Goal: Task Accomplishment & Management: Manage account settings

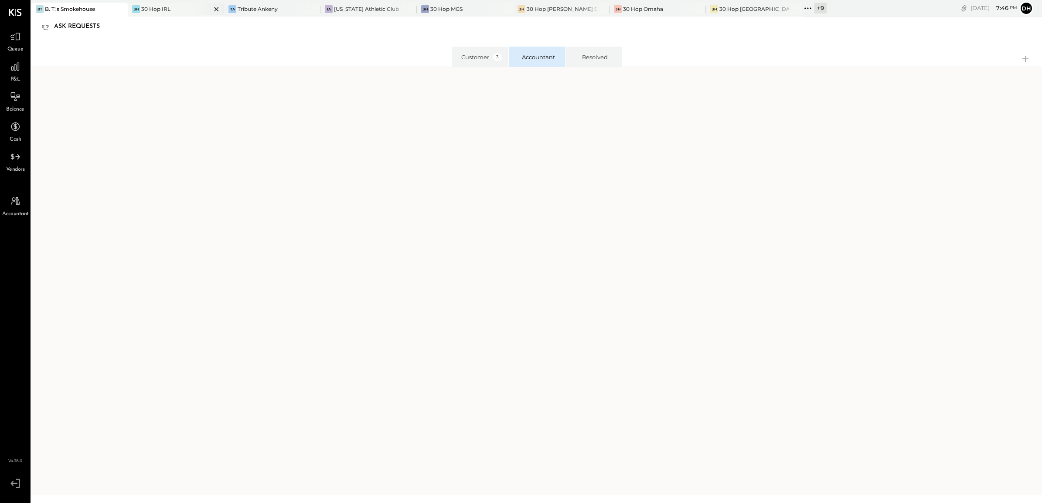
click at [163, 10] on div "30 Hop IRL" at bounding box center [155, 8] width 29 height 7
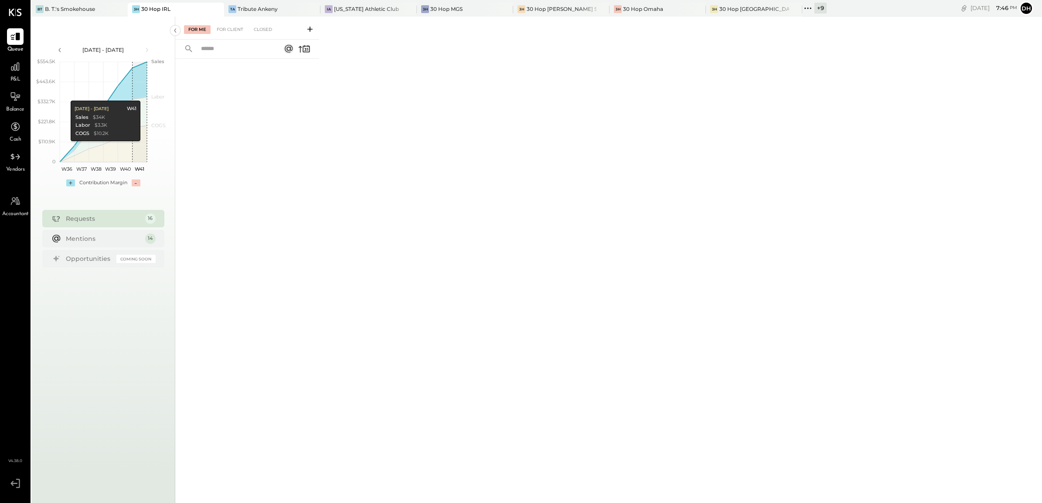
click at [126, 219] on div "Requests" at bounding box center [103, 218] width 75 height 9
click at [100, 241] on div "Mentions" at bounding box center [103, 238] width 75 height 9
click at [225, 27] on div "For Client" at bounding box center [229, 29] width 35 height 9
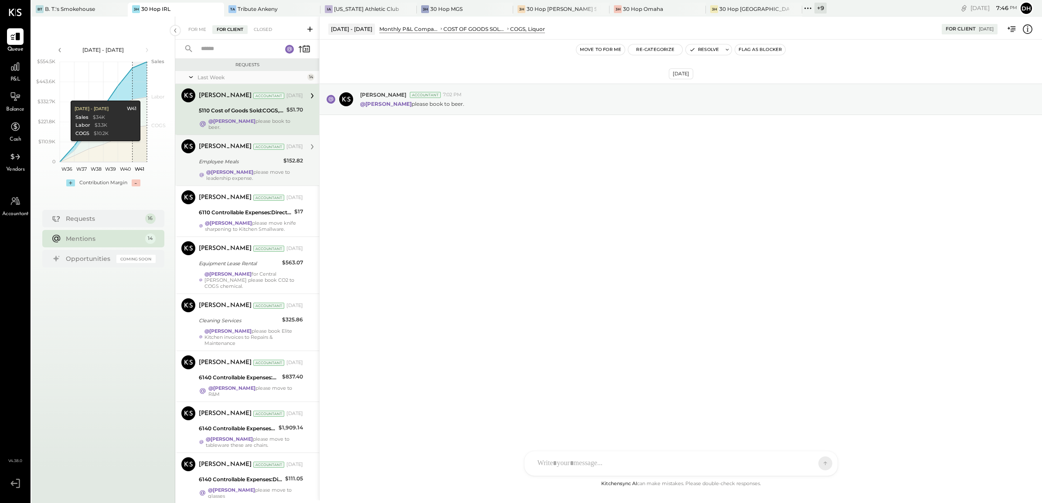
click at [229, 158] on div "Employee Meals" at bounding box center [240, 161] width 82 height 9
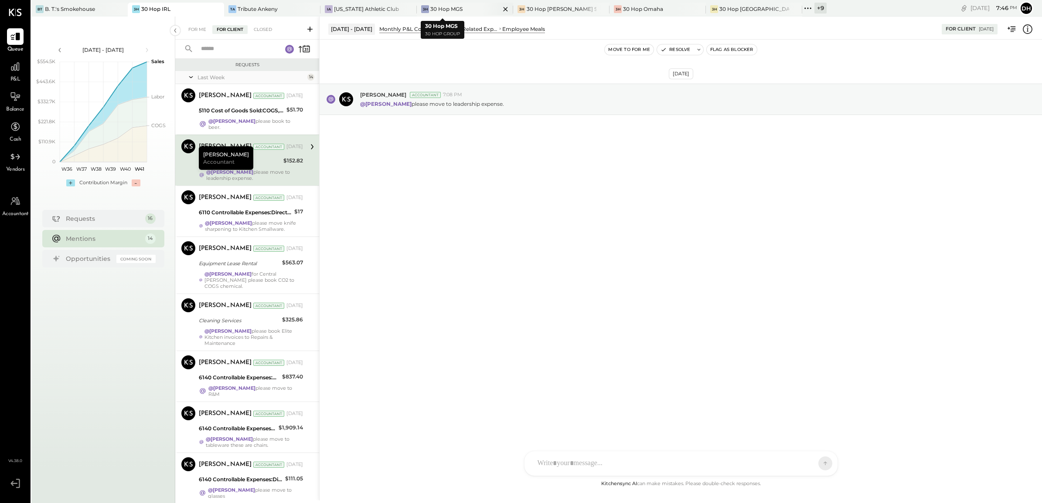
click at [435, 4] on div "3H 30 Hop MGS" at bounding box center [465, 10] width 96 height 14
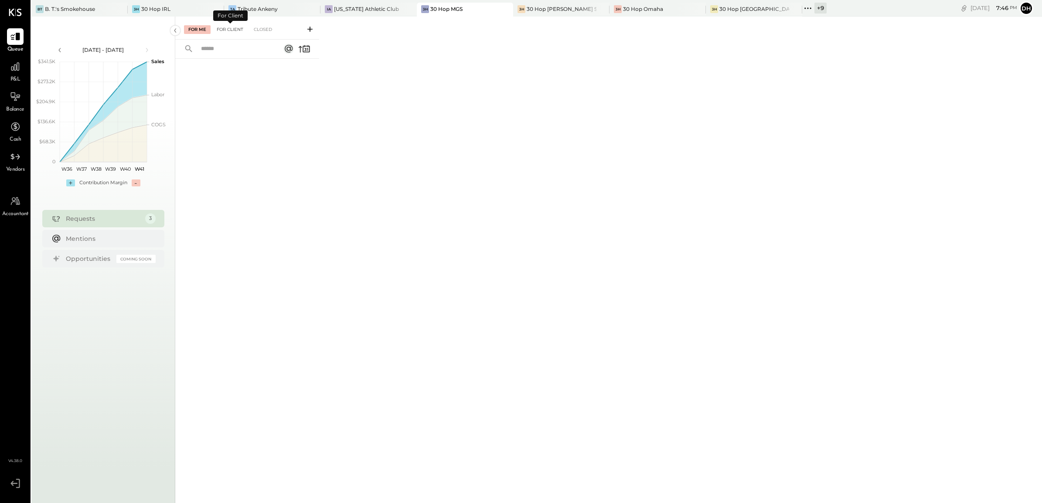
click at [229, 27] on div "For Client" at bounding box center [229, 29] width 35 height 9
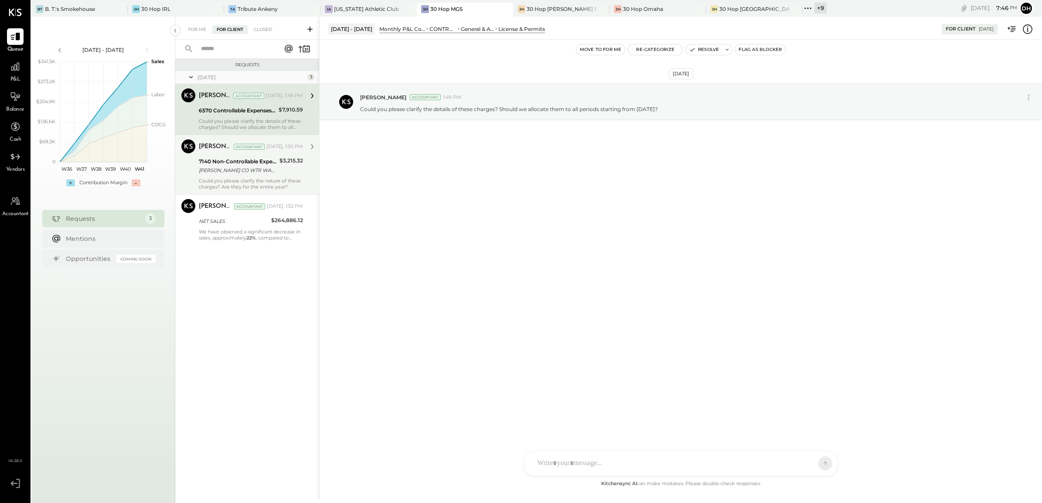
click at [221, 169] on div "[PERSON_NAME] CO WTR WASTEWTR CCD" at bounding box center [238, 170] width 78 height 9
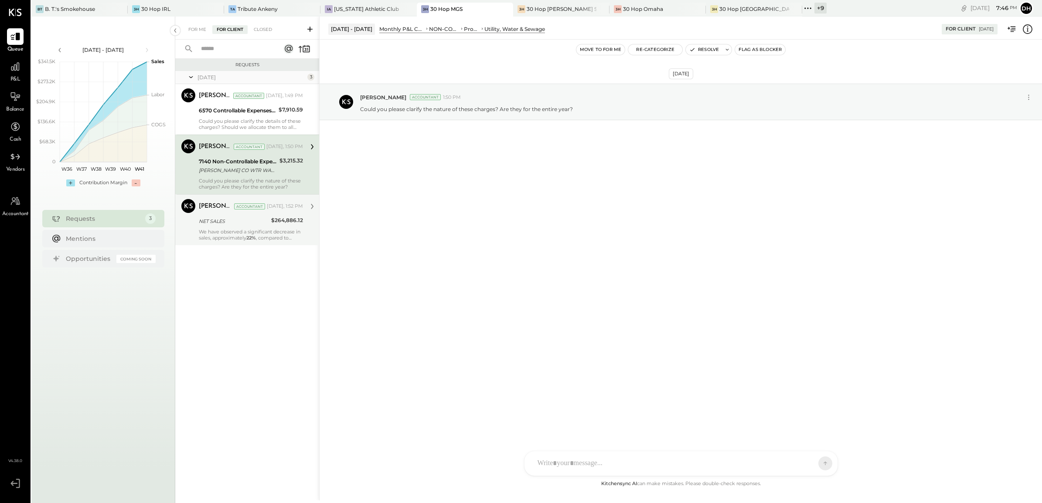
click at [210, 233] on div "We have observed a significant decrease in sales, approximately 22% , compared …" at bounding box center [251, 235] width 104 height 12
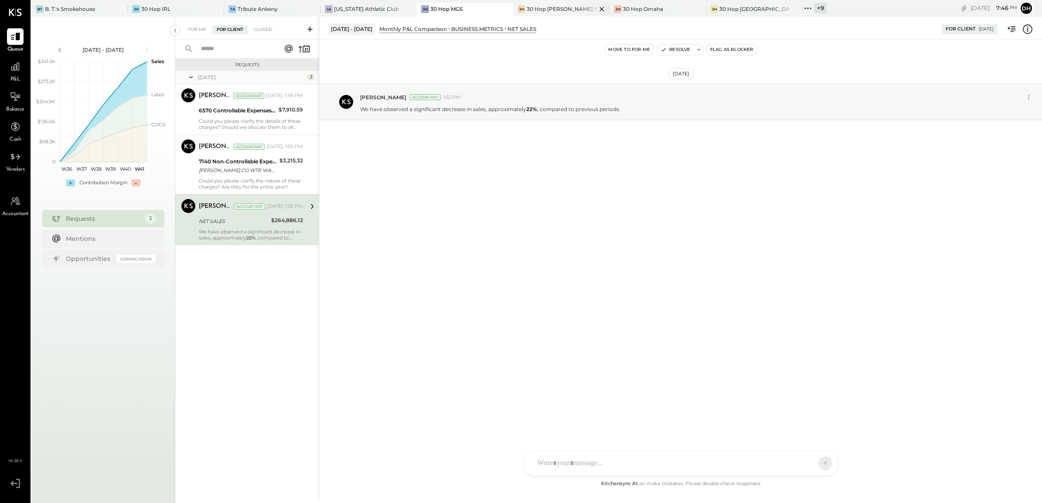
click at [528, 7] on div "30 Hop [PERSON_NAME] Summit" at bounding box center [562, 8] width 70 height 7
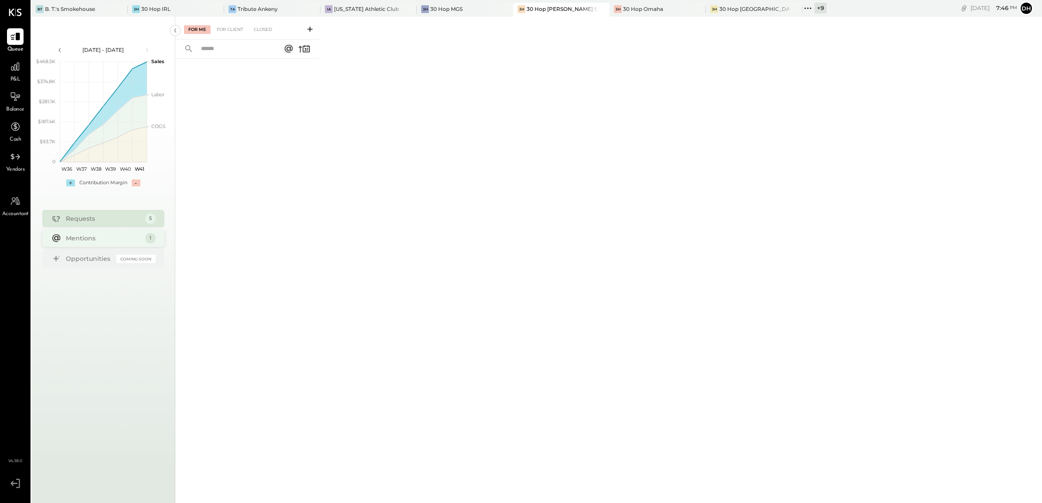
click at [133, 235] on div "Mentions" at bounding box center [103, 238] width 75 height 9
click at [232, 33] on div "For Client" at bounding box center [229, 29] width 35 height 9
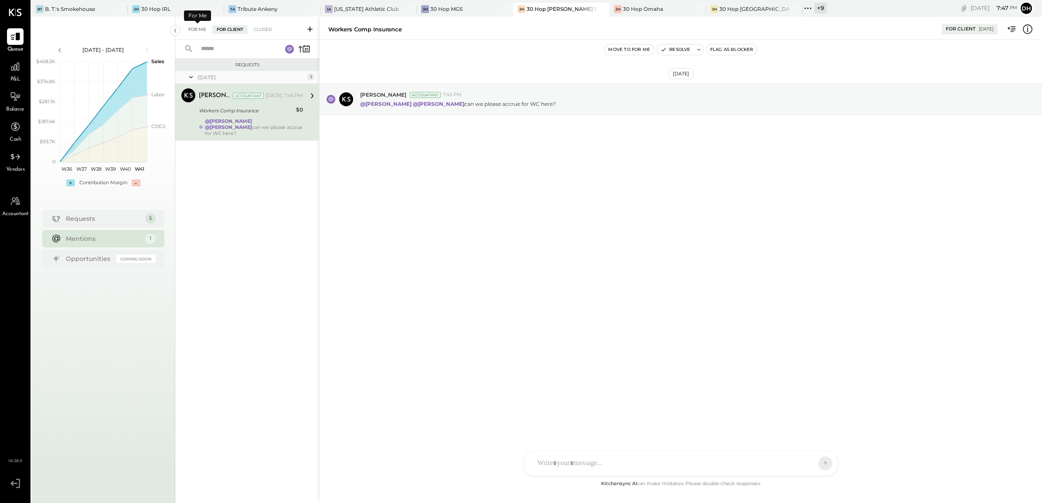
click at [199, 31] on div "For Me" at bounding box center [197, 29] width 27 height 9
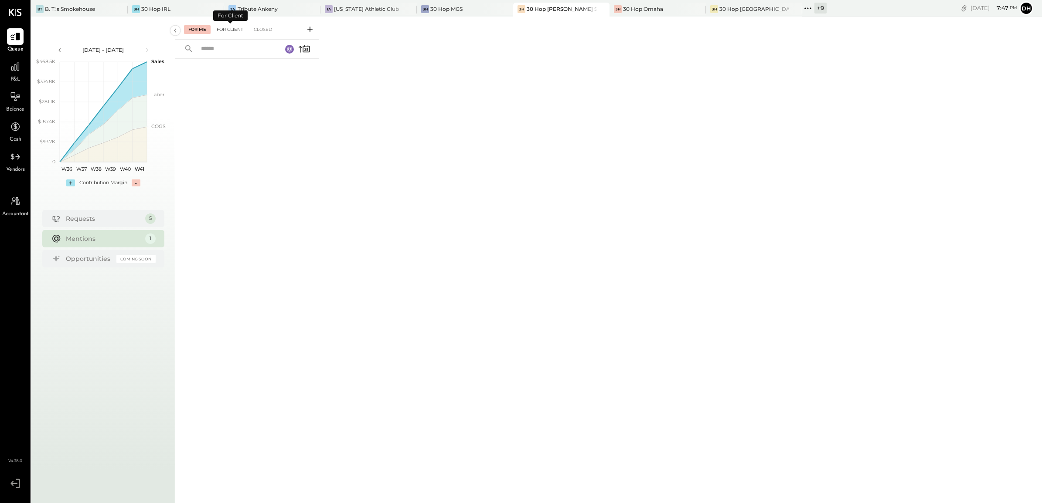
click at [236, 31] on div "For Client" at bounding box center [229, 29] width 35 height 9
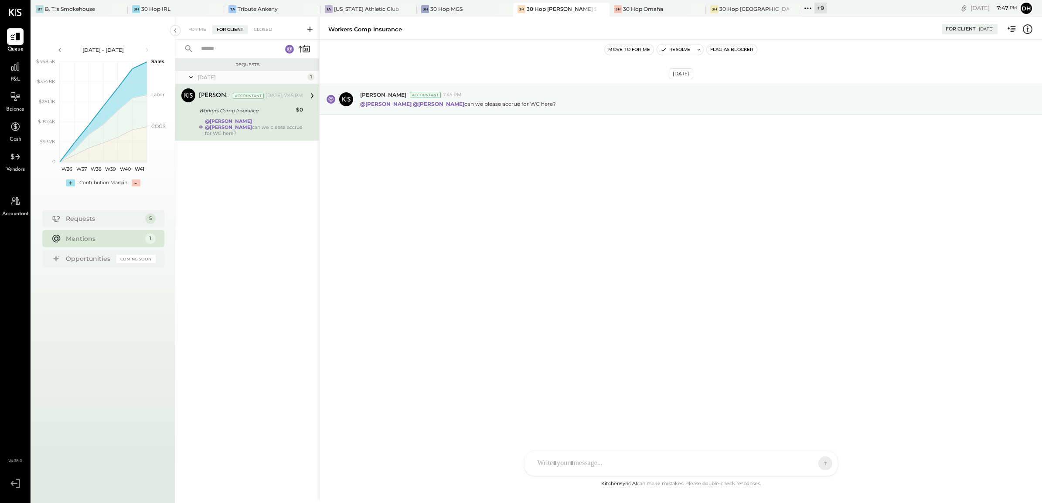
click at [262, 76] on div "[DATE]" at bounding box center [251, 77] width 108 height 7
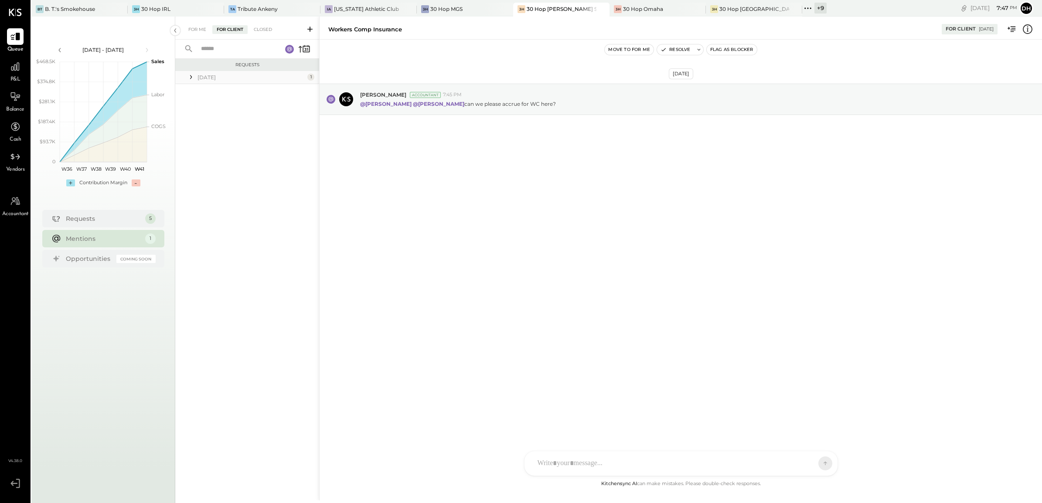
click at [197, 80] on div "[DATE]" at bounding box center [251, 77] width 108 height 7
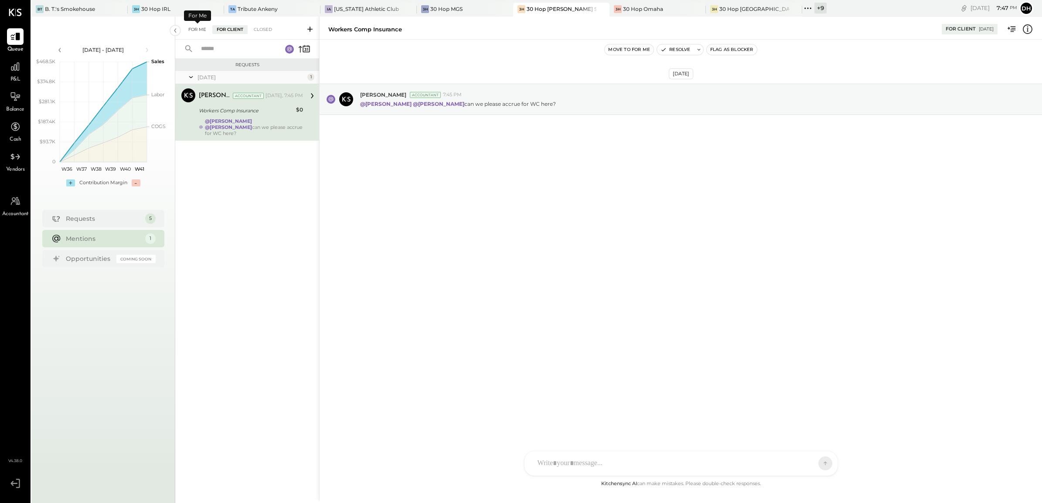
click at [192, 29] on div "For Me" at bounding box center [197, 29] width 27 height 9
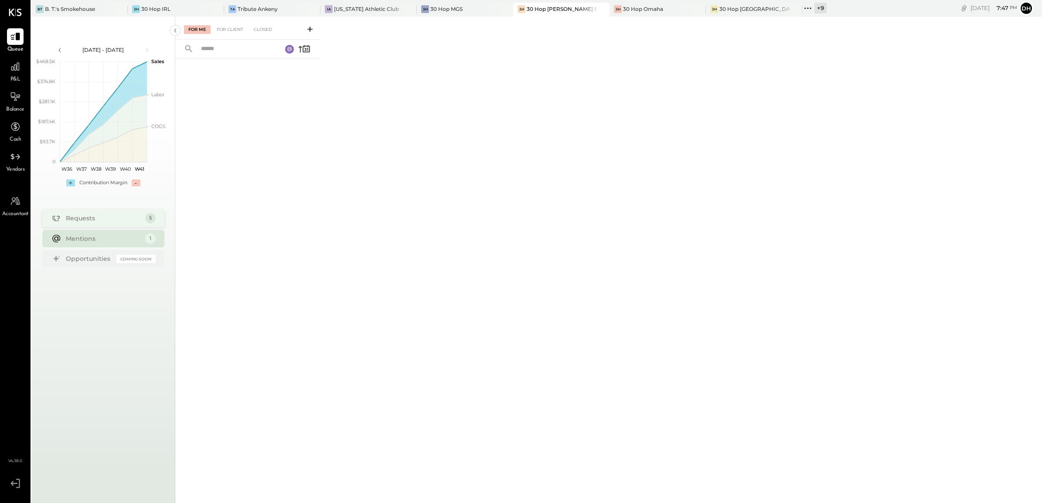
click at [114, 221] on div "Requests" at bounding box center [103, 218] width 75 height 9
click at [230, 27] on div "For Client" at bounding box center [229, 29] width 35 height 9
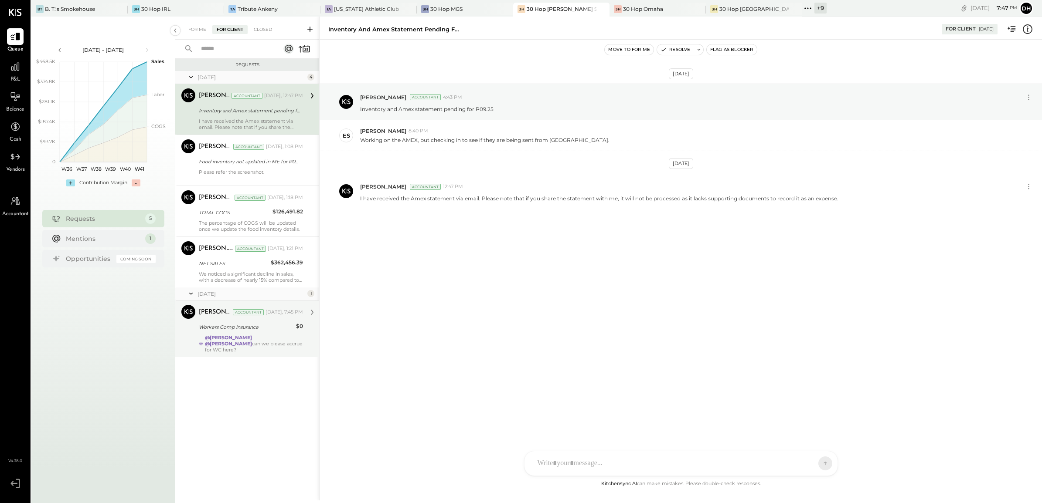
click at [209, 320] on div "[PERSON_NAME] Accountant [DATE], 7:45 PM" at bounding box center [251, 312] width 104 height 15
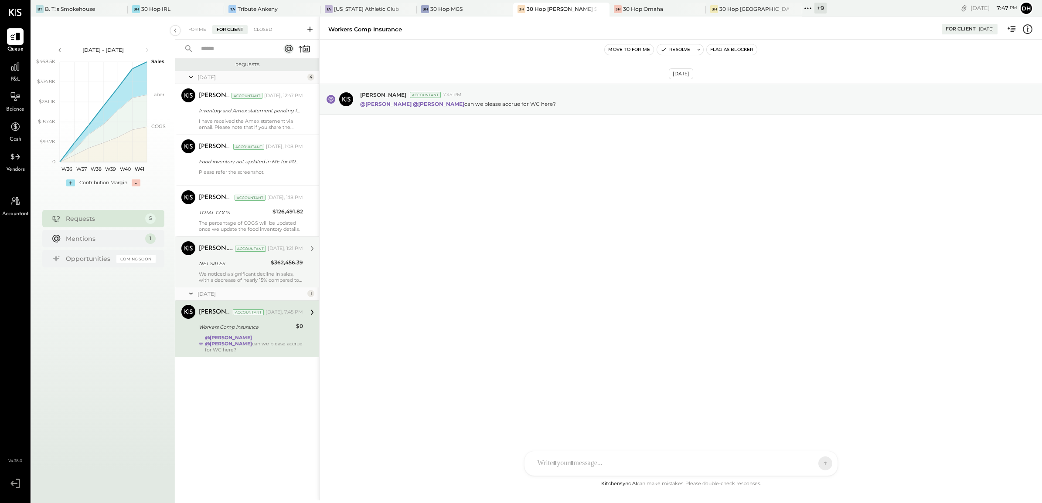
click at [218, 265] on div "NET SALES" at bounding box center [233, 263] width 69 height 9
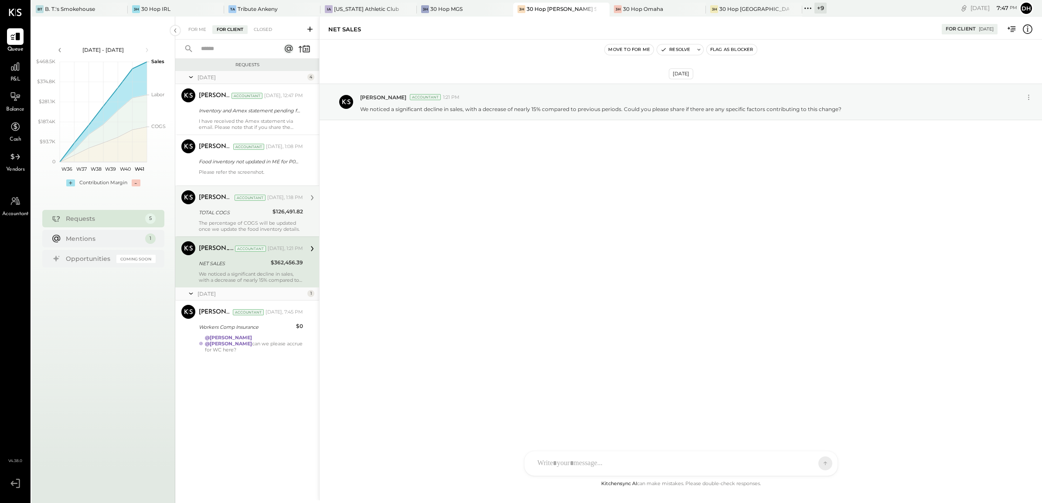
click at [211, 203] on div "[PERSON_NAME] Accountant [DATE], 1:18 PM" at bounding box center [251, 198] width 104 height 12
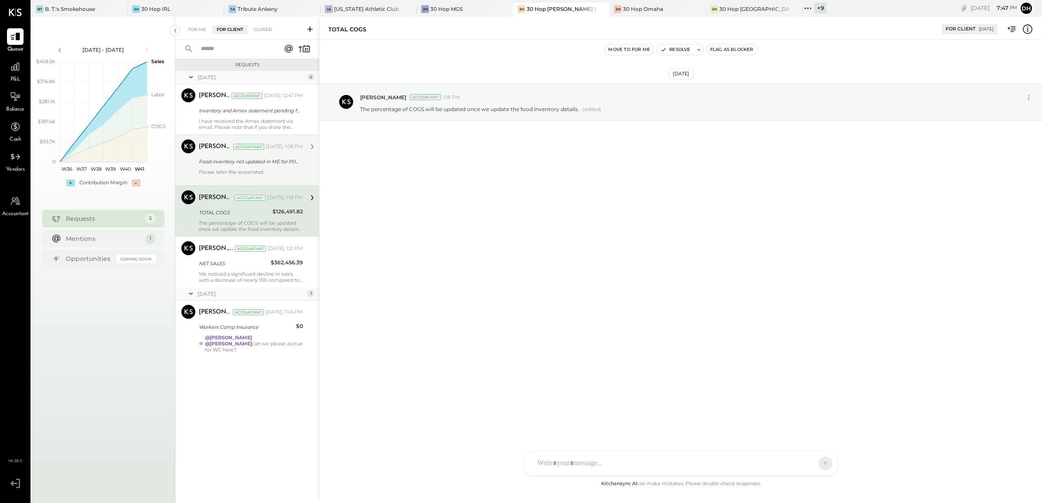
click at [219, 155] on div "[PERSON_NAME] Accountant [DATE], 1:08 PM Food inventory not updated in ME for P…" at bounding box center [251, 160] width 104 height 42
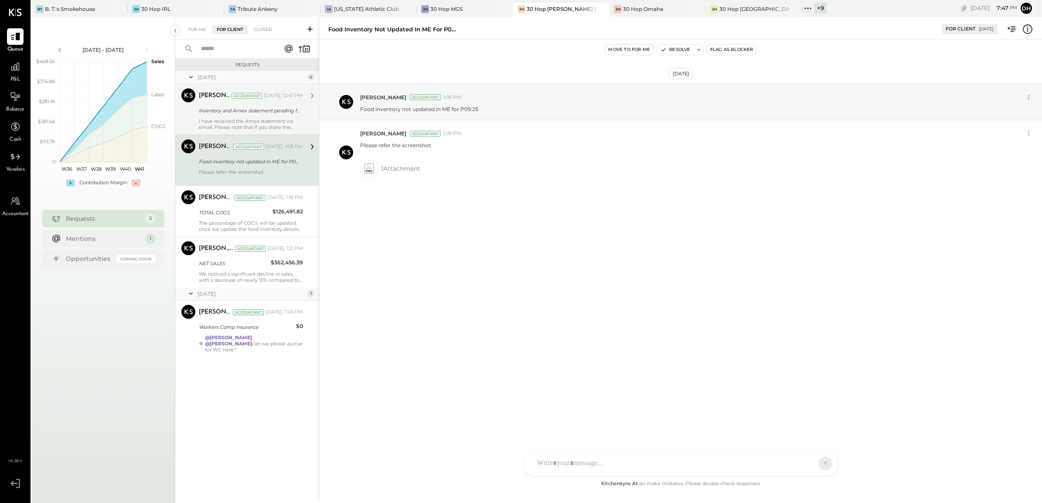
click at [212, 114] on div "Inventory and Amex statement pending for P09.25" at bounding box center [250, 110] width 102 height 9
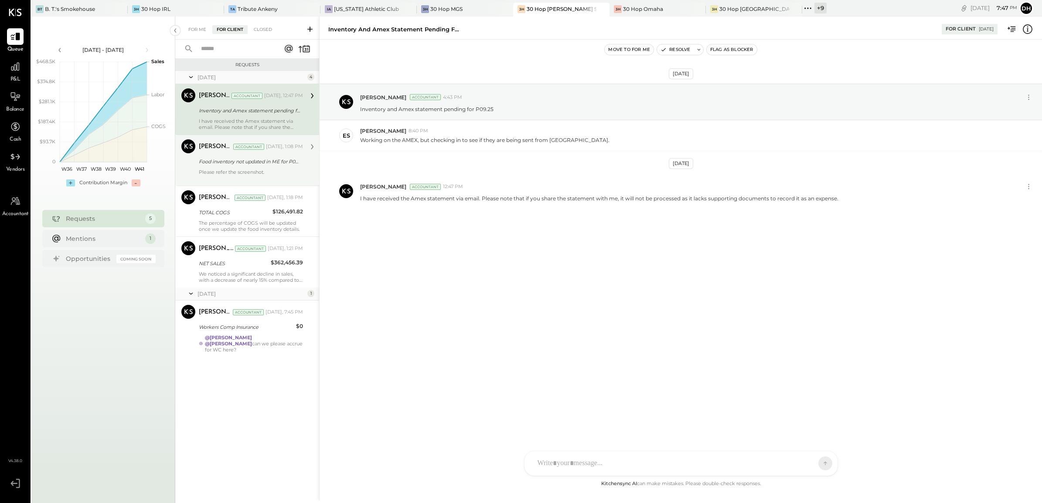
click at [241, 166] on div "Food inventory not updated in ME for P09.25" at bounding box center [250, 161] width 102 height 9
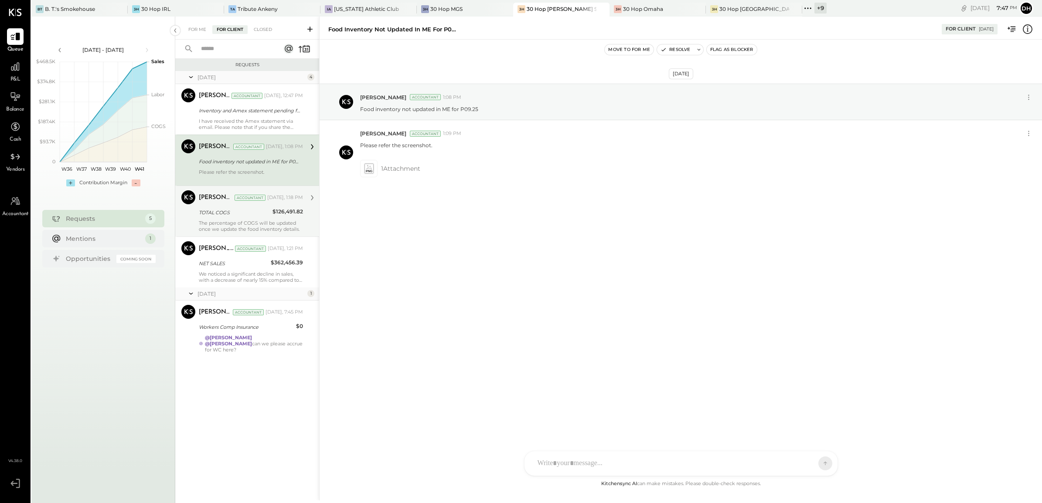
click at [216, 218] on div "[PERSON_NAME] Accountant [DATE], 1:18 PM TOTAL COGS $126,491.82 The percentage …" at bounding box center [251, 212] width 104 height 42
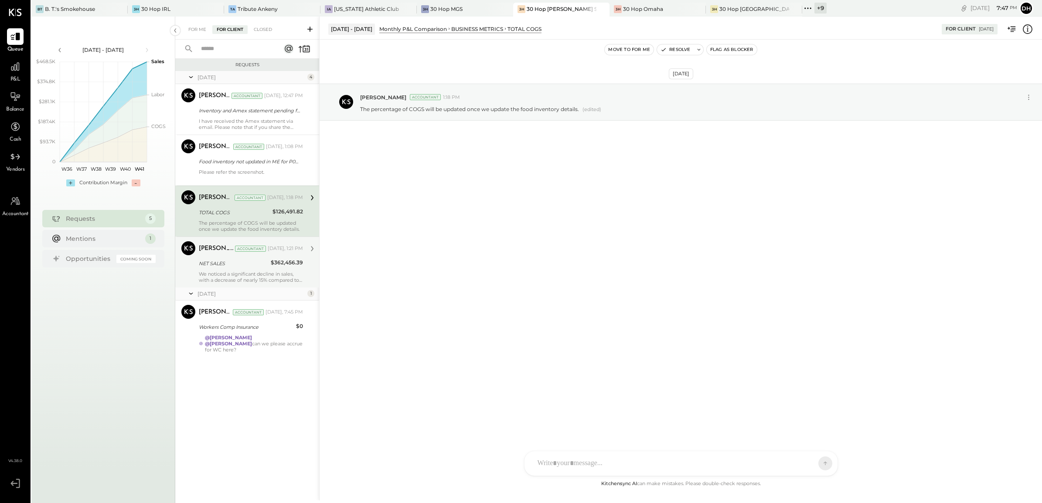
click at [228, 263] on div "NET SALES" at bounding box center [233, 263] width 69 height 9
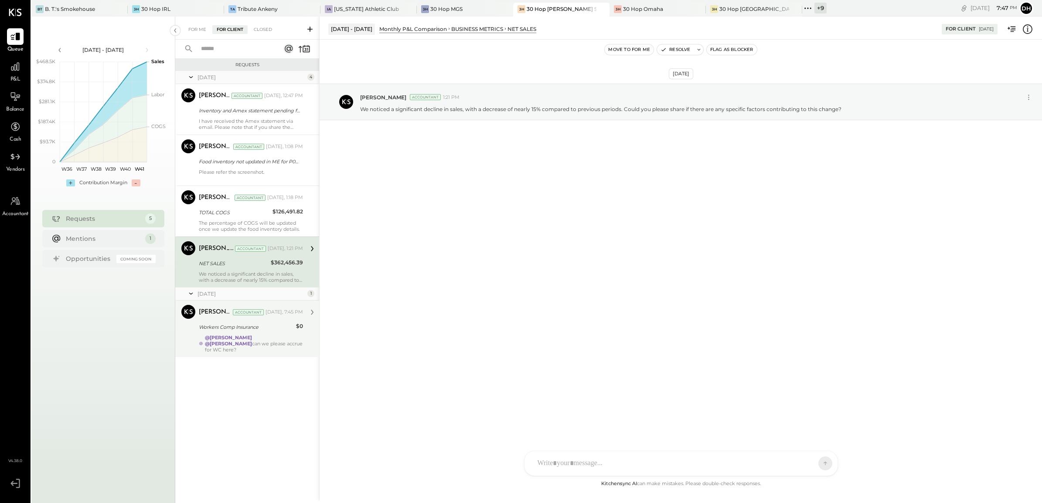
click at [208, 318] on div "[PERSON_NAME] Accountant [DATE], 7:45 PM" at bounding box center [251, 312] width 104 height 12
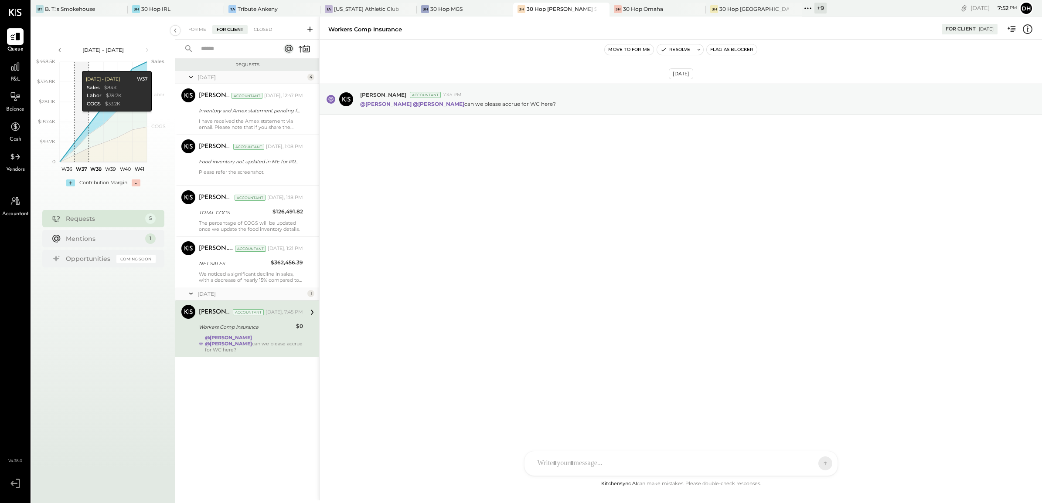
click at [219, 330] on div "Workers Comp Insurance" at bounding box center [246, 327] width 95 height 9
click at [310, 314] on icon at bounding box center [311, 312] width 11 height 11
click at [240, 262] on div "NET SALES" at bounding box center [233, 263] width 69 height 9
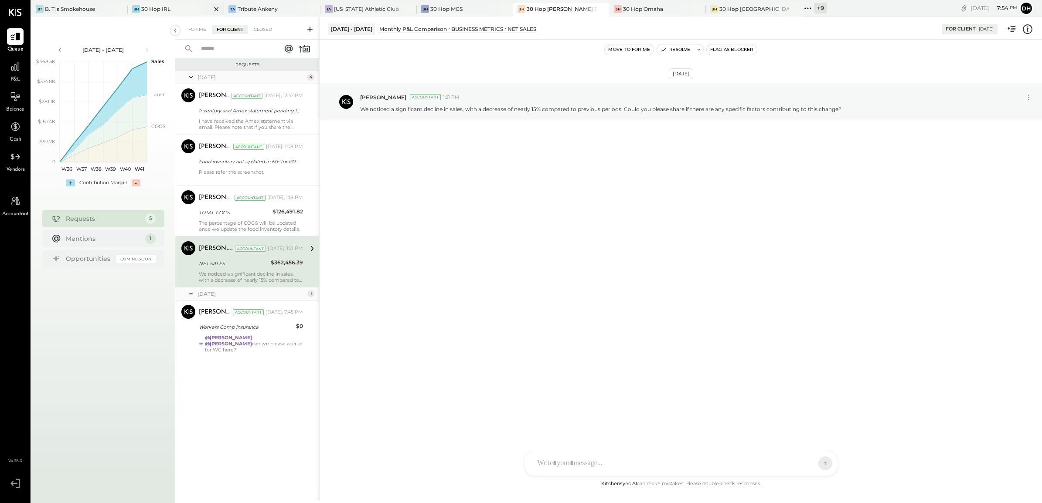
click at [162, 7] on div "30 Hop IRL" at bounding box center [155, 8] width 29 height 7
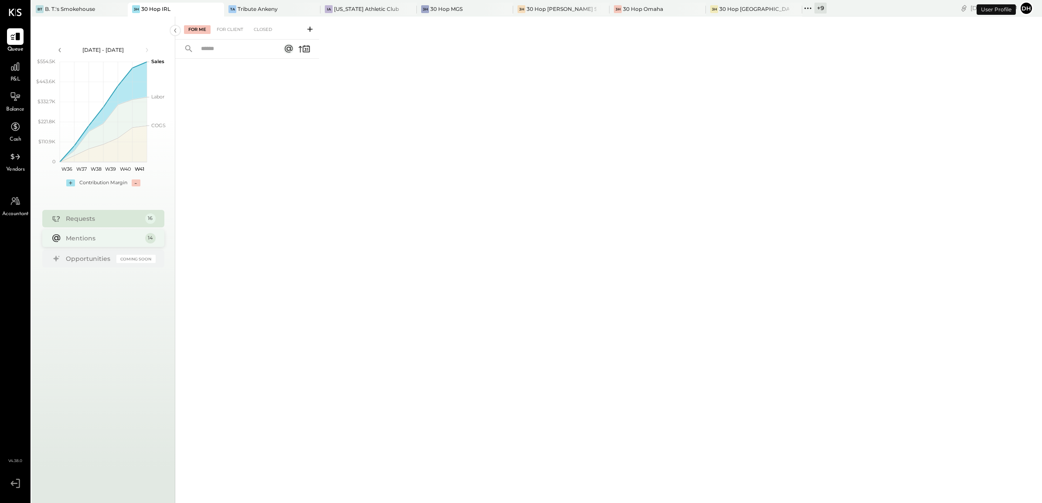
click at [116, 221] on div "Requests 16 Mentions 14 Opportunities Coming Soon" at bounding box center [103, 240] width 122 height 60
click at [128, 239] on div "Mentions" at bounding box center [103, 238] width 75 height 9
click at [242, 26] on div "For Client" at bounding box center [229, 29] width 35 height 9
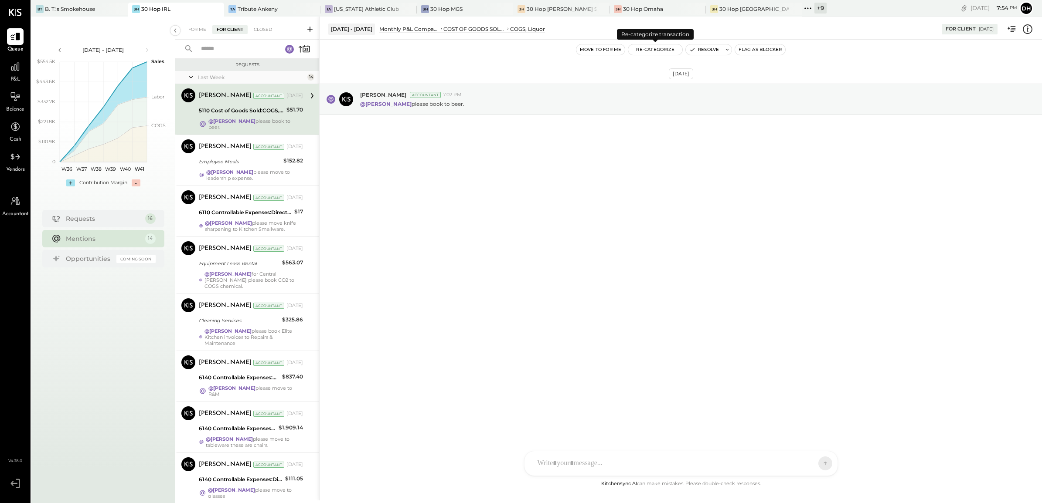
click at [652, 47] on button "Re-Categorize" at bounding box center [655, 49] width 54 height 10
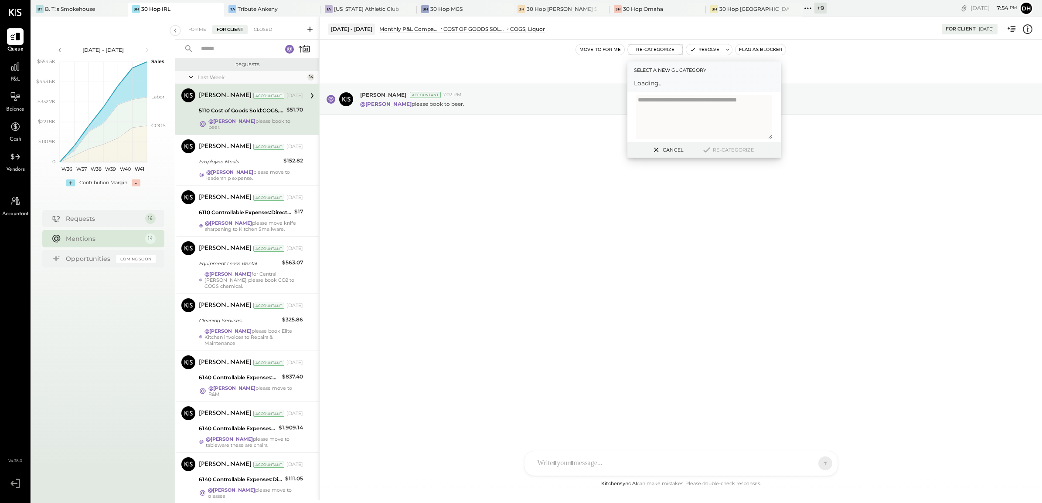
click at [666, 79] on span "Loading..." at bounding box center [704, 83] width 140 height 9
click at [655, 83] on div at bounding box center [696, 87] width 115 height 10
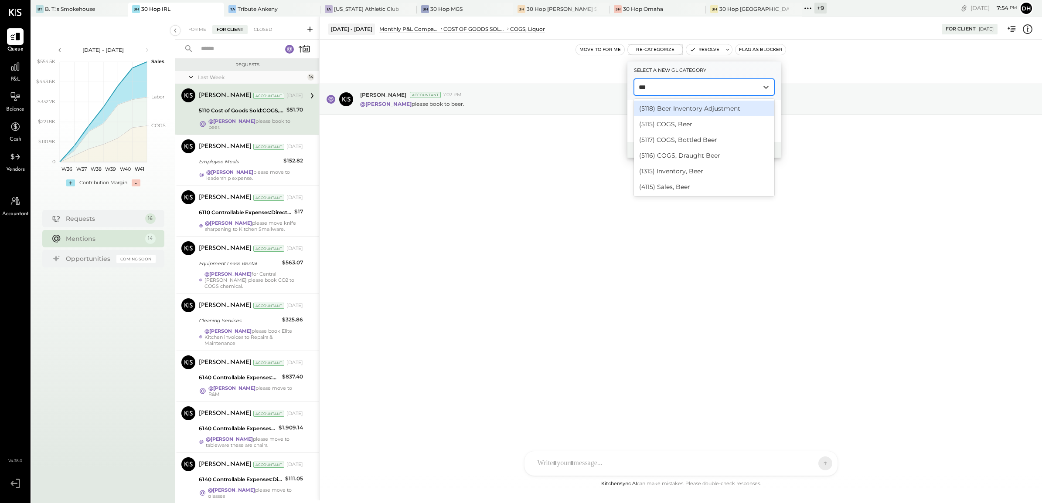
type input "****"
click at [679, 143] on div "(5117) COGS, Bottled Beer" at bounding box center [704, 140] width 140 height 16
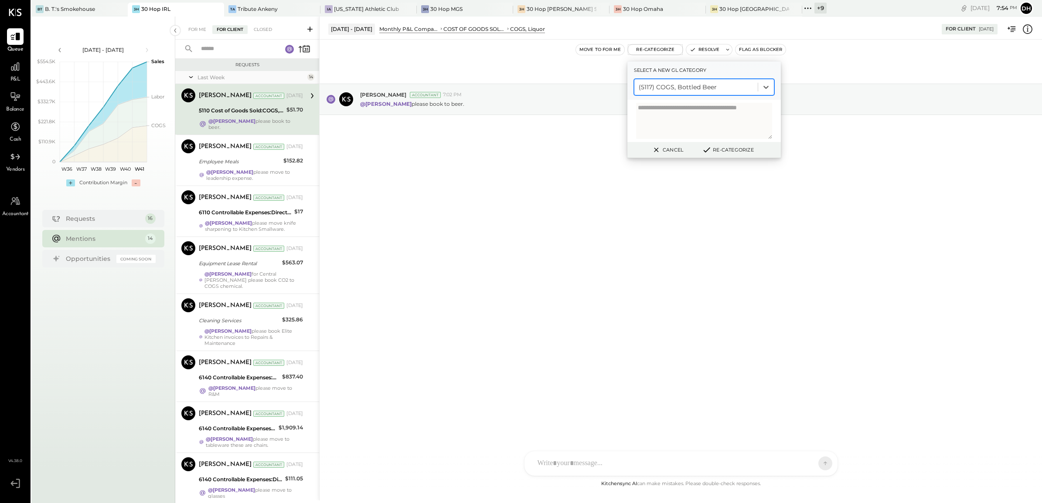
click at [720, 153] on button "Re-Categorize" at bounding box center [728, 150] width 58 height 10
click at [671, 146] on button "Cancel" at bounding box center [666, 149] width 37 height 11
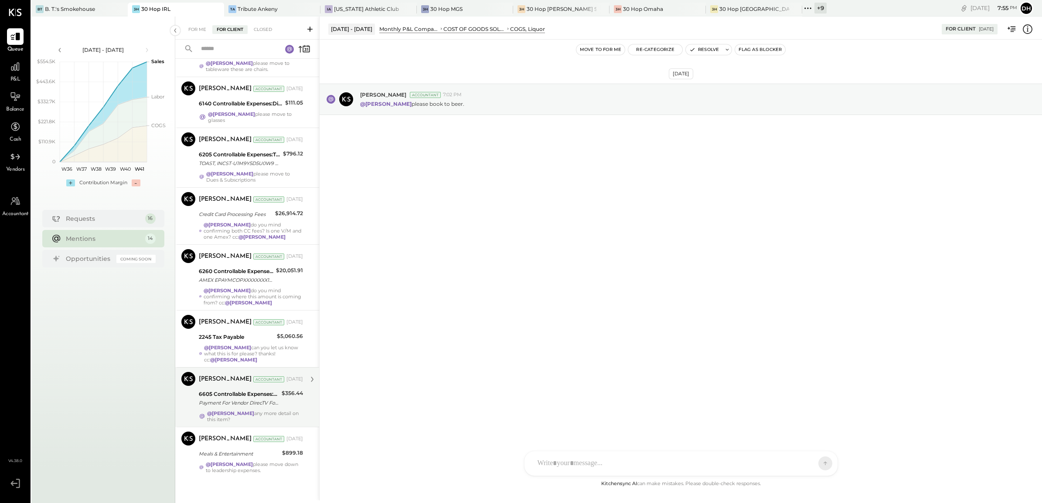
scroll to position [377, 0]
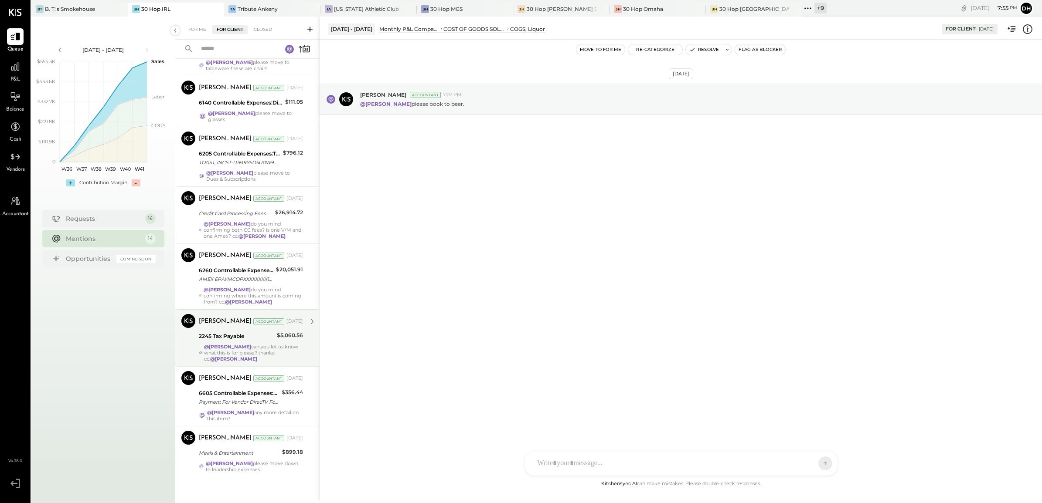
click at [268, 354] on div "@[PERSON_NAME] can you let us know what this is for please? thanks! cc: @[PERSO…" at bounding box center [253, 353] width 99 height 18
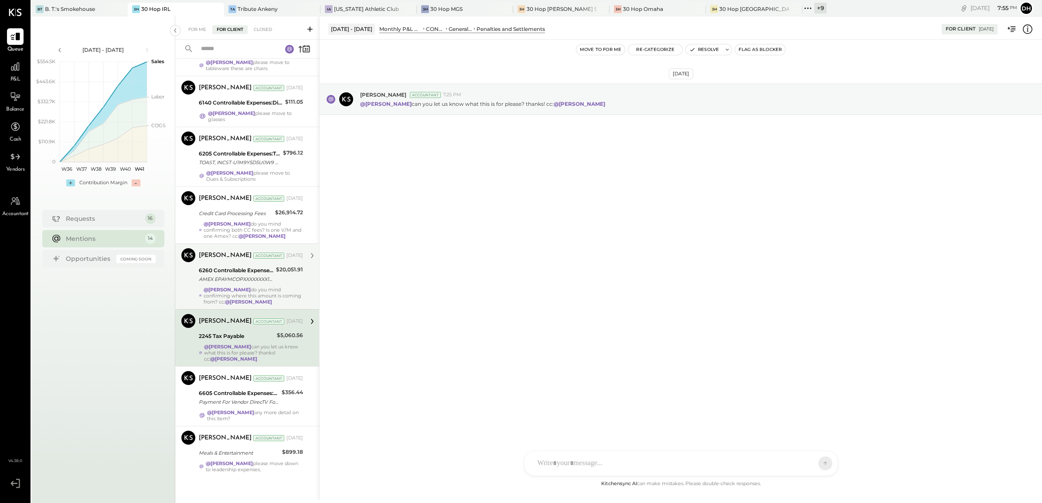
click at [225, 277] on div "AMEX EPAYMCOPXXXXXXXX1019 CCD [PERSON_NAME] ACH PMT AMEX EPAYMCOPXXXXXXXX1019 C…" at bounding box center [236, 279] width 75 height 9
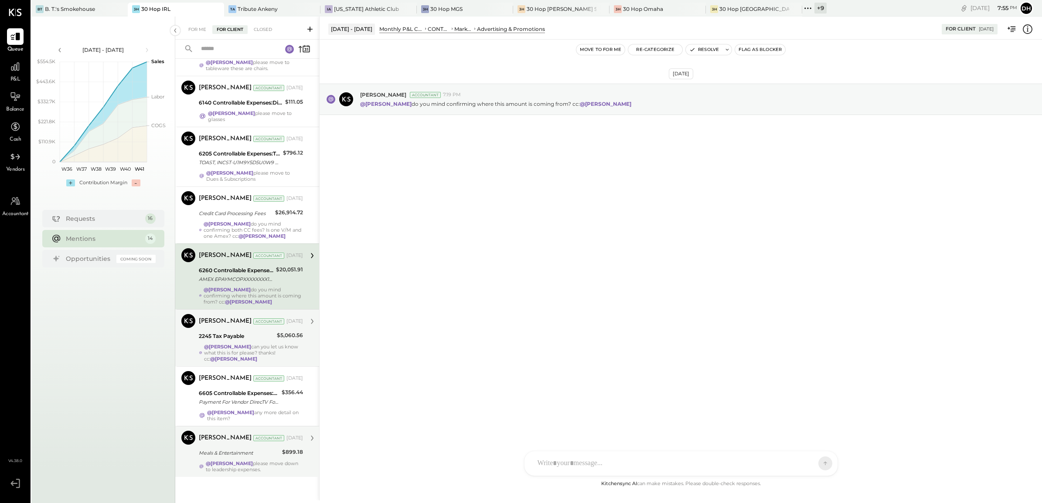
click at [206, 442] on div "[PERSON_NAME] Accountant [DATE] Meals & Entertainment $899.18 @[PERSON_NAME] pl…" at bounding box center [251, 452] width 104 height 42
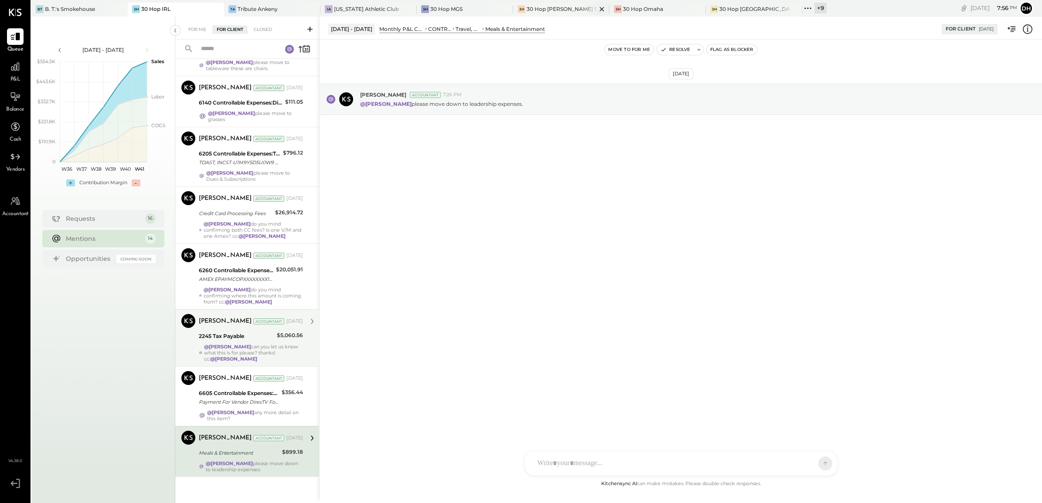
click at [537, 9] on div "30 Hop [PERSON_NAME] Summit" at bounding box center [562, 8] width 70 height 7
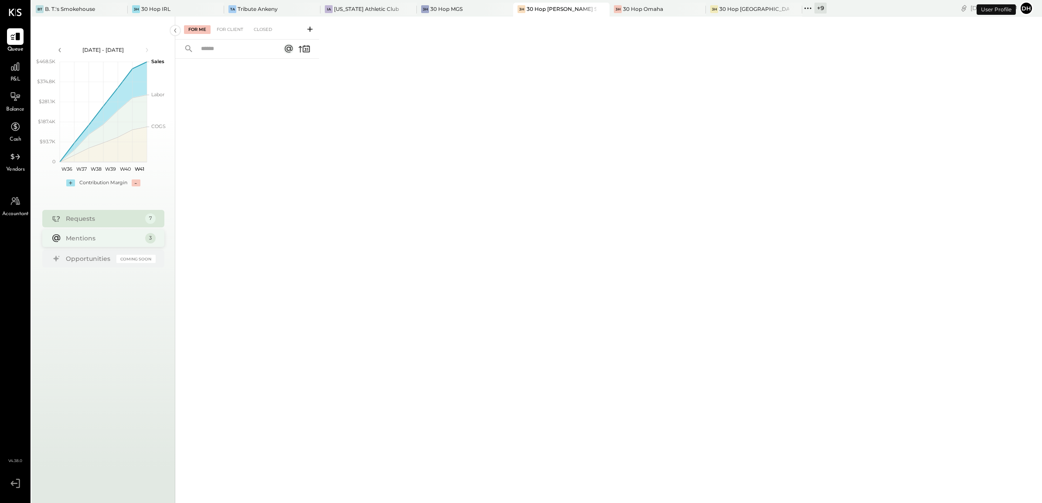
click at [105, 239] on div "Mentions" at bounding box center [103, 238] width 75 height 9
click at [227, 27] on div "For Client" at bounding box center [229, 29] width 35 height 9
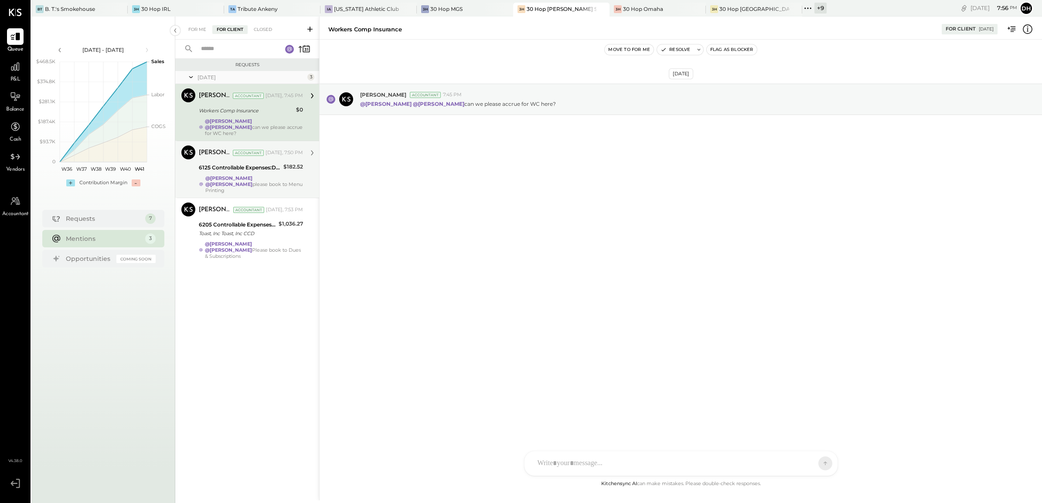
click at [207, 154] on div "[PERSON_NAME] Accountant [DATE], 7:50 PM" at bounding box center [251, 153] width 104 height 15
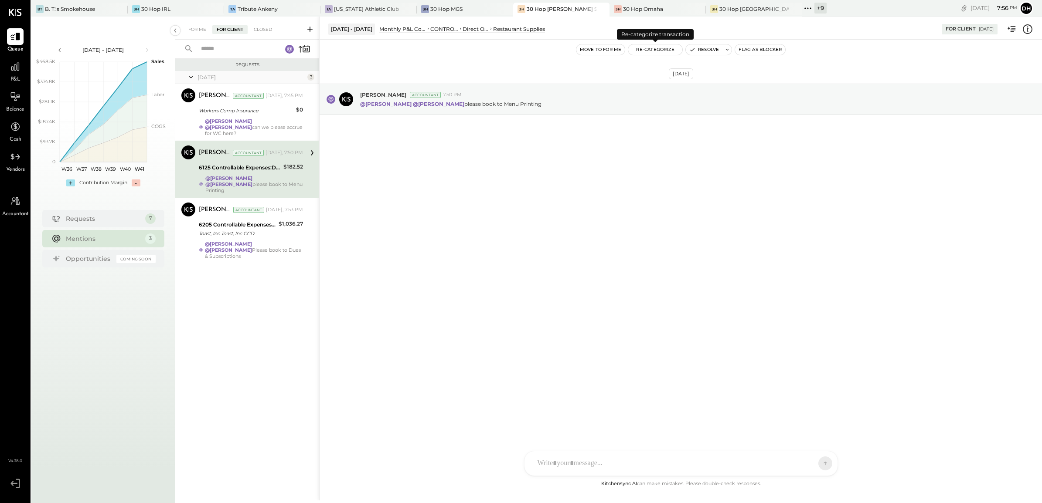
click at [661, 52] on button "Re-Categorize" at bounding box center [655, 49] width 54 height 10
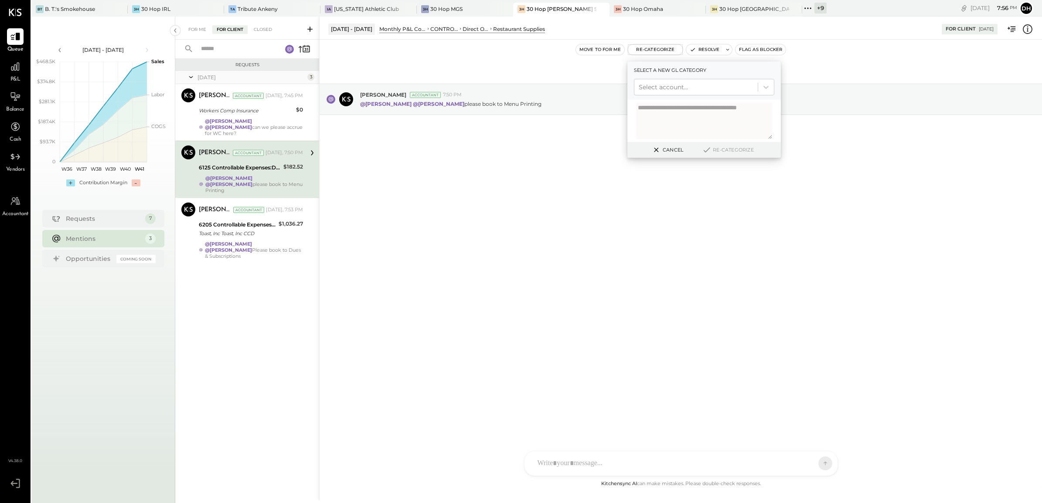
click at [663, 85] on div at bounding box center [696, 87] width 115 height 10
type input "****"
click at [676, 114] on div "(6170) Menu Printing" at bounding box center [704, 109] width 140 height 16
click at [718, 151] on button "Re-Categorize" at bounding box center [728, 150] width 58 height 10
click at [561, 193] on div "[DATE] [PERSON_NAME] Accountant 7:50 PM @[PERSON_NAME] @[PERSON_NAME] please bo…" at bounding box center [681, 259] width 722 height 439
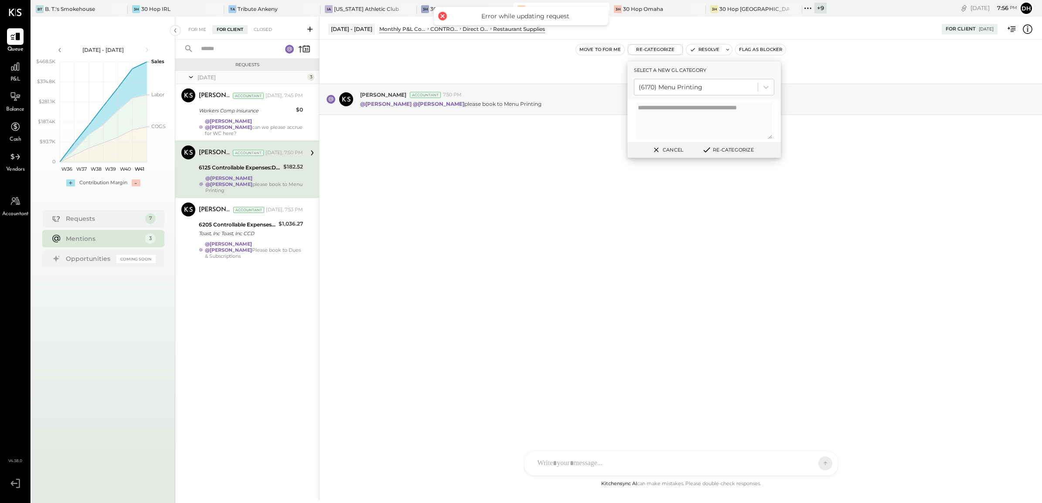
click at [674, 151] on button "Cancel" at bounding box center [666, 149] width 37 height 11
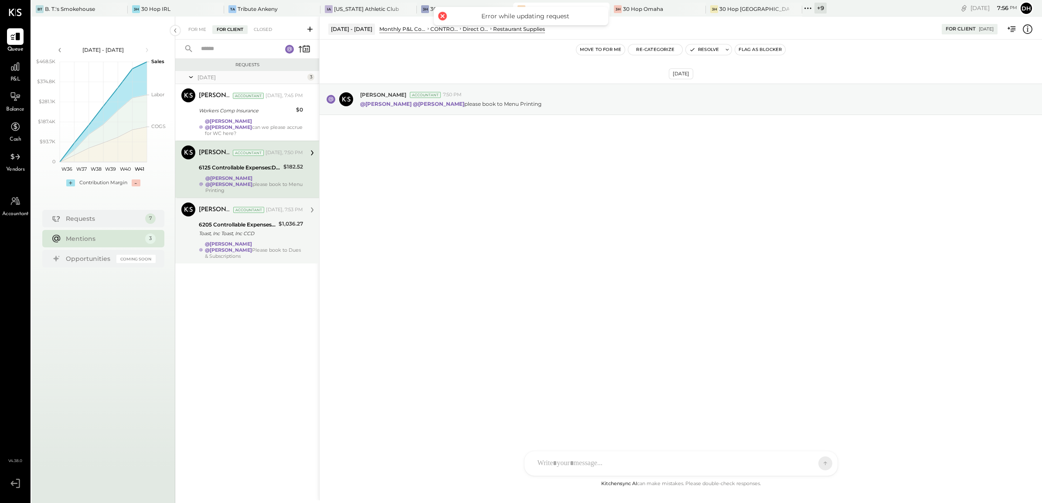
click at [254, 229] on div "Toast, Inc Toast, Inc CCD" at bounding box center [237, 233] width 77 height 9
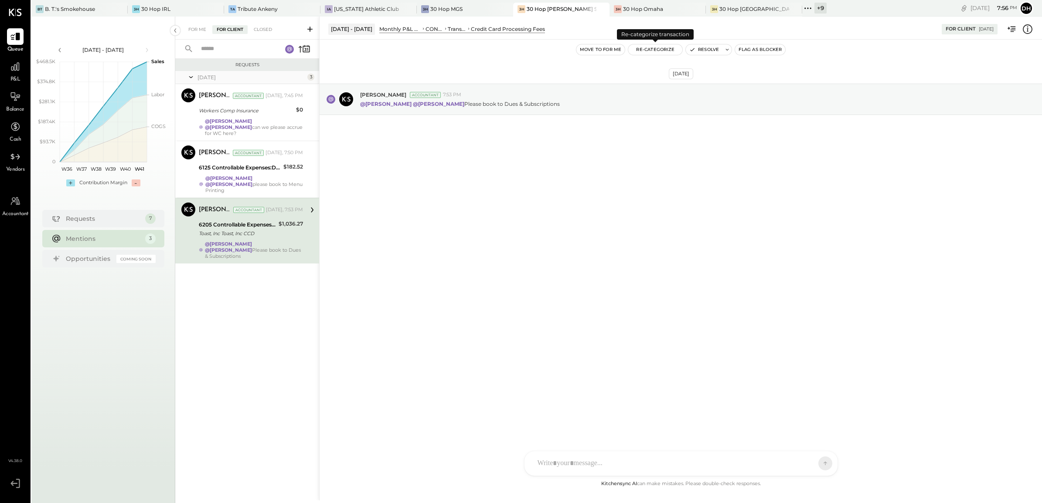
click at [649, 50] on button "Re-Categorize" at bounding box center [655, 49] width 54 height 10
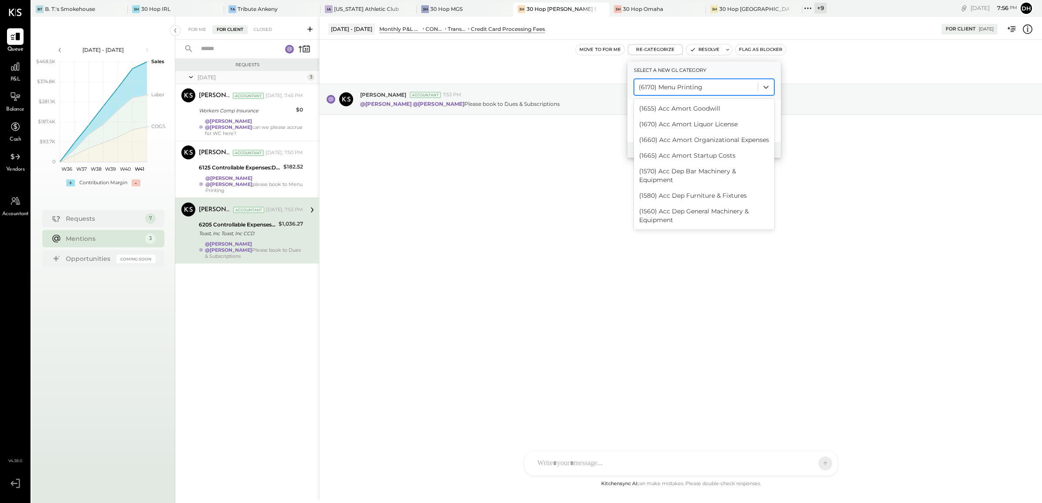
click at [666, 89] on div at bounding box center [696, 87] width 115 height 10
click at [701, 90] on div at bounding box center [696, 87] width 115 height 10
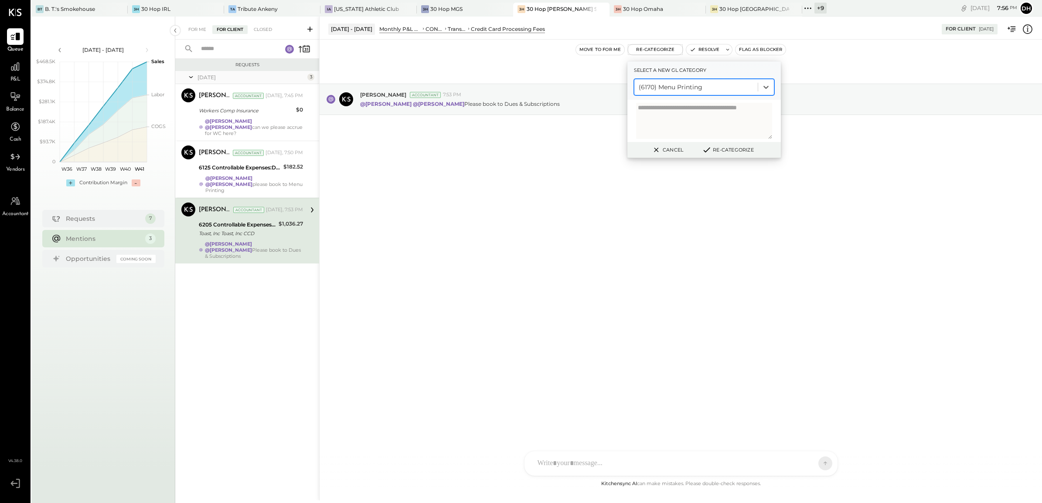
click at [660, 144] on button "Cancel" at bounding box center [666, 149] width 37 height 11
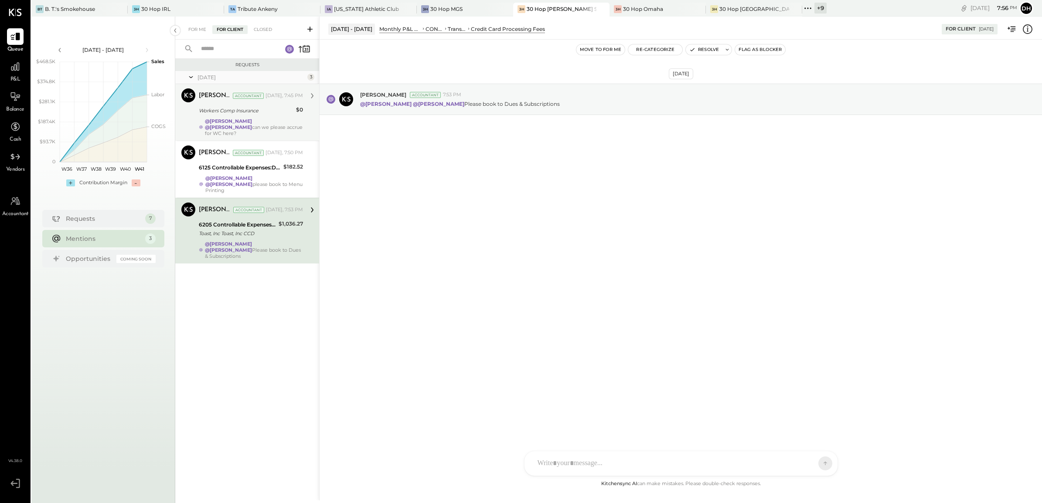
click at [221, 116] on div "[PERSON_NAME] Accountant [DATE], 7:45 PM Workers Comp Insurance $0 @[PERSON_NAM…" at bounding box center [251, 112] width 104 height 48
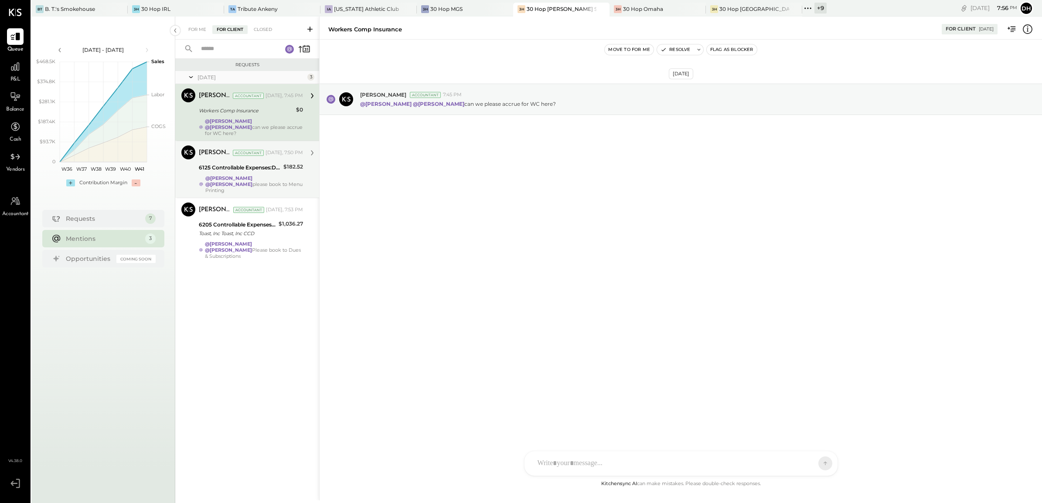
click at [212, 150] on div "[PERSON_NAME]" at bounding box center [215, 153] width 32 height 9
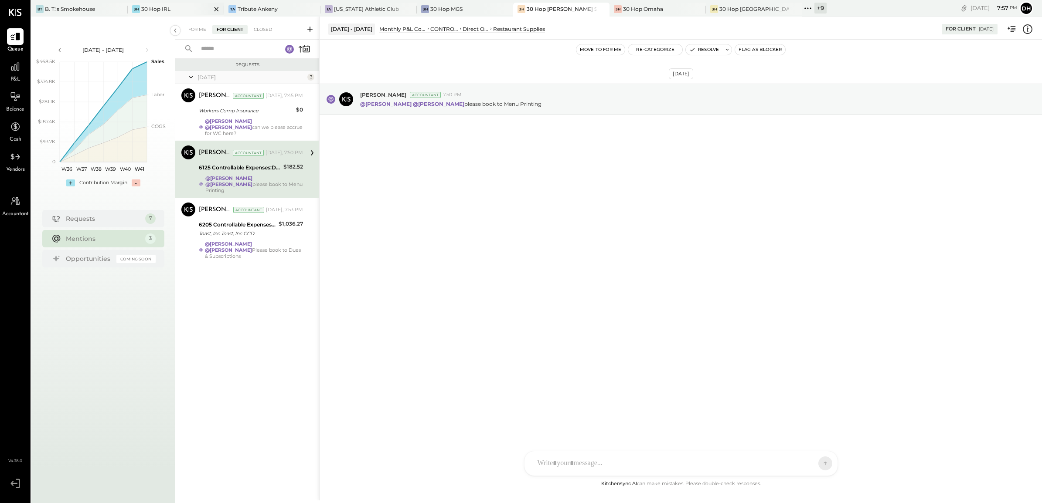
click at [144, 7] on div "30 Hop IRL" at bounding box center [155, 8] width 29 height 7
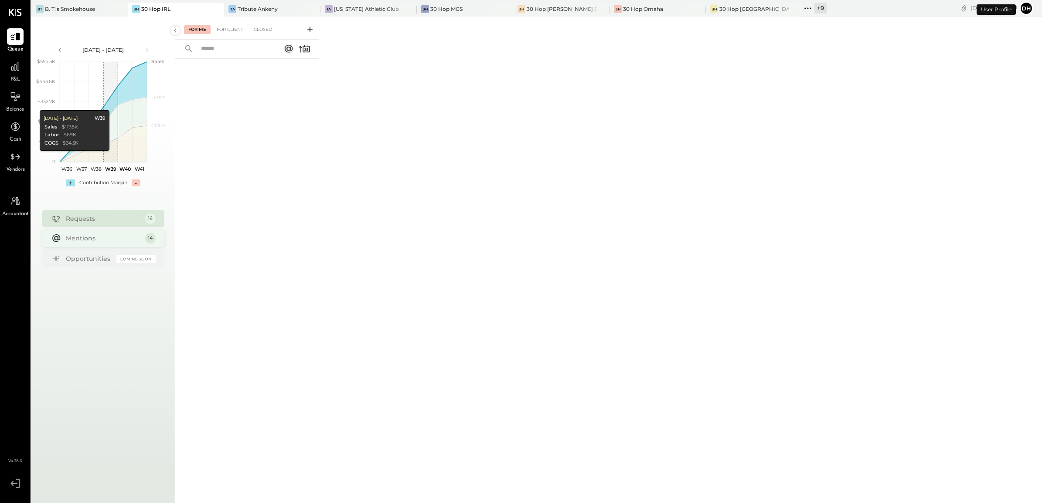
click at [114, 237] on div "Mentions" at bounding box center [103, 238] width 75 height 9
click at [231, 44] on input "text" at bounding box center [236, 49] width 81 height 14
drag, startPoint x: 241, startPoint y: 25, endPoint x: 240, endPoint y: 49, distance: 24.0
click at [241, 26] on div "For Client" at bounding box center [229, 29] width 35 height 9
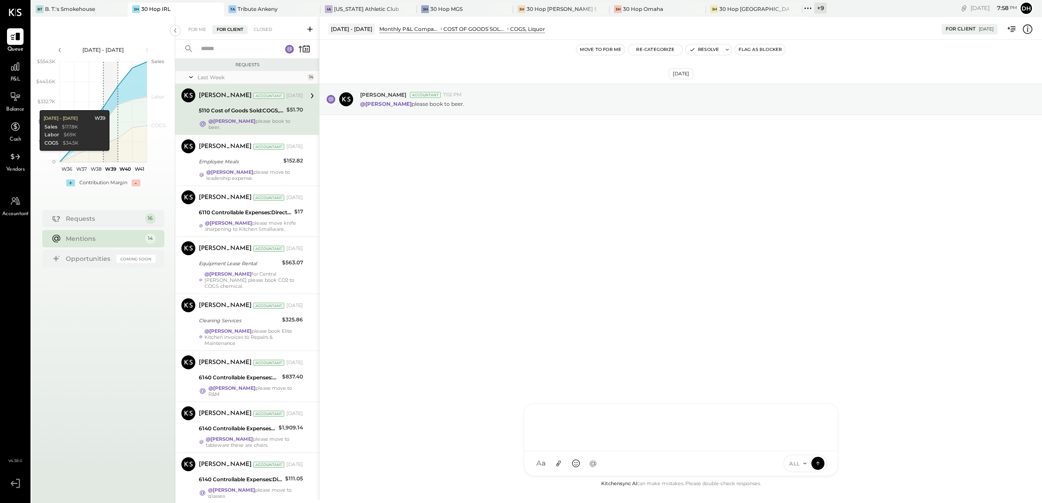
click at [559, 452] on div at bounding box center [680, 428] width 313 height 48
click at [814, 461] on icon at bounding box center [818, 463] width 8 height 9
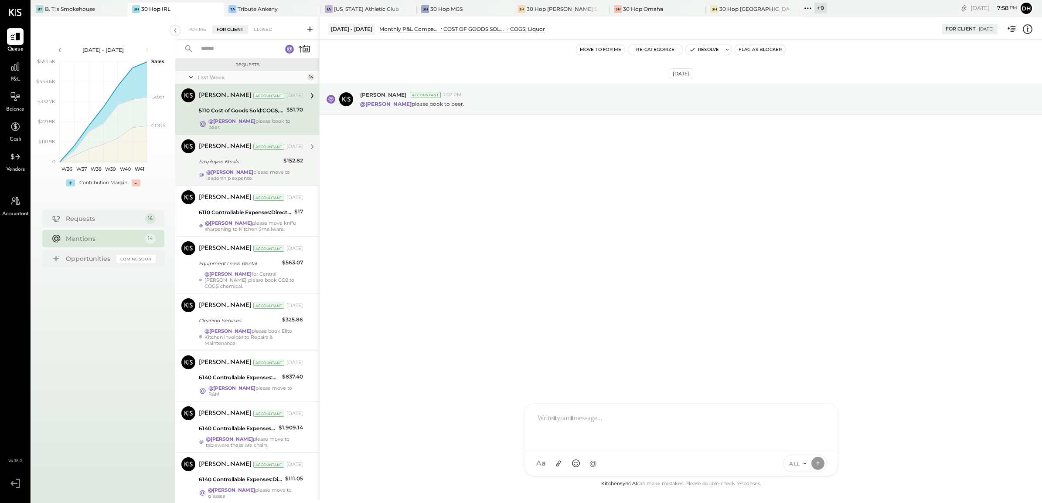
click at [232, 161] on div "Employee Meals" at bounding box center [240, 161] width 82 height 9
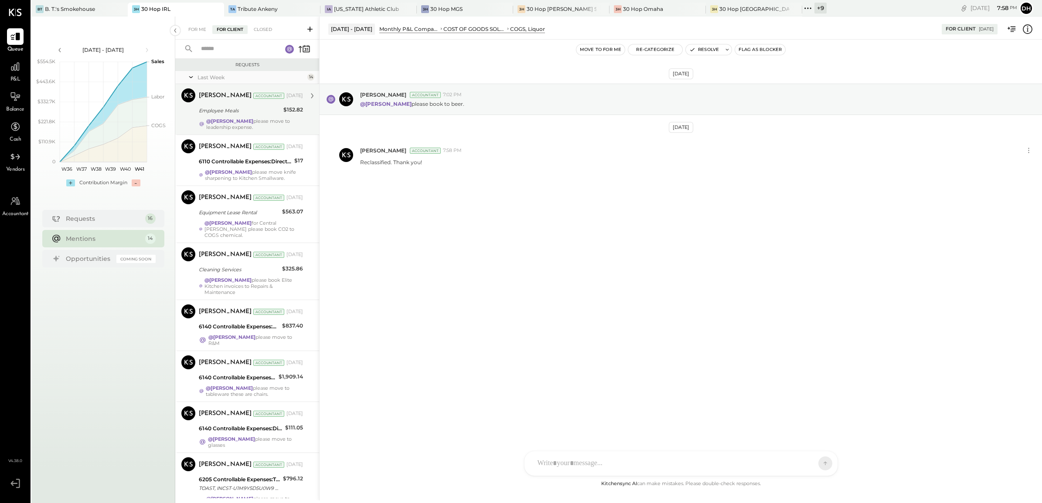
scroll to position [371, 0]
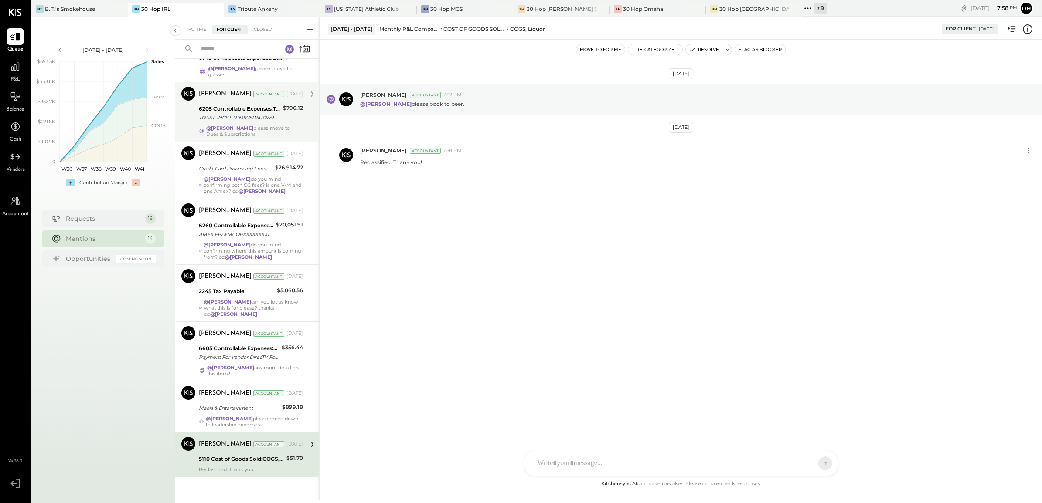
click at [229, 113] on div "TOAST, INCST-U1M9Y5D5U0W9 CCD 30HOP LLC TOAST, INC TOAST, INCST-U1M9Y5D5U0W9 CC…" at bounding box center [240, 117] width 82 height 9
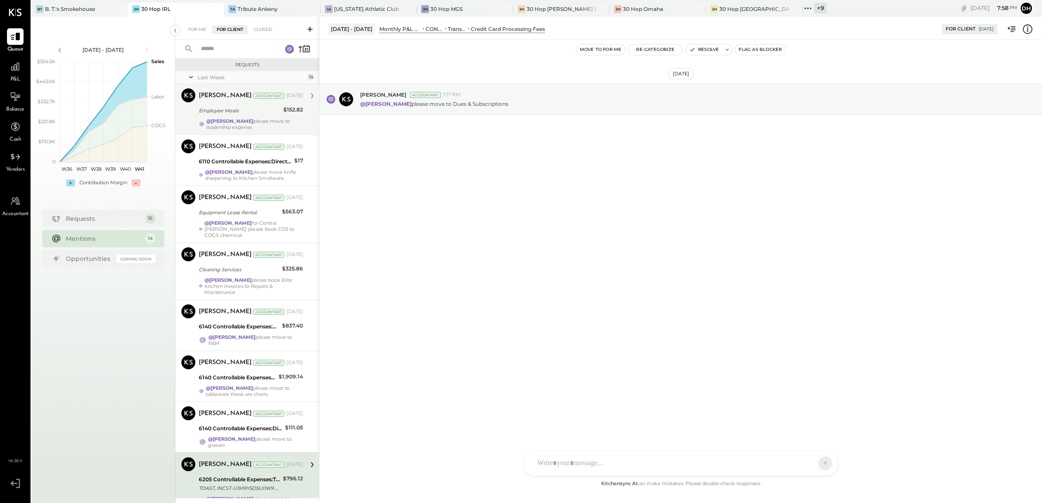
click at [245, 106] on div "Employee Meals" at bounding box center [240, 110] width 82 height 9
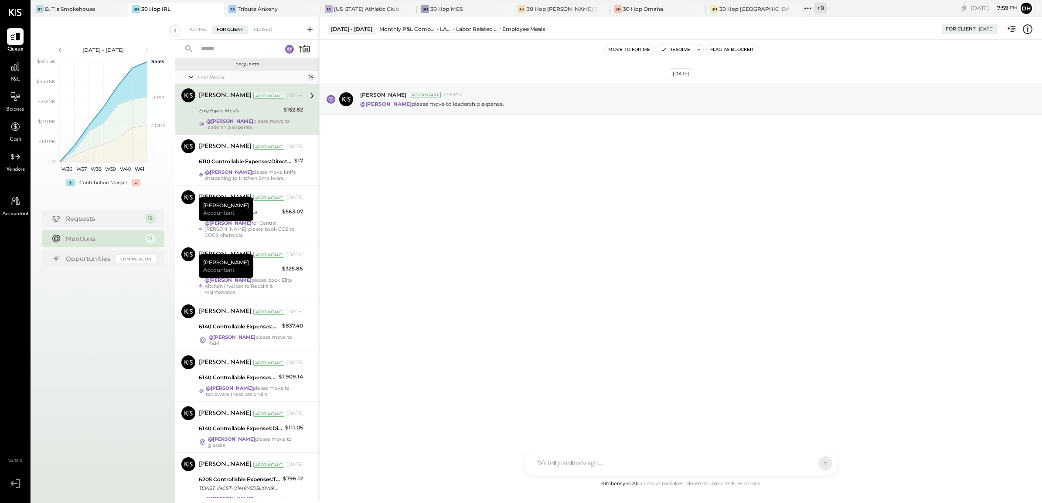
click at [561, 463] on div "AM [PERSON_NAME] [PERSON_NAME] MW [PERSON_NAME] ES [PERSON_NAME] BF [PERSON_NAM…" at bounding box center [681, 463] width 314 height 25
click at [812, 463] on button at bounding box center [817, 463] width 13 height 13
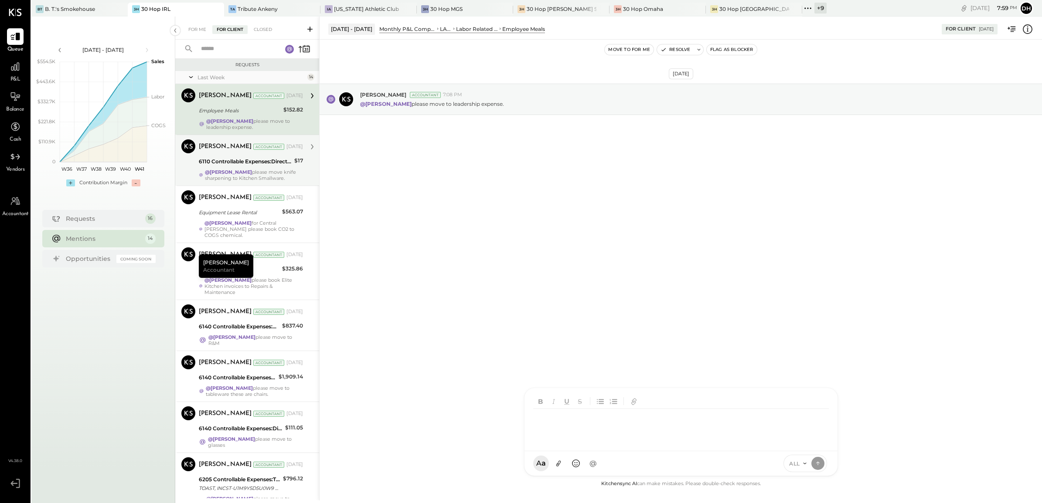
click at [201, 167] on div "[PERSON_NAME] Accountant [DATE] 6110 Controllable Expenses:Direct Operating Exp…" at bounding box center [251, 160] width 104 height 42
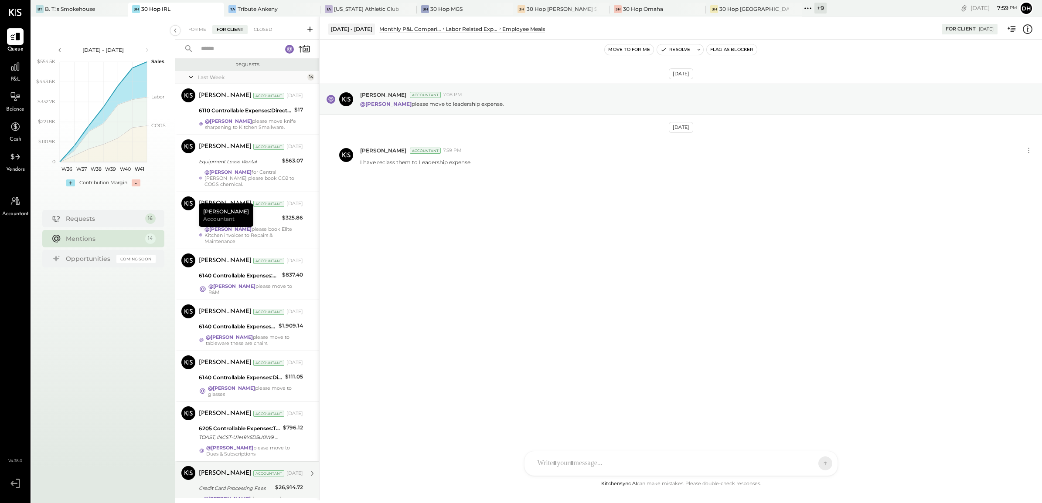
scroll to position [365, 0]
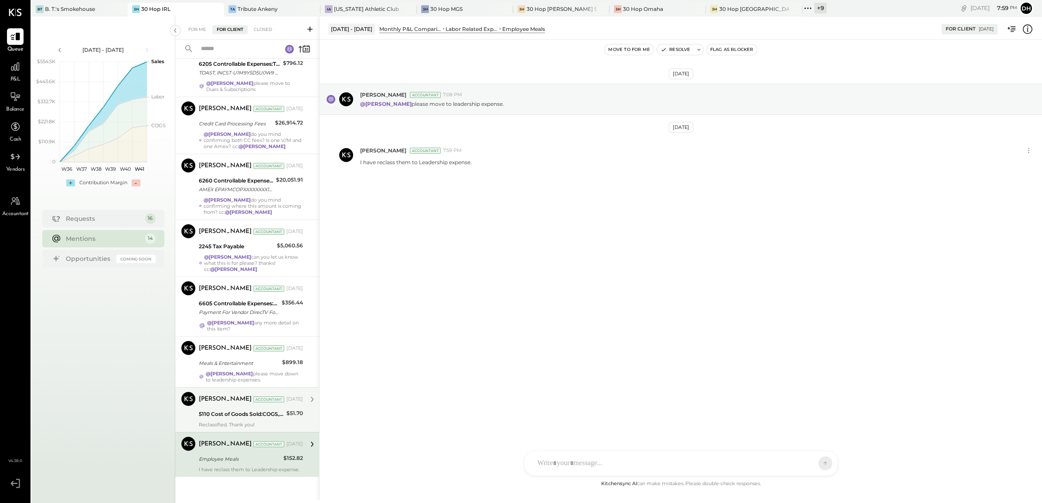
click at [215, 401] on div "[PERSON_NAME] Accountant [DATE]" at bounding box center [251, 399] width 104 height 15
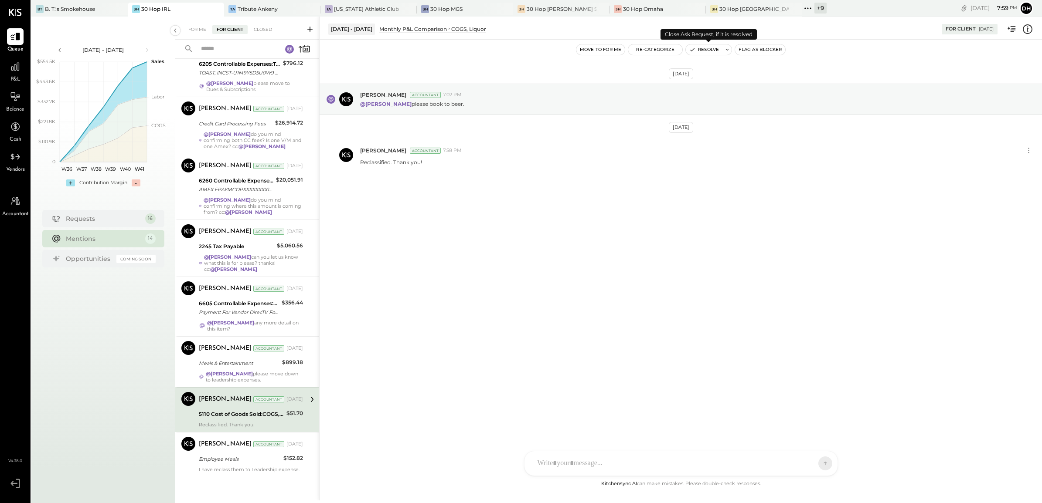
click at [701, 53] on button "Resolve" at bounding box center [704, 49] width 37 height 10
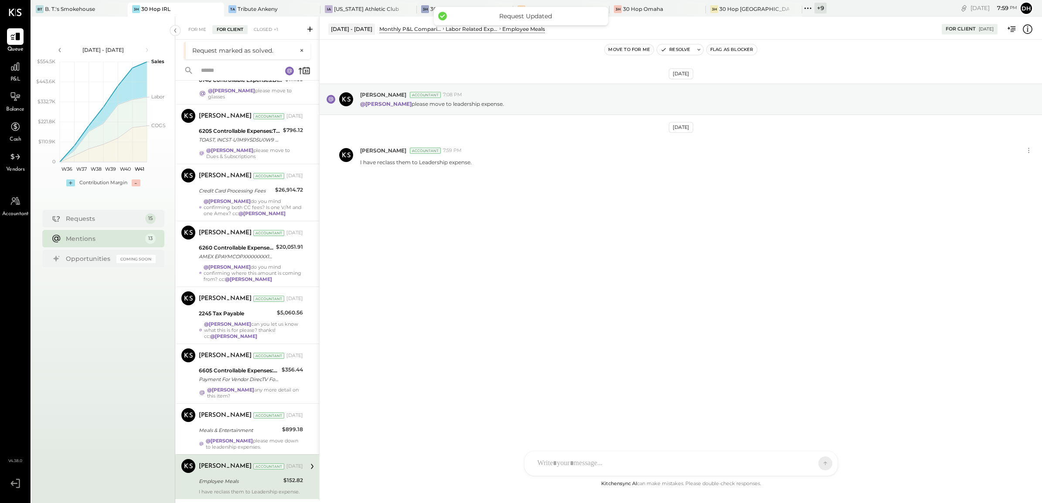
click at [211, 467] on div "[PERSON_NAME] Accountant [DATE]" at bounding box center [251, 467] width 104 height 12
drag, startPoint x: 679, startPoint y: 47, endPoint x: 469, endPoint y: 190, distance: 253.8
click at [678, 48] on button "Resolve" at bounding box center [675, 49] width 37 height 10
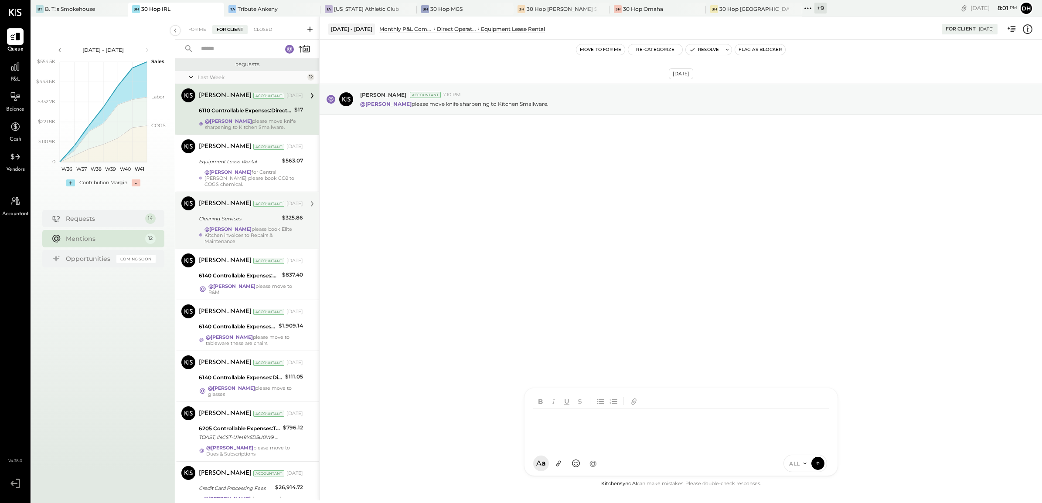
click at [561, 469] on div "AM [PERSON_NAME] [PERSON_NAME] MW [PERSON_NAME] ES [PERSON_NAME] BF [PERSON_NAM…" at bounding box center [681, 432] width 314 height 88
click at [815, 463] on icon at bounding box center [818, 463] width 8 height 9
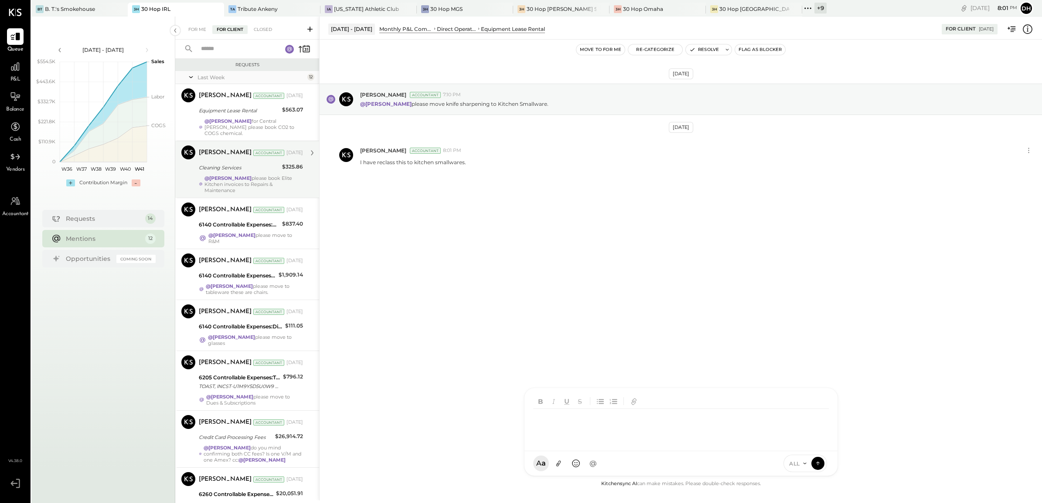
scroll to position [269, 0]
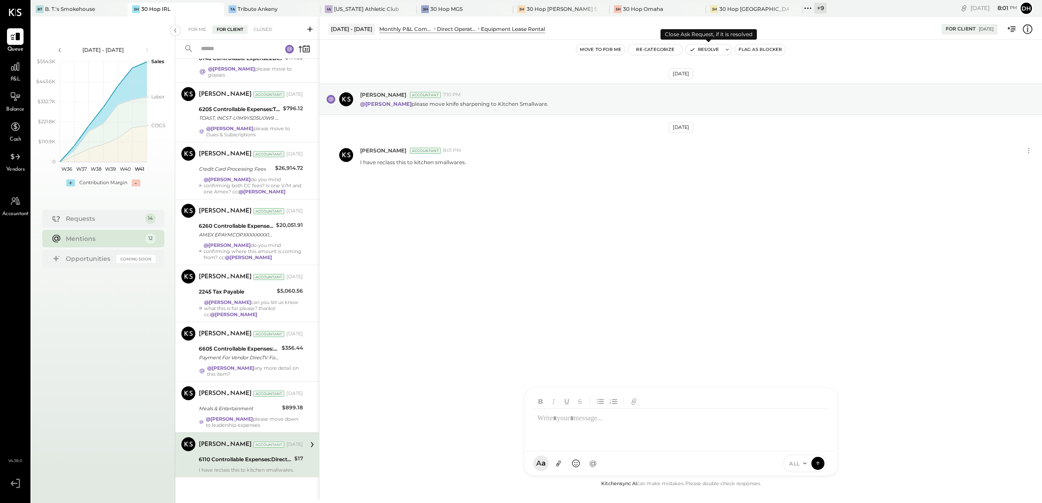
click at [697, 48] on button "Resolve" at bounding box center [704, 49] width 37 height 10
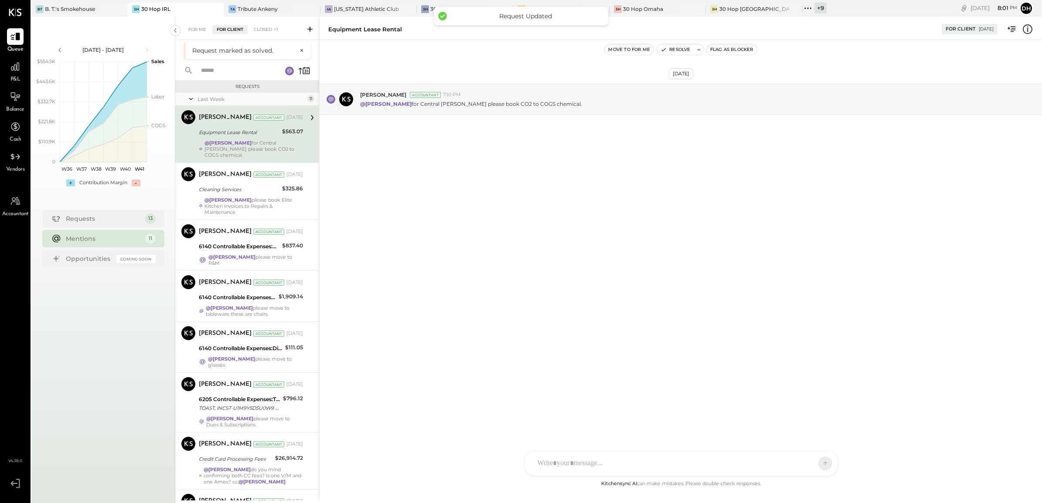
click at [219, 132] on div "Equipment Lease Rental" at bounding box center [239, 132] width 81 height 9
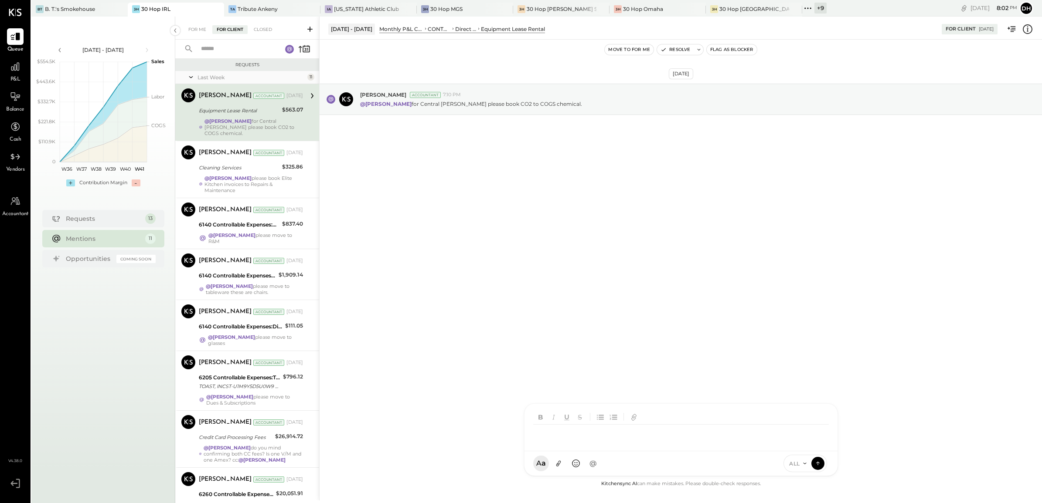
click at [576, 463] on div "AM [PERSON_NAME] [PERSON_NAME] MW [PERSON_NAME] ES [PERSON_NAME] BF [PERSON_NAM…" at bounding box center [681, 440] width 314 height 73
click at [818, 465] on icon at bounding box center [818, 463] width 8 height 9
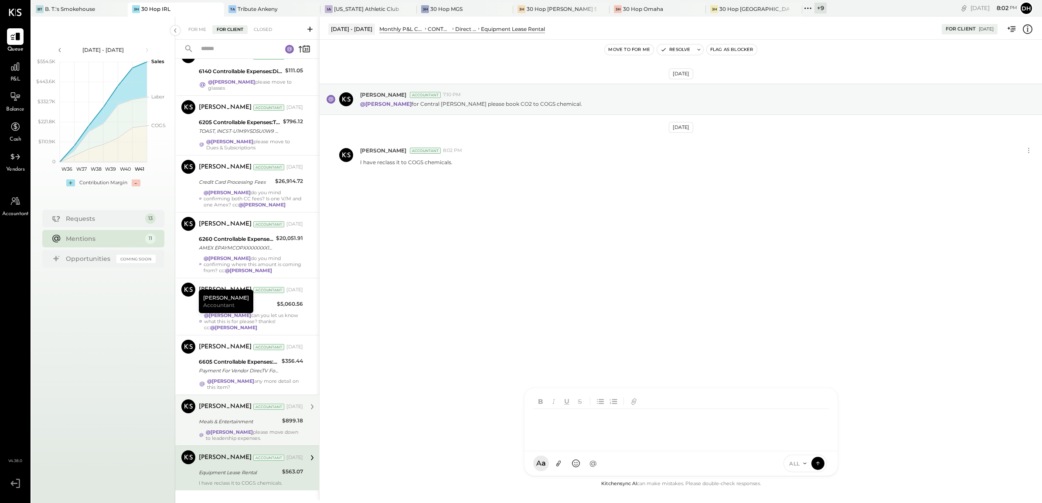
scroll to position [217, 0]
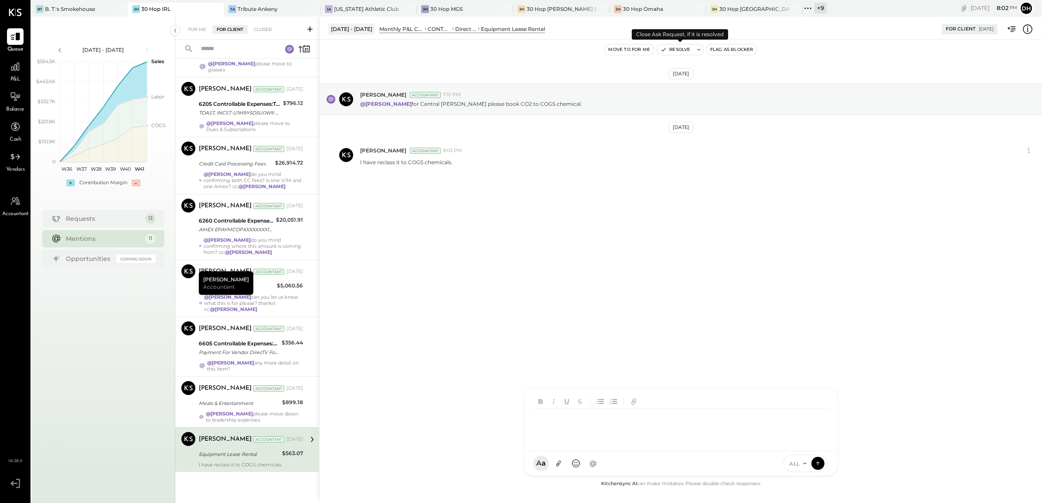
click at [672, 51] on button "Resolve" at bounding box center [675, 49] width 37 height 10
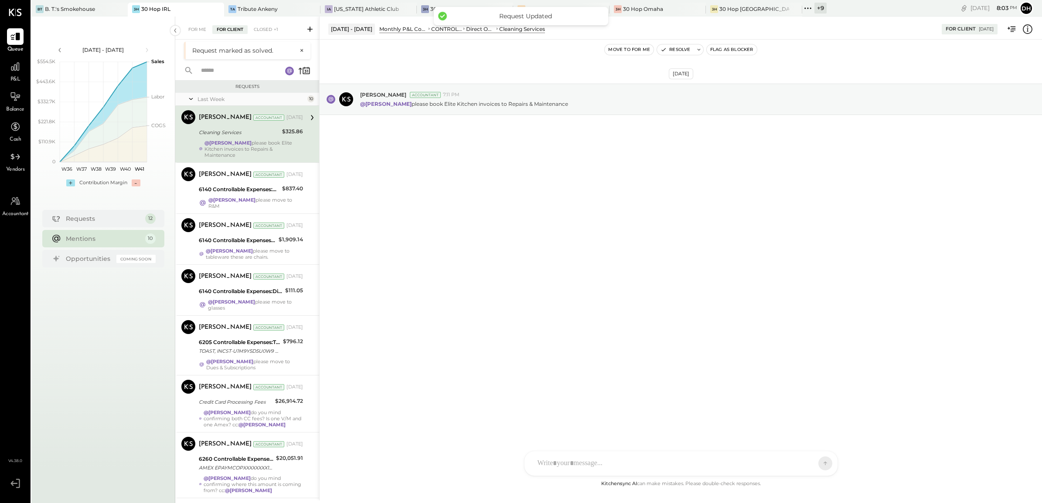
click at [217, 120] on div "[PERSON_NAME]" at bounding box center [225, 117] width 53 height 9
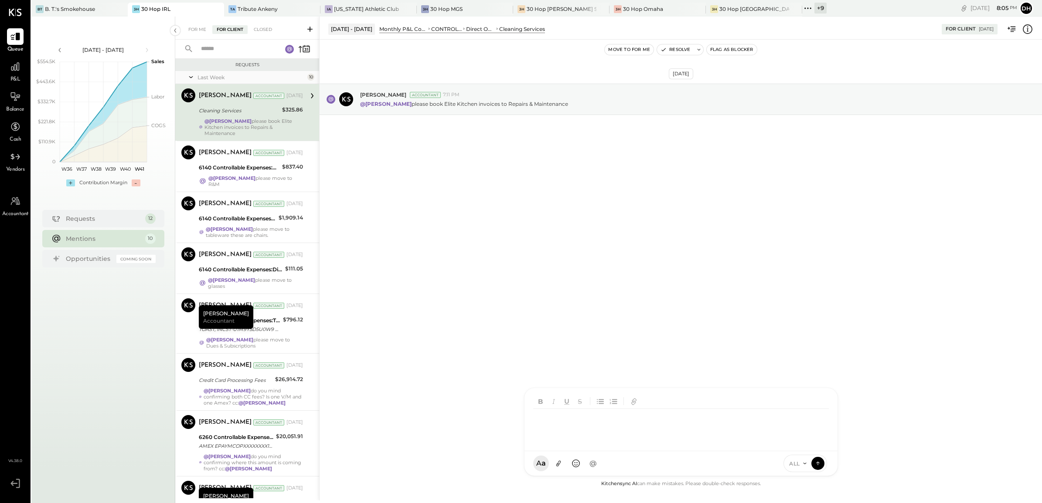
click at [583, 444] on div at bounding box center [682, 426] width 299 height 35
click at [818, 465] on icon at bounding box center [818, 463] width 8 height 9
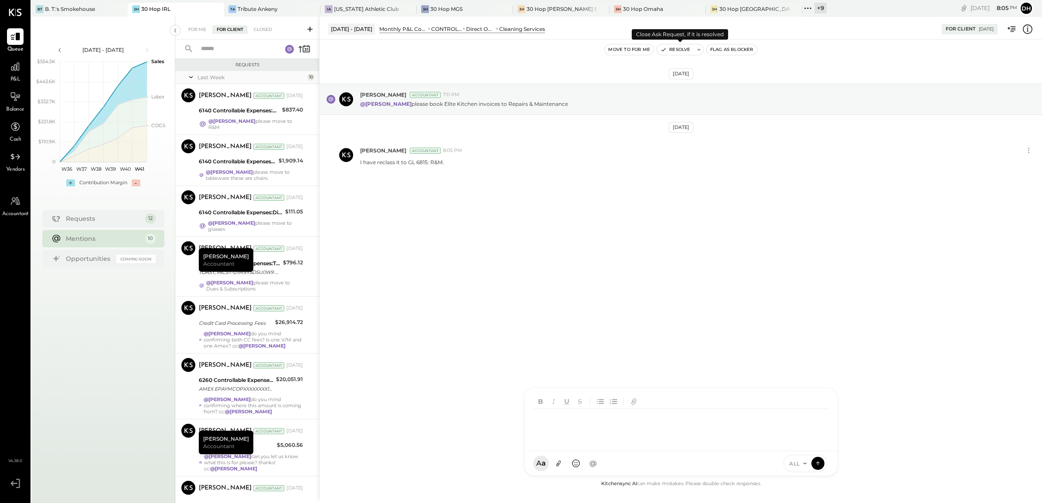
click at [684, 48] on button "Resolve" at bounding box center [675, 49] width 37 height 10
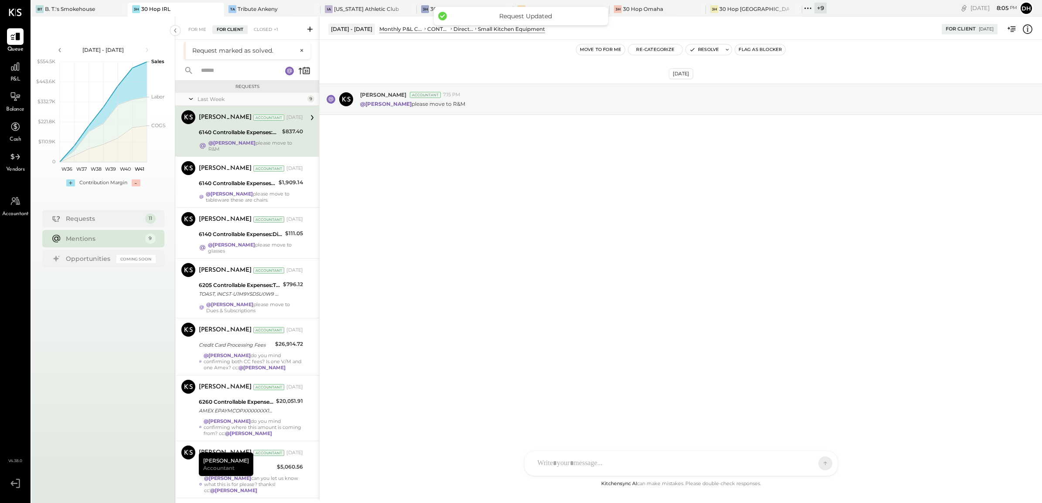
click at [236, 132] on div "6140 Controllable Expenses:Direct Operating Expenses:Small Kitchen Equipment" at bounding box center [239, 132] width 81 height 9
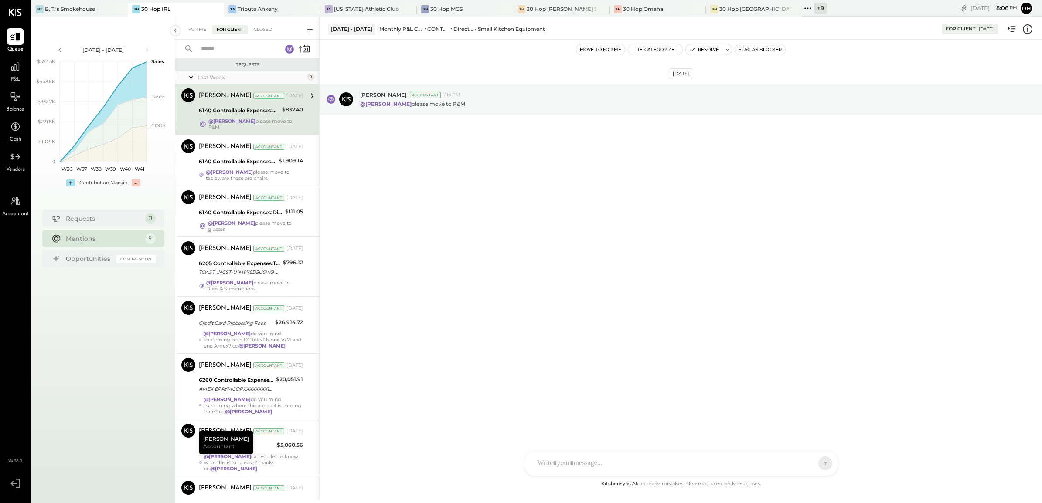
click at [567, 459] on div at bounding box center [673, 463] width 280 height 19
click at [820, 462] on icon at bounding box center [818, 463] width 8 height 9
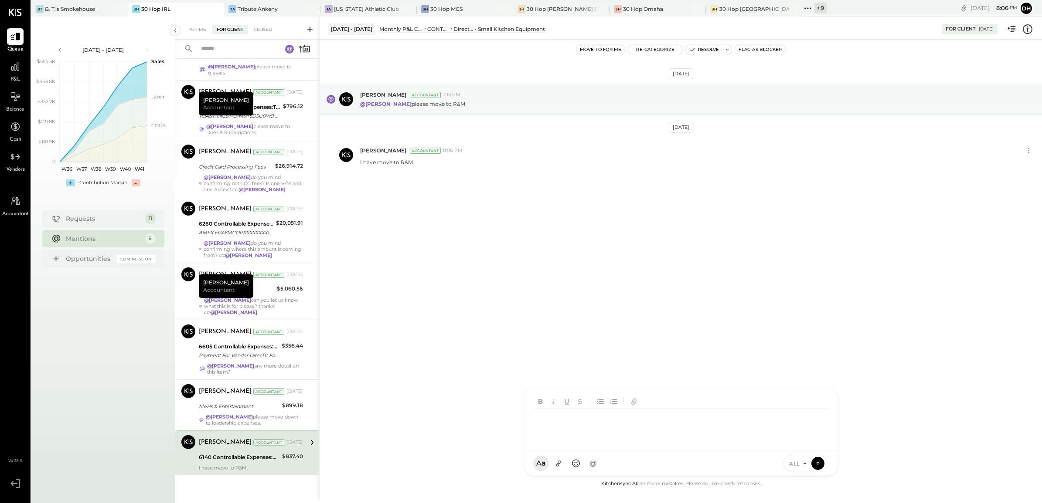
scroll to position [109, 0]
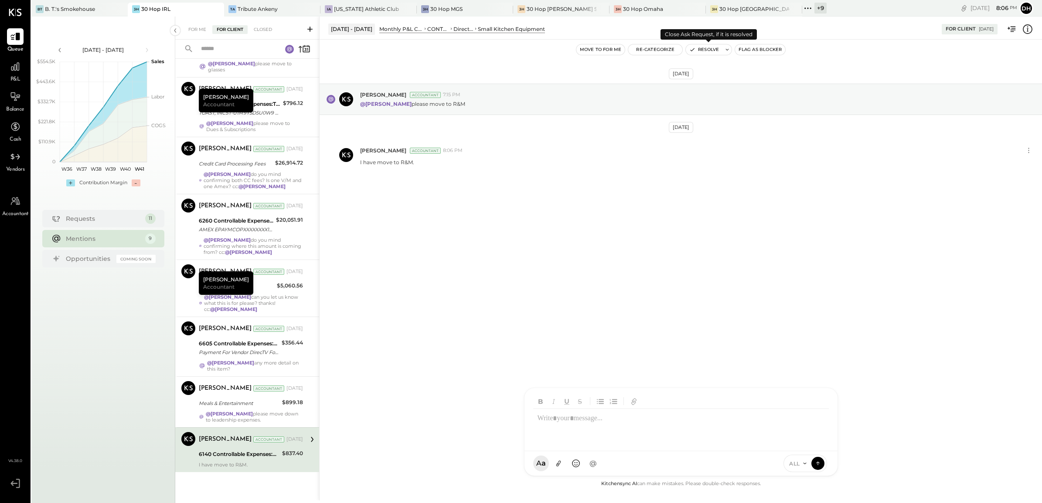
click at [704, 50] on button "Resolve" at bounding box center [704, 49] width 37 height 10
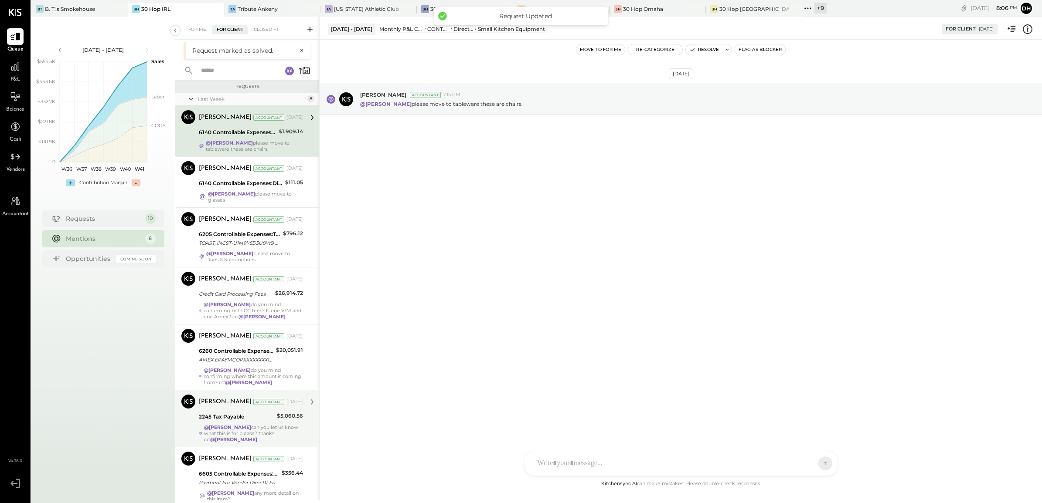
click at [220, 122] on div "[PERSON_NAME]" at bounding box center [225, 117] width 53 height 9
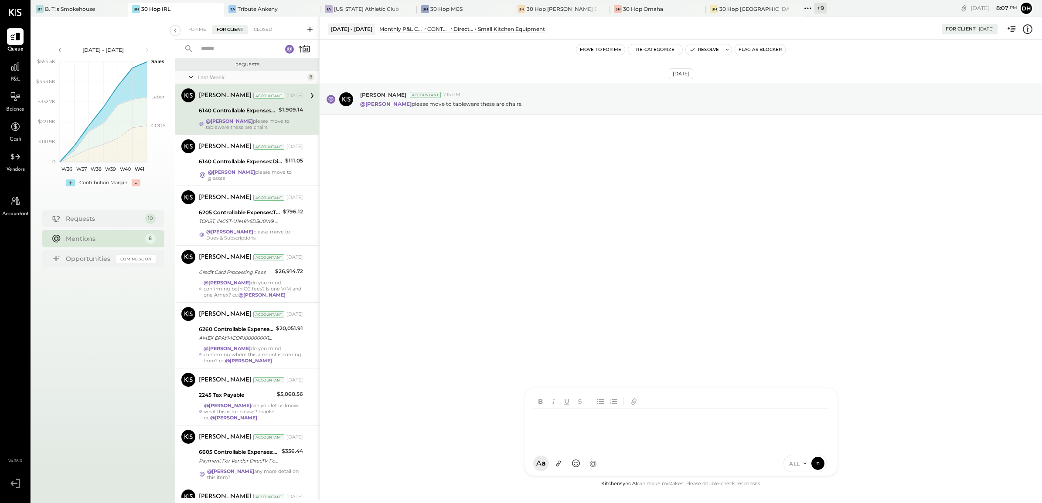
click at [588, 444] on div at bounding box center [682, 426] width 298 height 35
click at [819, 459] on button at bounding box center [817, 463] width 13 height 13
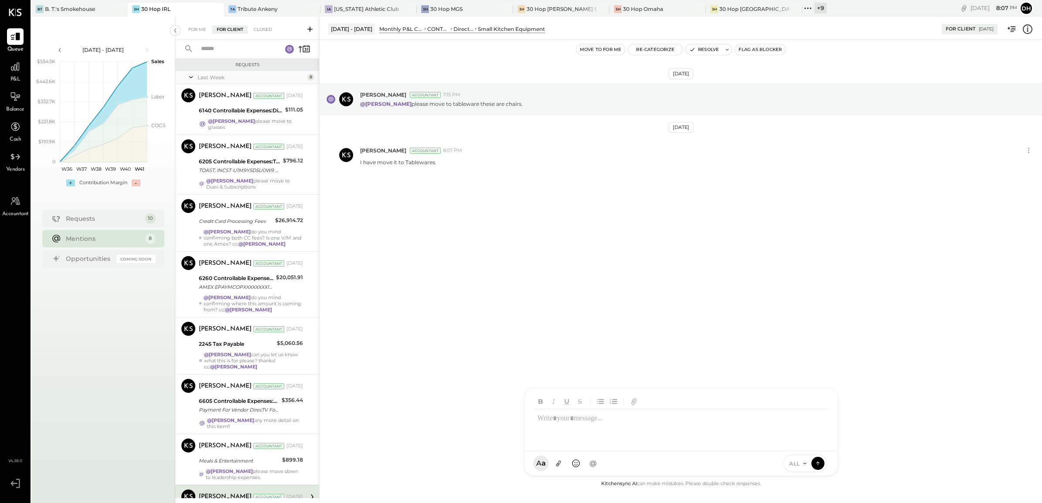
click at [452, 184] on div "[DATE] [PERSON_NAME] Accountant 7:15 PM @[PERSON_NAME] please move to tableware…" at bounding box center [681, 149] width 722 height 177
click at [693, 51] on icon "button" at bounding box center [692, 50] width 6 height 6
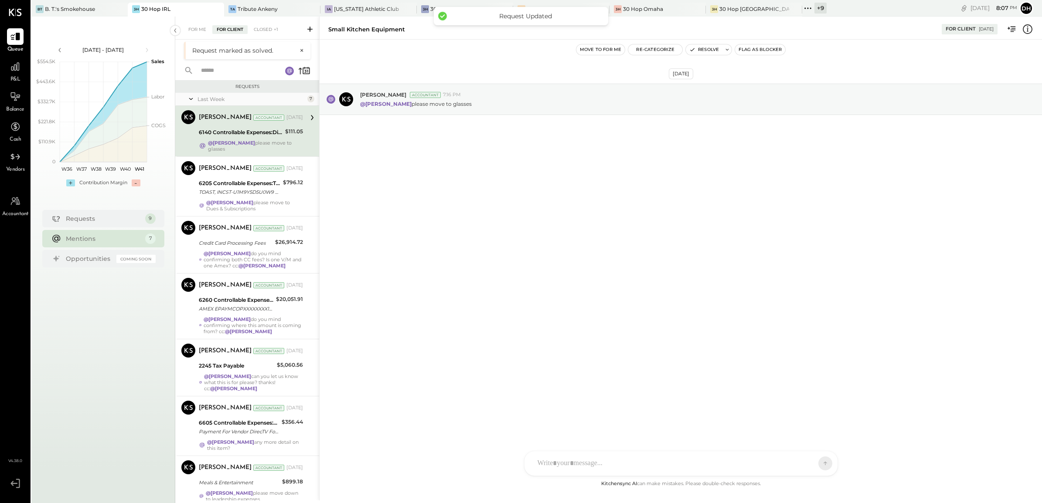
click at [214, 127] on div "6140 Controllable Expenses:Direct Operating Expenses:Small Kitchen Equipment" at bounding box center [241, 132] width 84 height 10
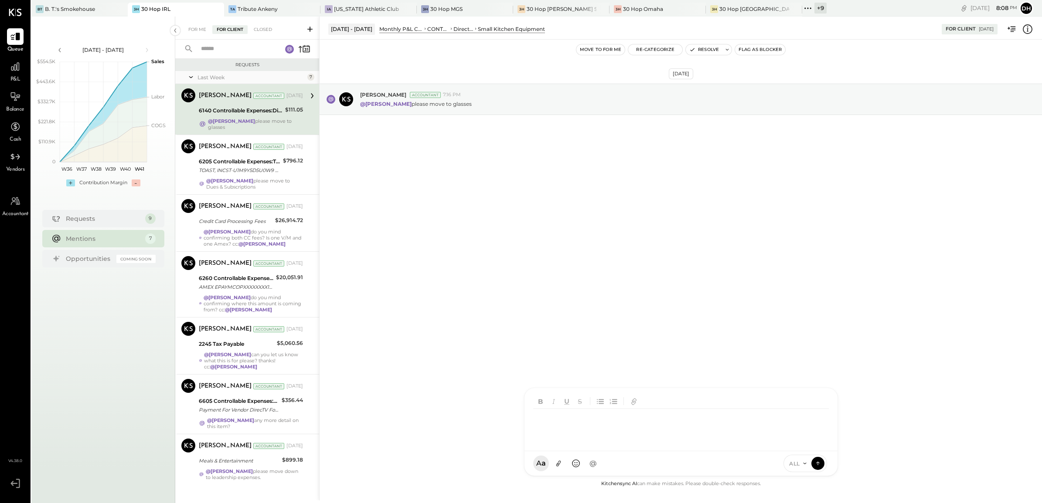
click at [604, 463] on div "AM [PERSON_NAME] [PERSON_NAME] MW [PERSON_NAME] ES [PERSON_NAME] BF [PERSON_NAM…" at bounding box center [681, 432] width 314 height 88
click at [817, 460] on icon at bounding box center [818, 463] width 8 height 9
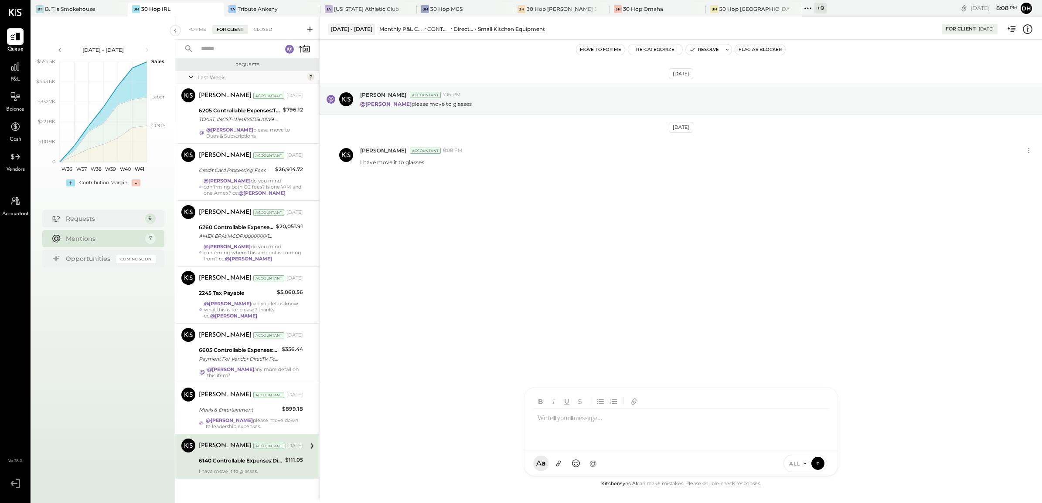
click at [232, 454] on div "[PERSON_NAME] Accountant [DATE] 6140 Controllable Expenses:Direct Operating Exp…" at bounding box center [251, 457] width 104 height 36
click at [696, 50] on button "Resolve" at bounding box center [704, 49] width 37 height 10
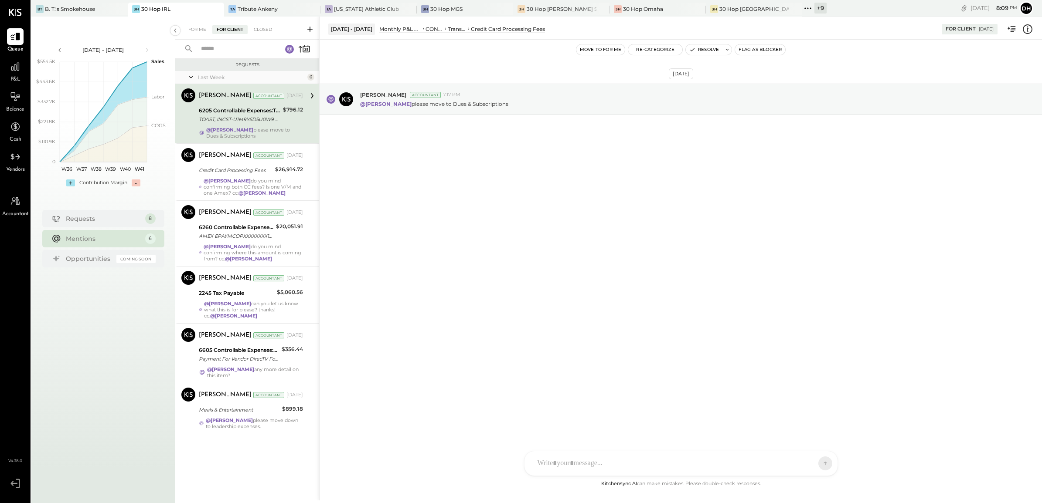
click at [574, 459] on div at bounding box center [680, 464] width 313 height 24
click at [815, 461] on icon at bounding box center [818, 463] width 8 height 9
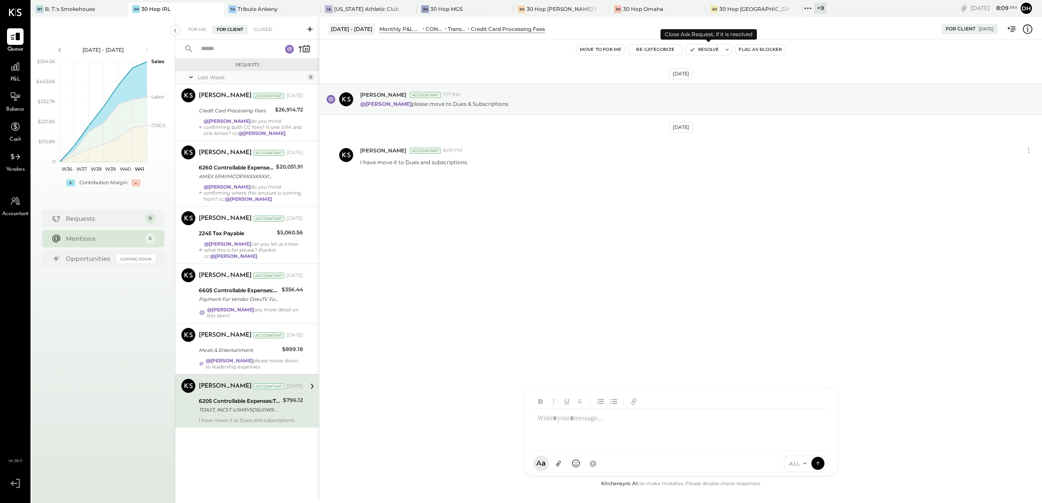
click at [699, 51] on button "Resolve" at bounding box center [704, 49] width 37 height 10
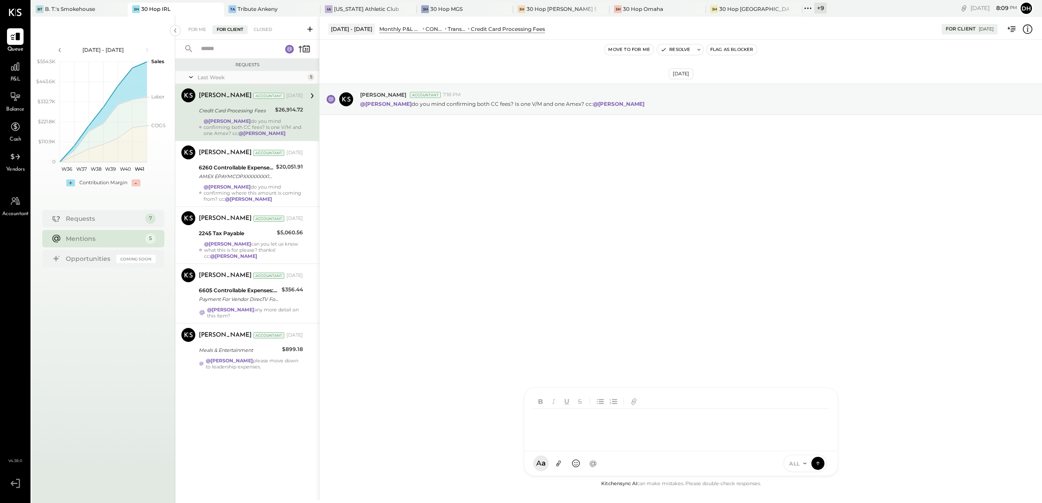
click at [577, 452] on div at bounding box center [680, 419] width 313 height 63
click at [259, 28] on div "Closed" at bounding box center [262, 29] width 27 height 9
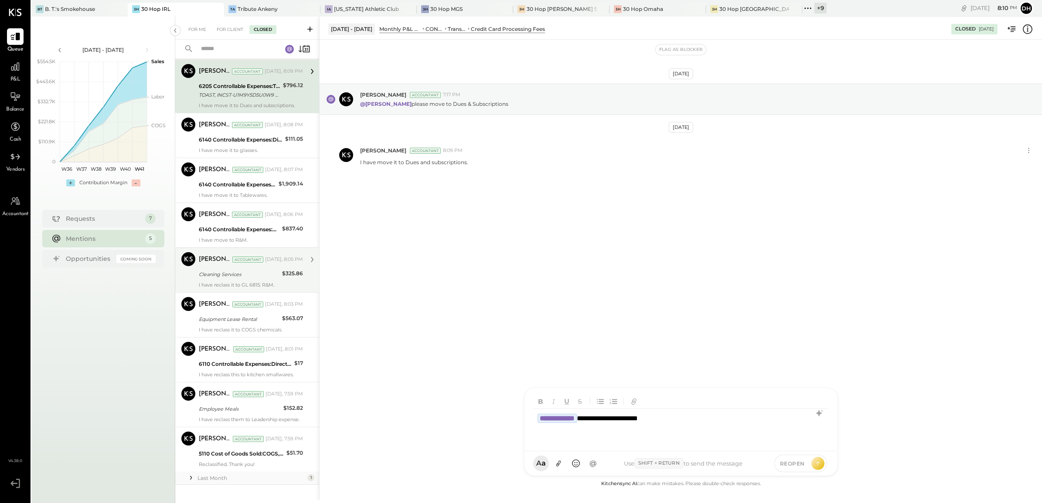
scroll to position [37, 0]
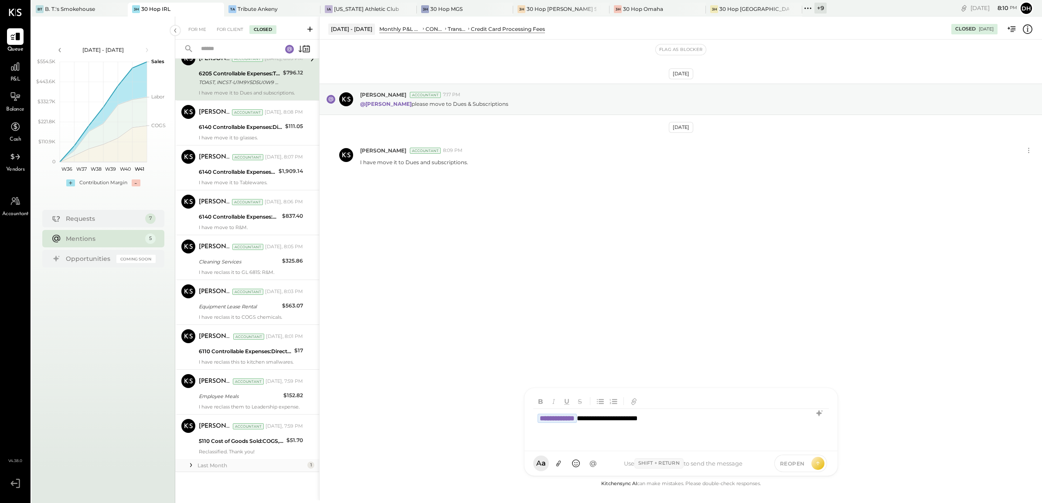
click at [281, 465] on div "Last Month" at bounding box center [251, 465] width 108 height 7
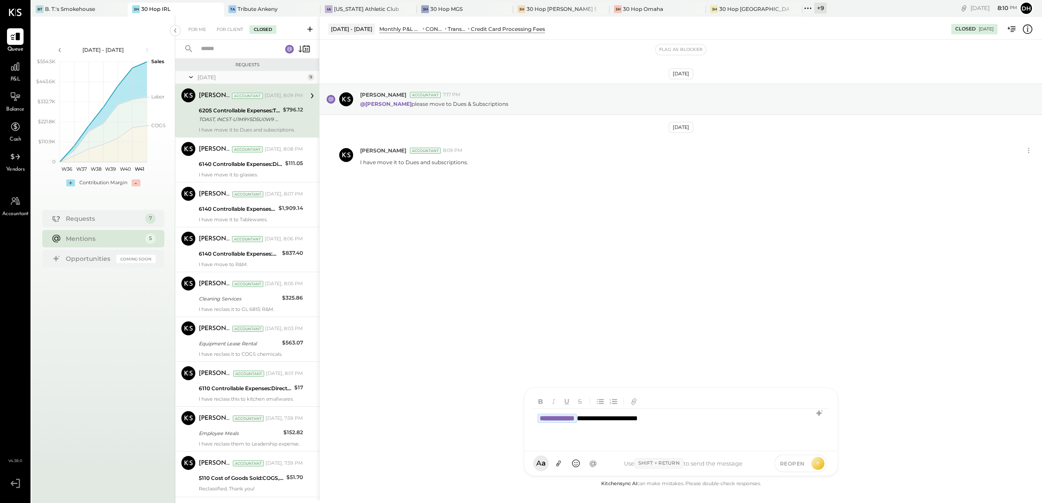
click at [218, 77] on div "[DATE]" at bounding box center [251, 77] width 108 height 7
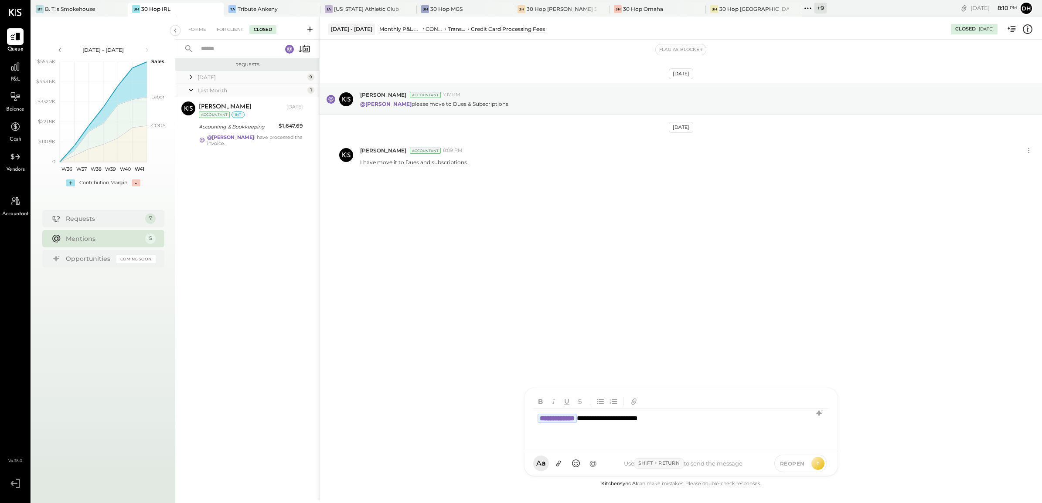
click at [212, 90] on div "Last Month" at bounding box center [251, 90] width 108 height 7
click at [220, 90] on div "Last Month" at bounding box center [251, 90] width 108 height 7
click at [212, 77] on div "[DATE]" at bounding box center [251, 77] width 108 height 7
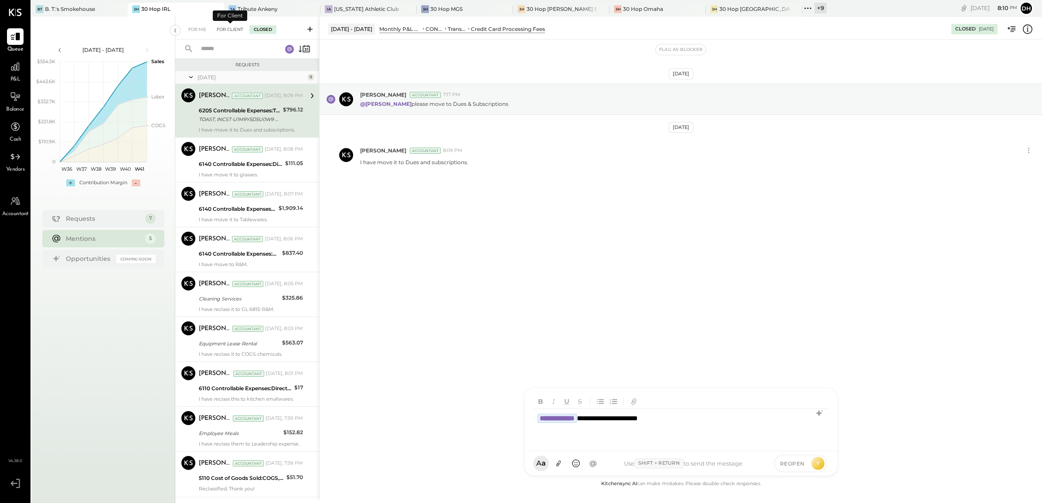
click at [223, 27] on div "For Client" at bounding box center [229, 29] width 35 height 9
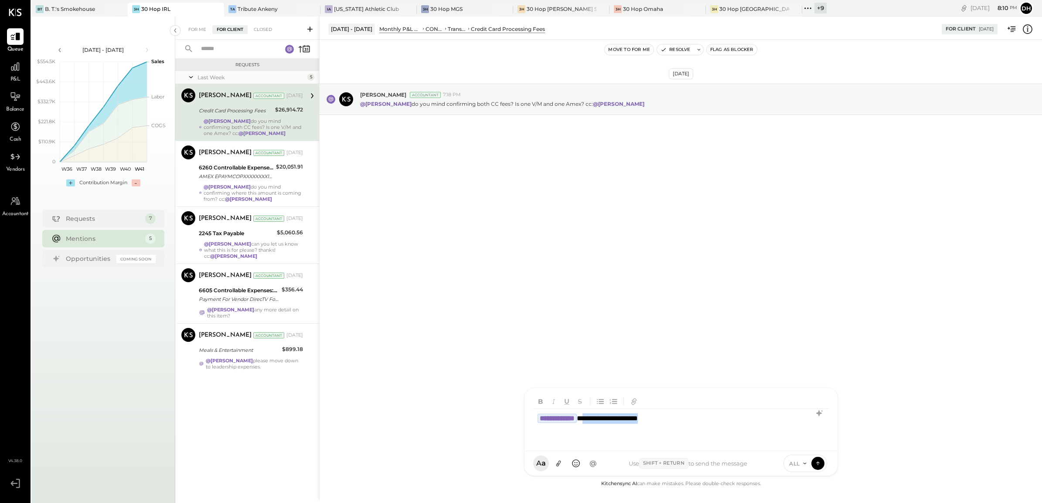
drag, startPoint x: 674, startPoint y: 421, endPoint x: 602, endPoint y: 415, distance: 71.7
click at [602, 415] on div "**********" at bounding box center [681, 426] width 296 height 35
click at [601, 410] on div "**********" at bounding box center [681, 424] width 296 height 40
click at [817, 408] on icon at bounding box center [819, 408] width 6 height 6
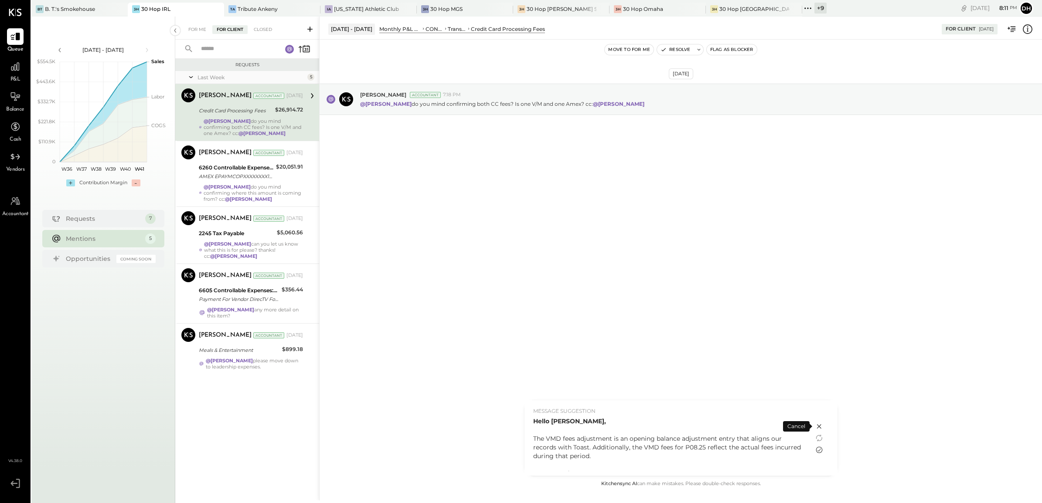
click at [816, 449] on icon at bounding box center [819, 450] width 7 height 7
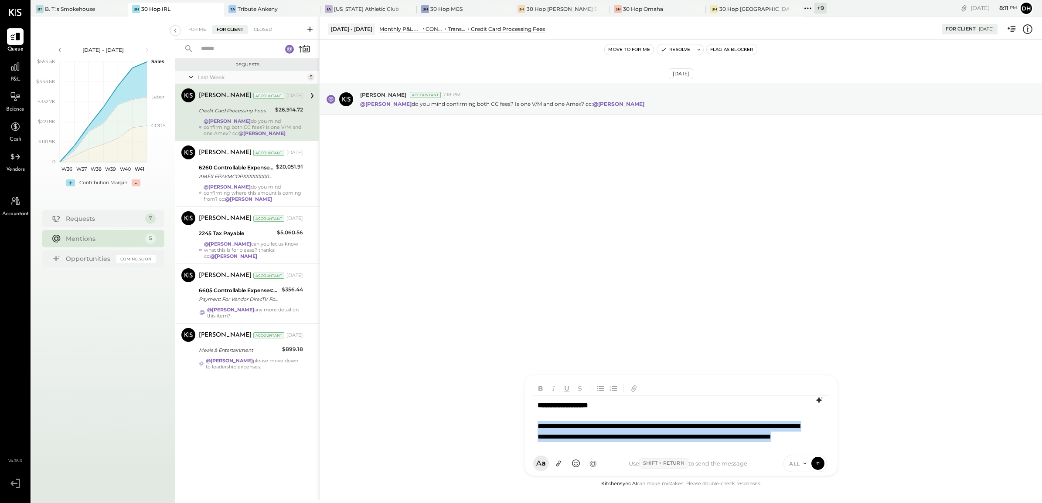
drag, startPoint x: 695, startPoint y: 417, endPoint x: 529, endPoint y: 422, distance: 166.6
click at [529, 422] on div "**********" at bounding box center [680, 413] width 313 height 76
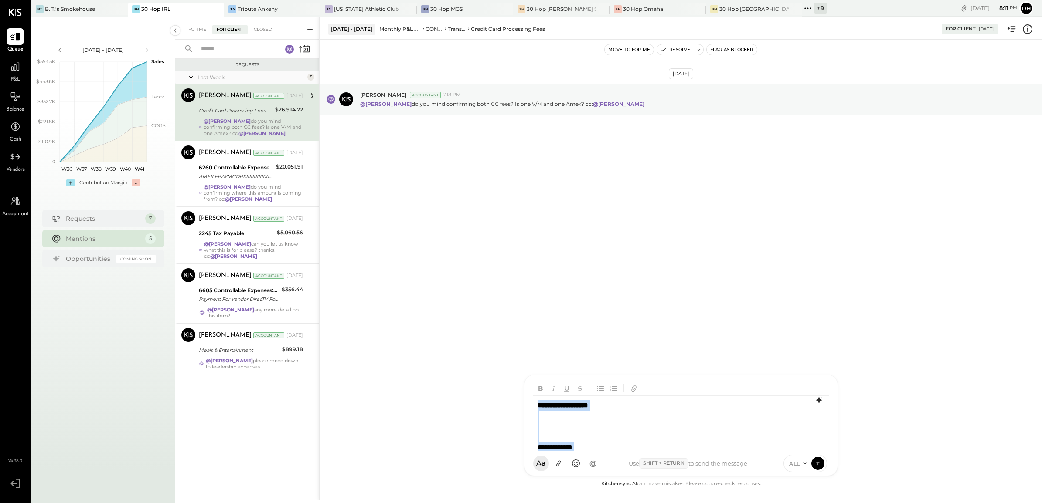
drag, startPoint x: 589, startPoint y: 445, endPoint x: 504, endPoint y: 391, distance: 99.9
click at [504, 391] on div "**********" at bounding box center [680, 259] width 723 height 484
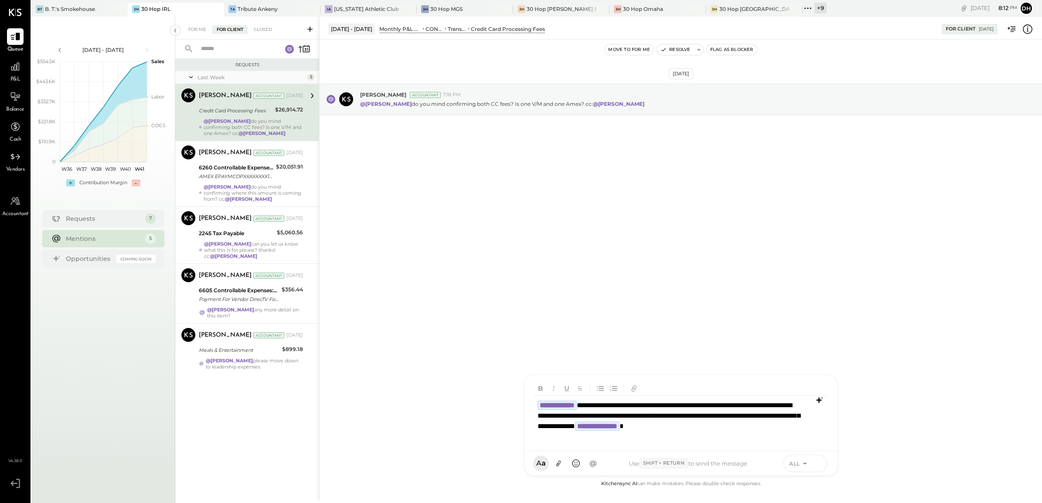
click at [818, 465] on icon at bounding box center [818, 463] width 8 height 9
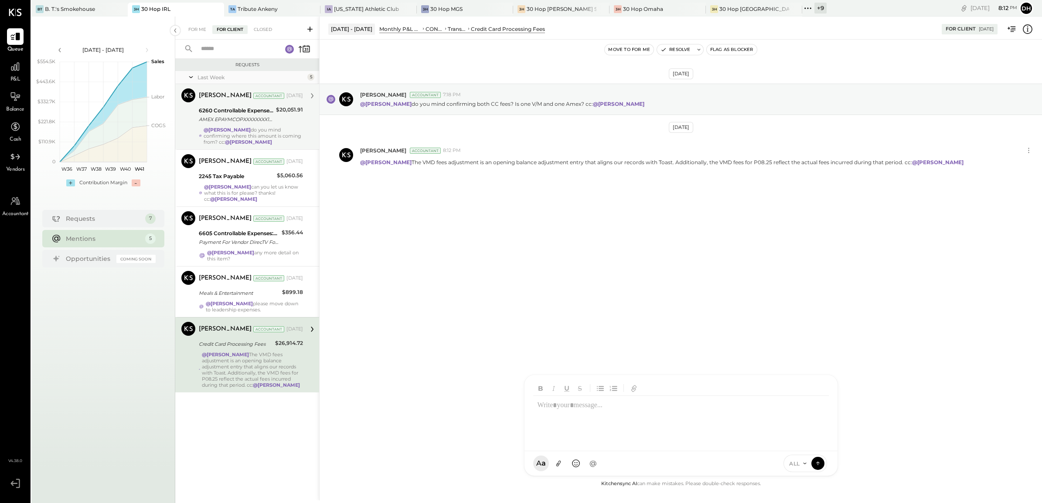
click at [219, 107] on div "6260 Controllable Expenses:Marketing & Advertising:Advertising & Promotions" at bounding box center [236, 110] width 75 height 9
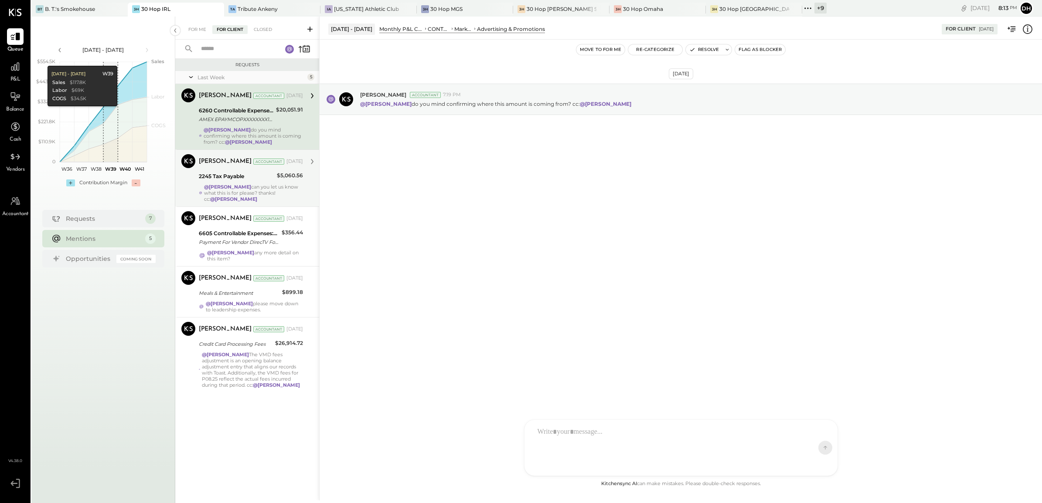
click at [228, 184] on strong "@[PERSON_NAME]" at bounding box center [227, 187] width 47 height 6
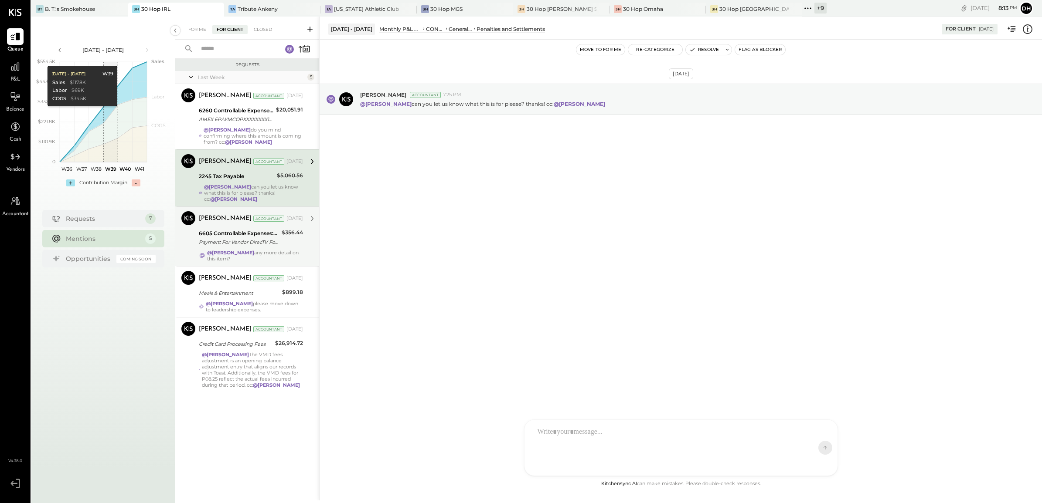
click at [199, 228] on div "6605 Controllable Expenses:General & Administrative Expenses:Phone and Internet…" at bounding box center [239, 237] width 80 height 19
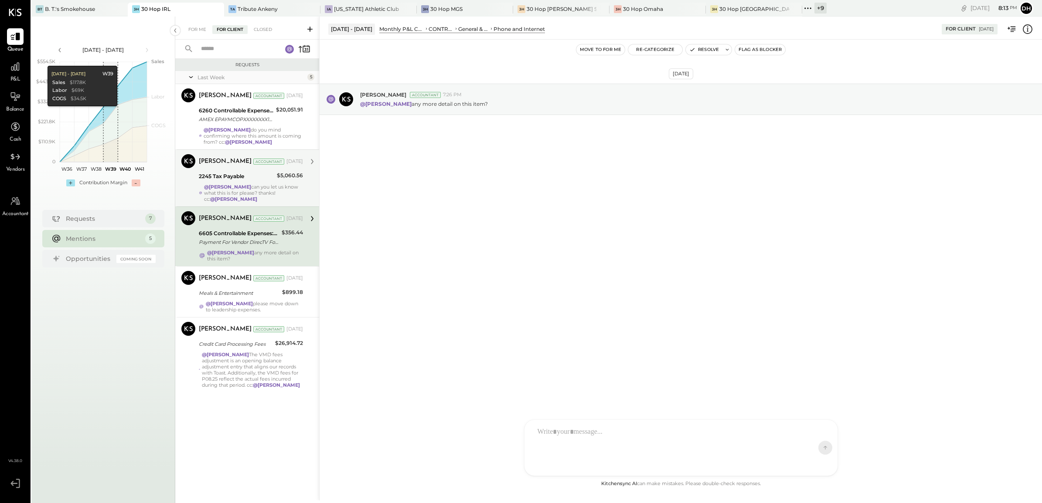
click at [254, 175] on div "2245 Tax Payable" at bounding box center [236, 176] width 75 height 9
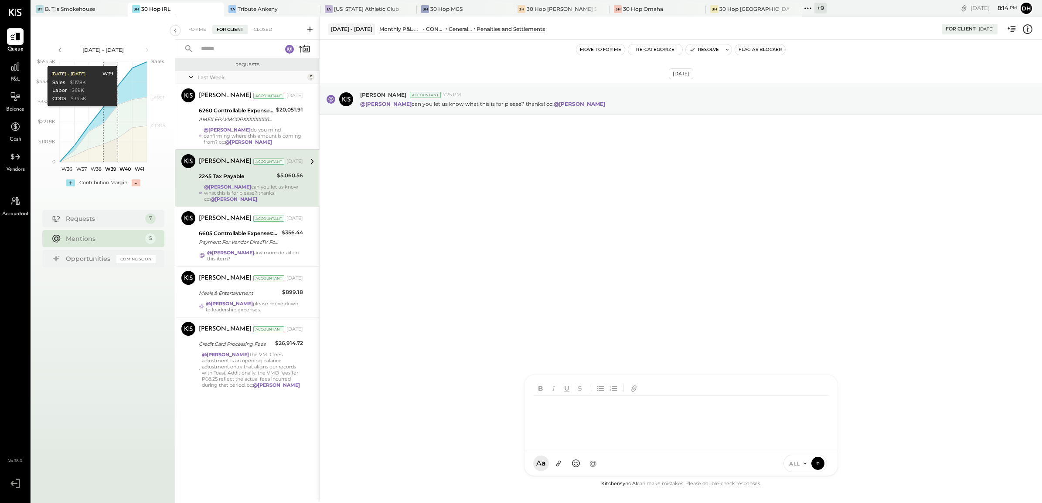
click at [561, 439] on div at bounding box center [673, 421] width 280 height 51
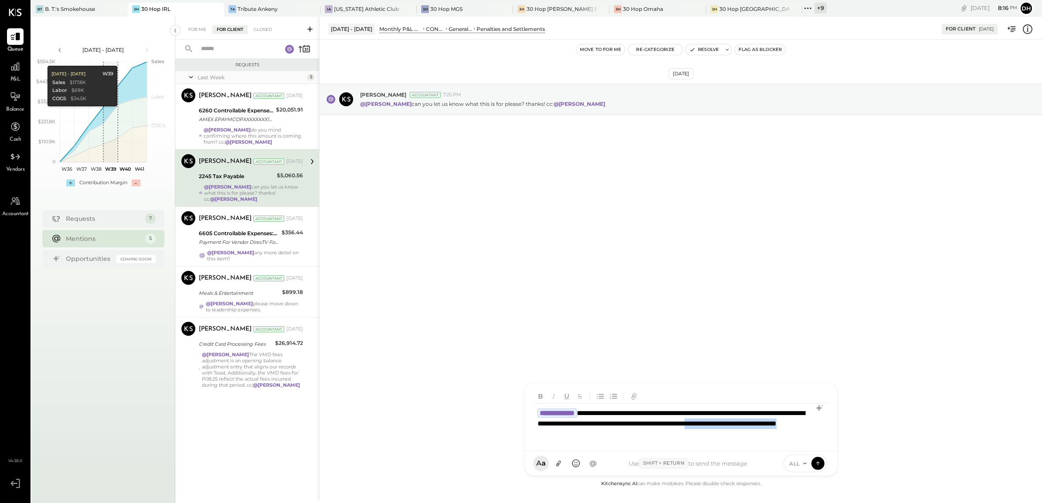
drag, startPoint x: 731, startPoint y: 436, endPoint x: 610, endPoint y: 435, distance: 120.3
click at [610, 435] on div "**********" at bounding box center [681, 424] width 296 height 40
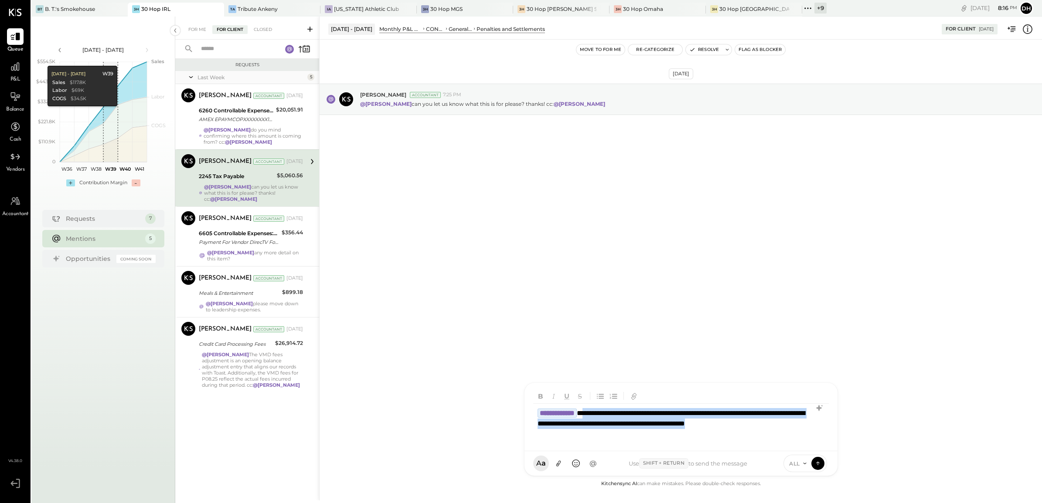
drag, startPoint x: 615, startPoint y: 436, endPoint x: 602, endPoint y: 411, distance: 28.7
click at [602, 411] on div "**********" at bounding box center [681, 424] width 296 height 40
click at [819, 411] on icon at bounding box center [819, 408] width 10 height 10
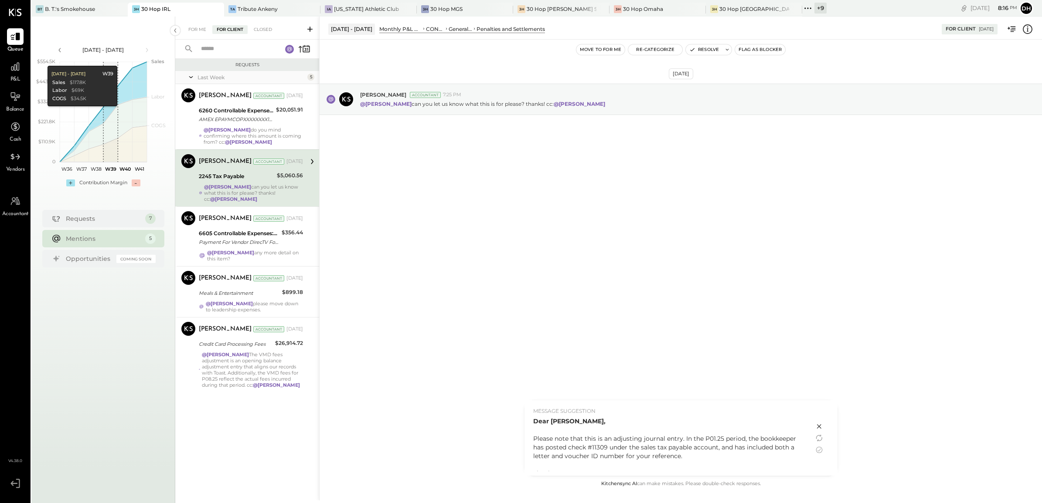
scroll to position [7, 0]
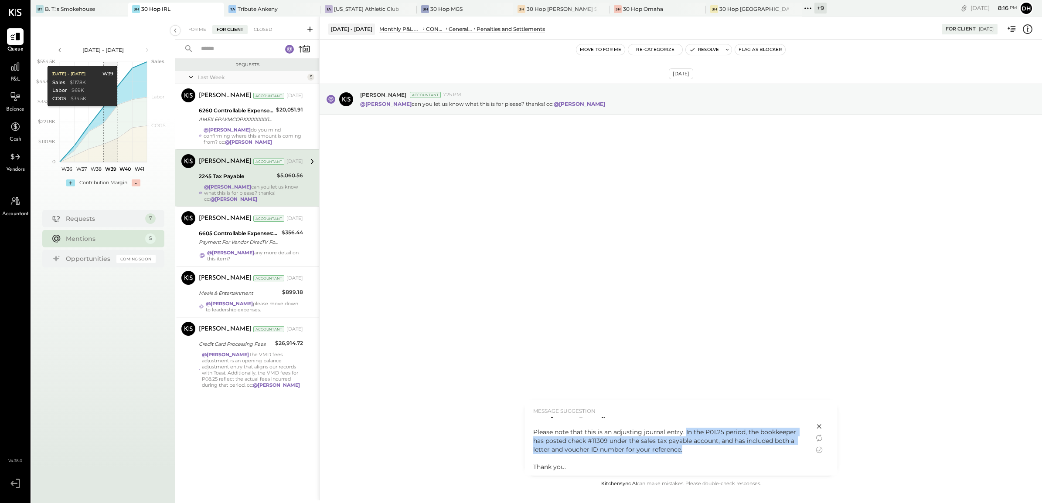
drag, startPoint x: 684, startPoint y: 452, endPoint x: 685, endPoint y: 429, distance: 23.1
click at [685, 429] on div "Dear [PERSON_NAME], Please note that this is an adjusting journal entry. In the…" at bounding box center [669, 441] width 272 height 61
click at [820, 450] on icon at bounding box center [819, 450] width 10 height 10
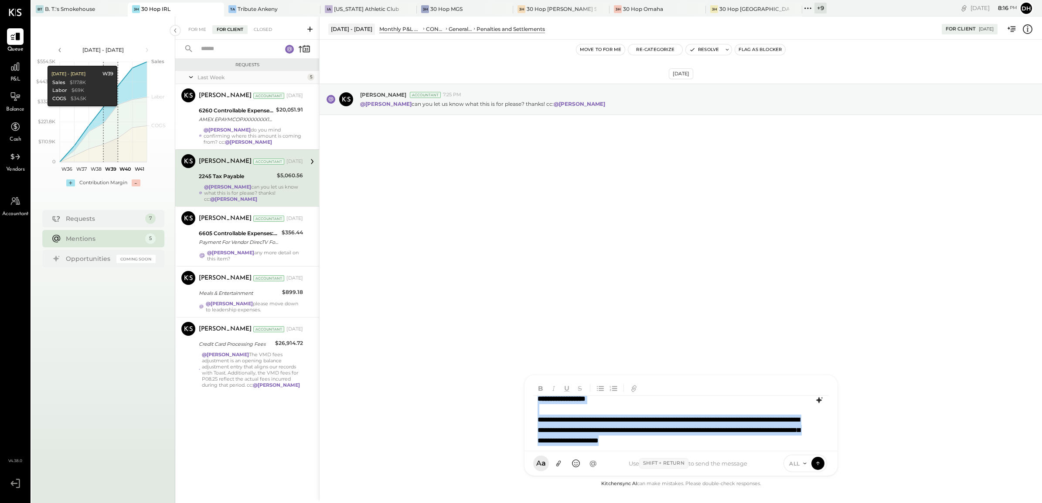
scroll to position [0, 0]
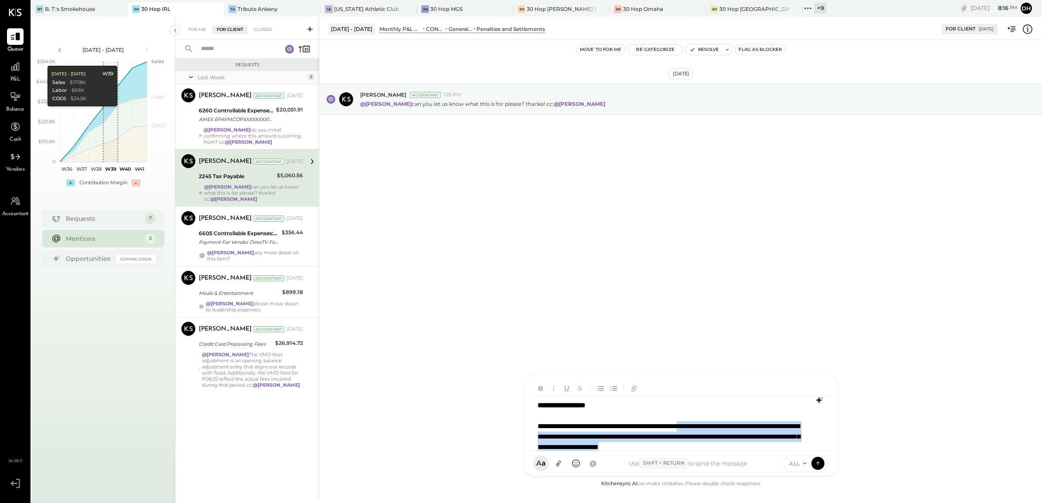
drag, startPoint x: 794, startPoint y: 429, endPoint x: 711, endPoint y: 424, distance: 83.0
click at [711, 424] on div "**********" at bounding box center [680, 426] width 295 height 61
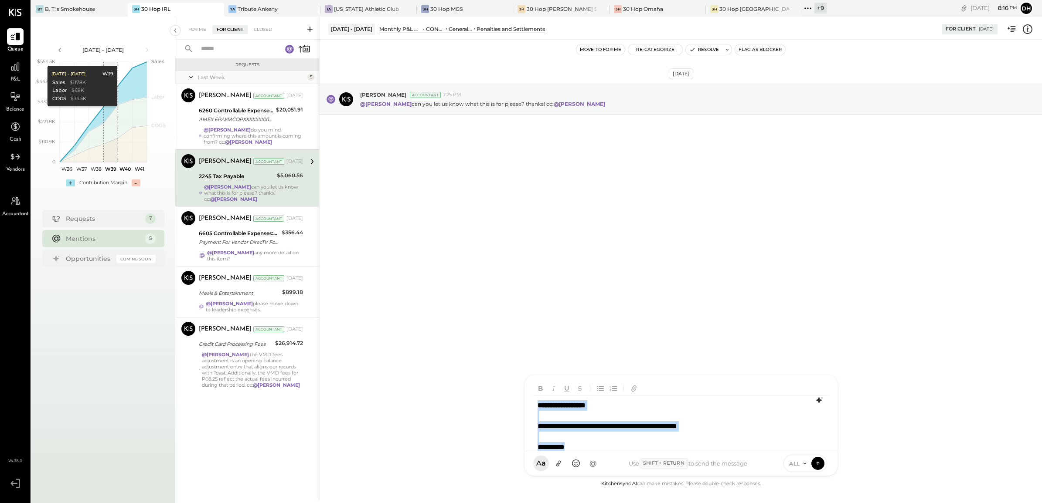
drag, startPoint x: 585, startPoint y: 441, endPoint x: 509, endPoint y: 371, distance: 102.7
click at [509, 371] on div "**********" at bounding box center [680, 259] width 723 height 484
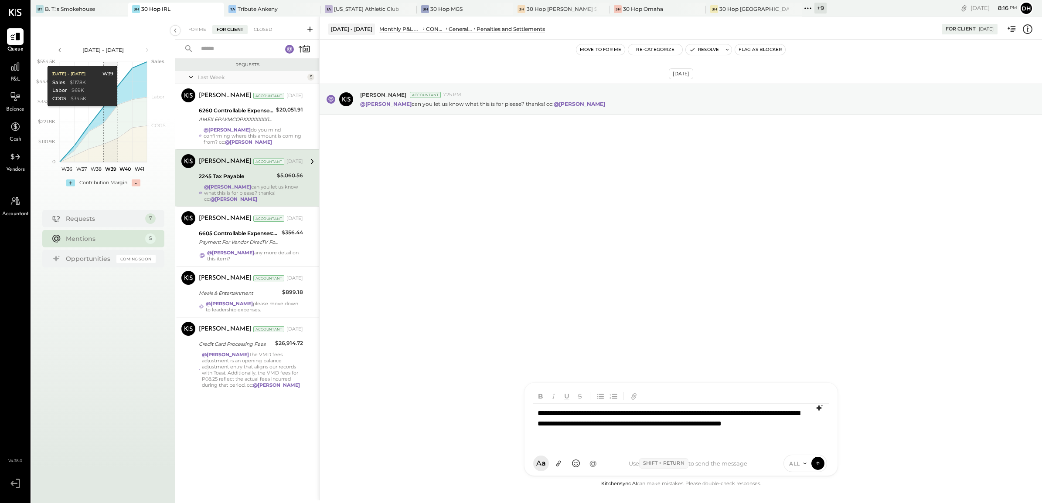
click at [537, 412] on div "**********" at bounding box center [681, 424] width 296 height 40
click at [718, 436] on div "**********" at bounding box center [681, 424] width 296 height 40
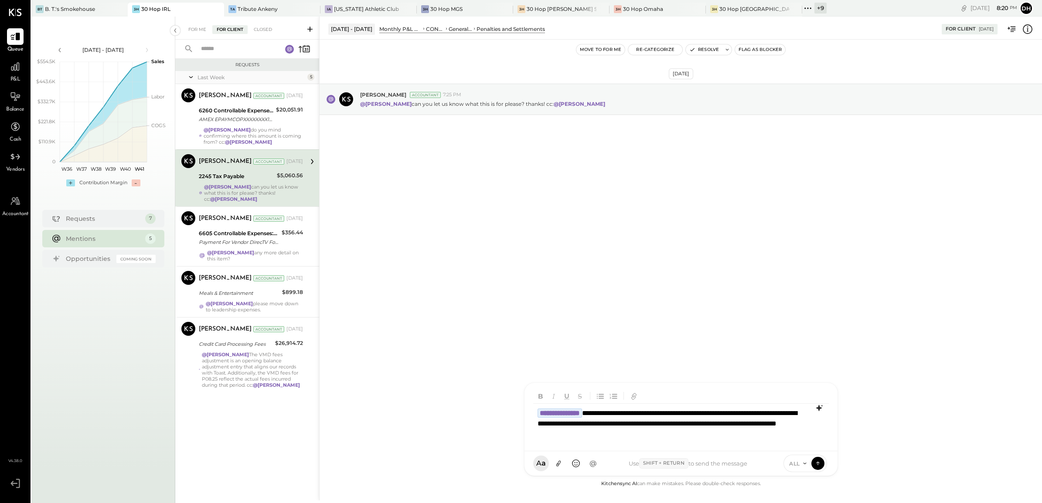
click at [721, 439] on div "**********" at bounding box center [681, 424] width 296 height 40
click at [609, 415] on div "**********" at bounding box center [681, 424] width 296 height 40
type input "*"
click at [610, 418] on div "MB [PERSON_NAME]" at bounding box center [596, 423] width 100 height 17
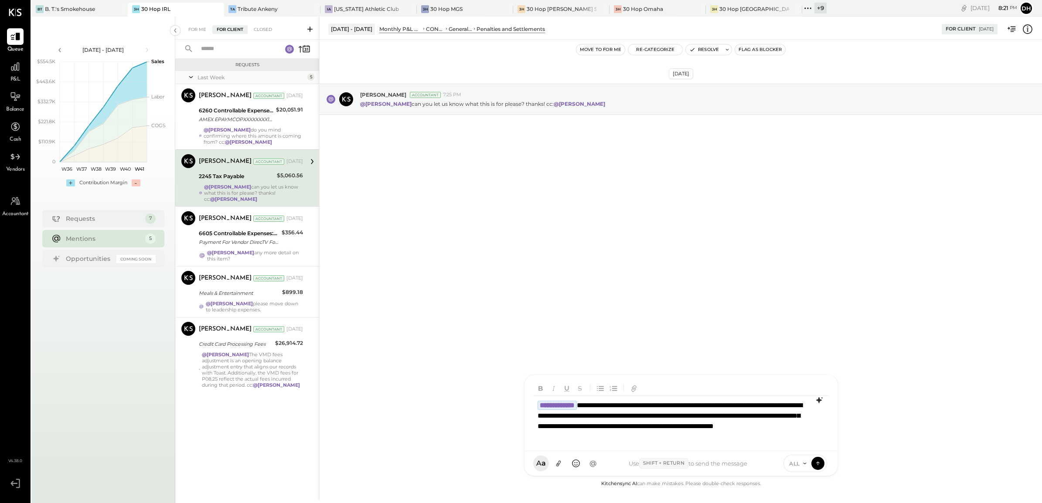
click at [687, 425] on div "**********" at bounding box center [680, 421] width 295 height 51
drag, startPoint x: 570, startPoint y: 439, endPoint x: 580, endPoint y: 450, distance: 15.4
click at [570, 439] on div "**********" at bounding box center [680, 421] width 295 height 51
click at [574, 436] on div "**********" at bounding box center [680, 421] width 295 height 51
click at [572, 437] on div "**********" at bounding box center [680, 421] width 295 height 51
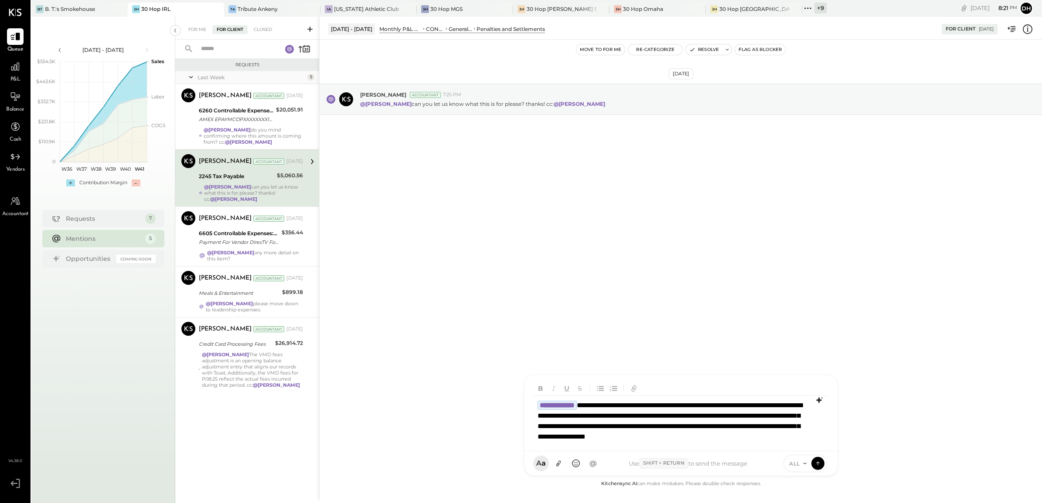
click at [679, 448] on div "**********" at bounding box center [680, 426] width 295 height 61
type input "****"
click at [820, 464] on icon at bounding box center [818, 463] width 8 height 9
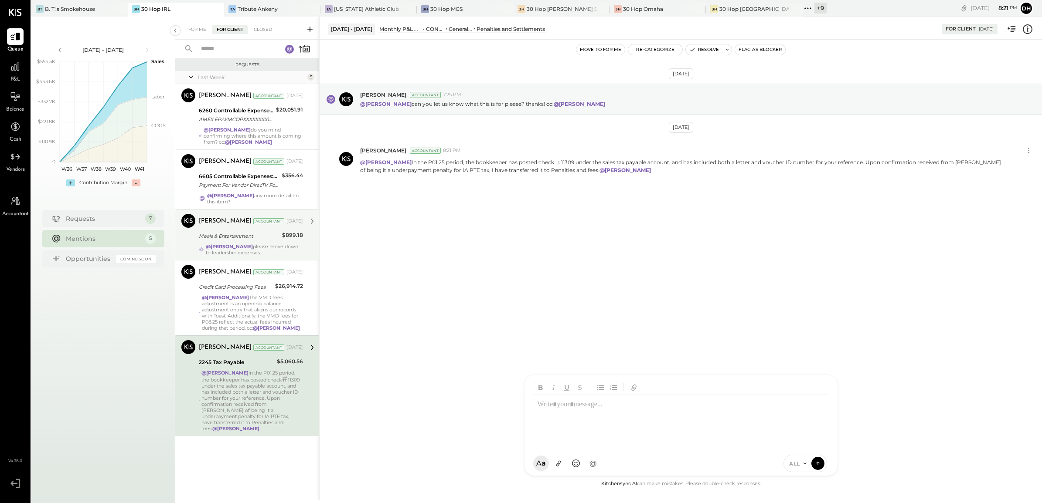
click at [231, 229] on div "[PERSON_NAME] Accountant [DATE] Meals & Entertainment $899.18 @[PERSON_NAME] pl…" at bounding box center [251, 235] width 104 height 42
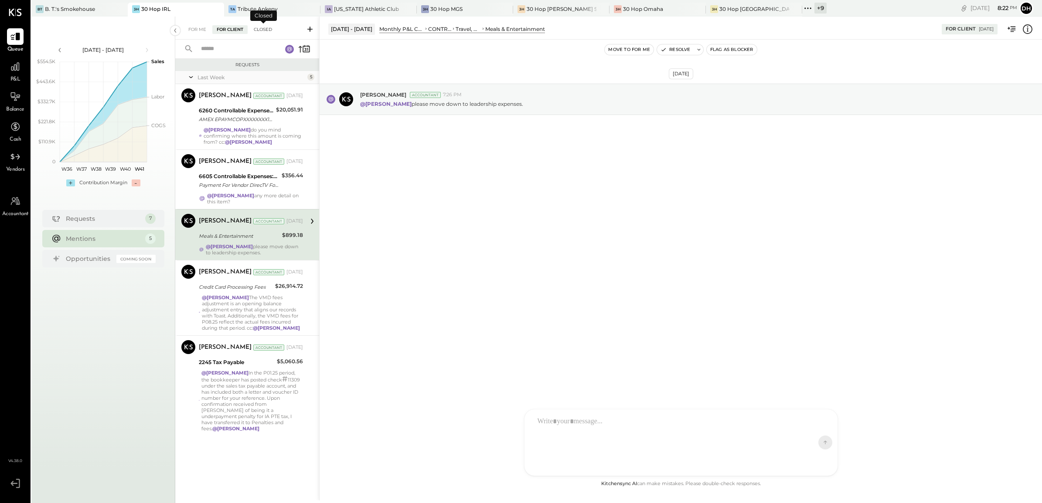
click at [260, 29] on div "Closed" at bounding box center [262, 29] width 27 height 9
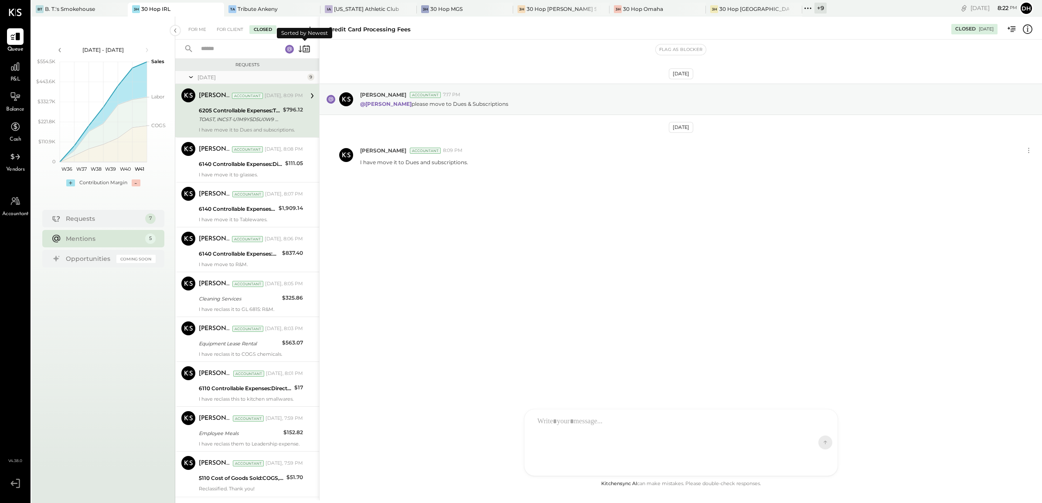
click at [306, 49] on icon at bounding box center [305, 49] width 2 height 3
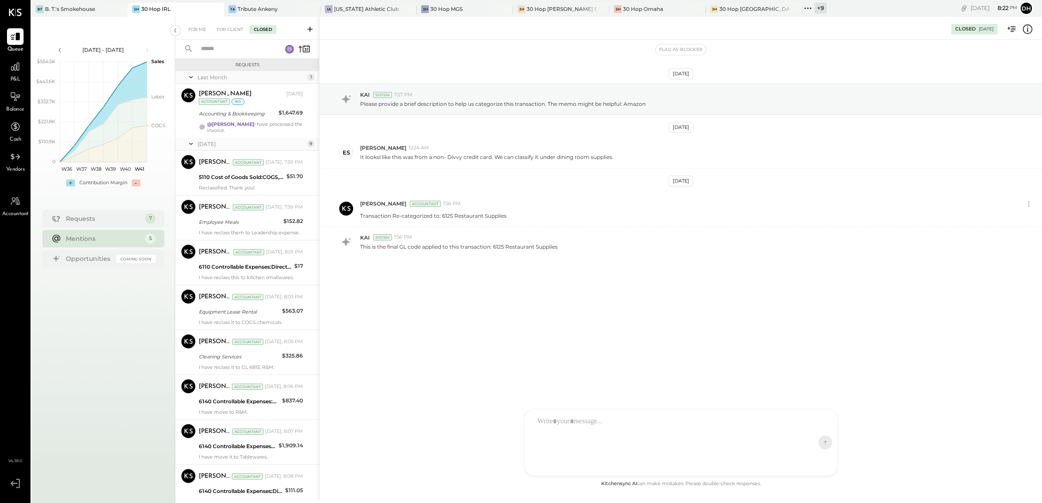
click at [192, 75] on icon at bounding box center [191, 77] width 9 height 22
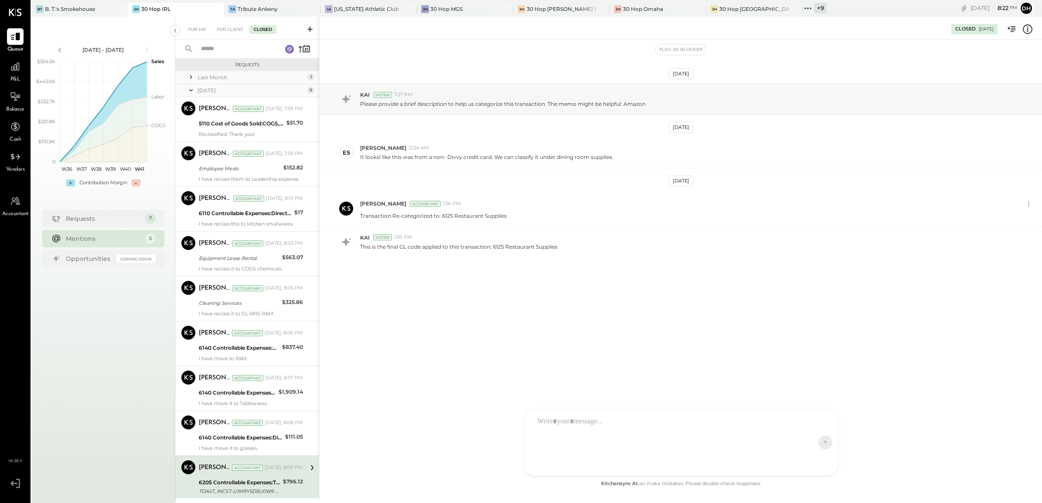
click at [191, 88] on icon at bounding box center [191, 90] width 9 height 22
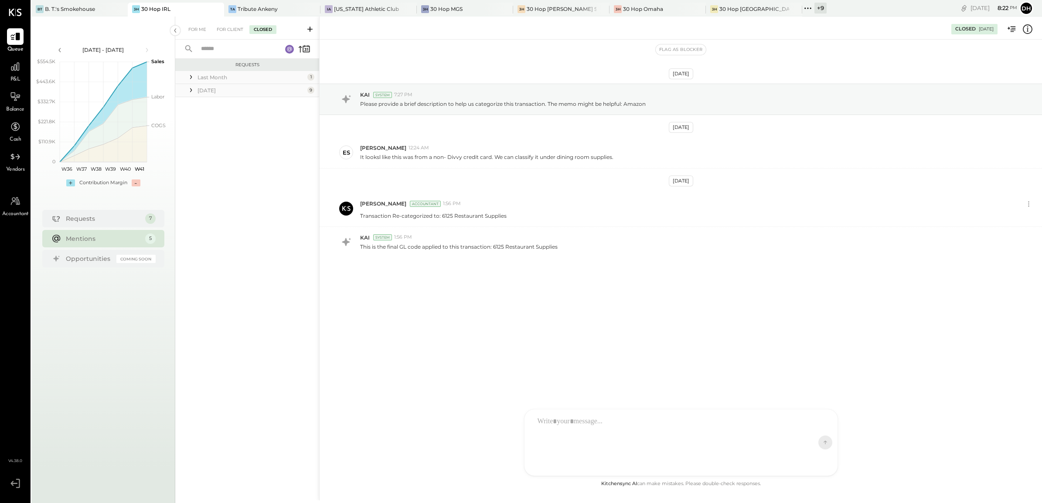
click at [206, 48] on input "text" at bounding box center [236, 49] width 81 height 14
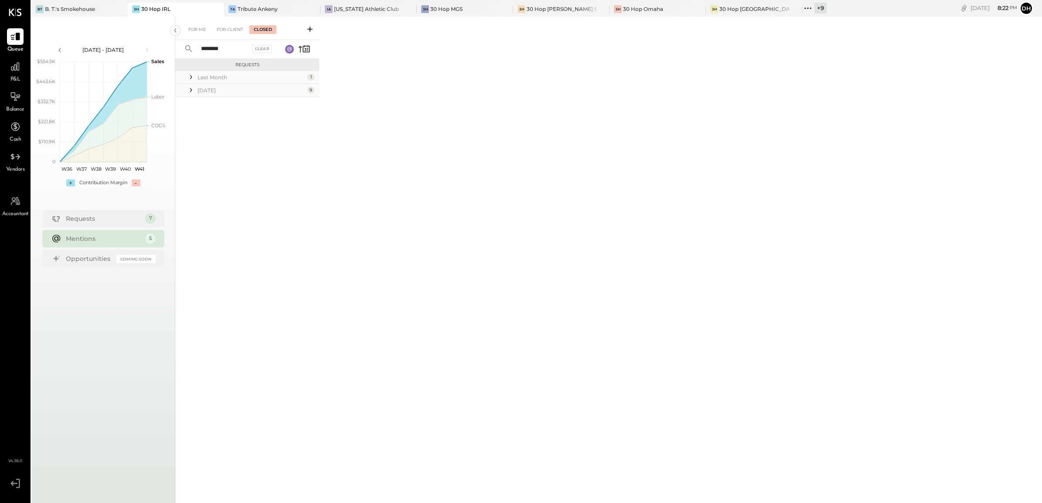
type input "********"
click at [226, 27] on div "For Client" at bounding box center [229, 29] width 35 height 9
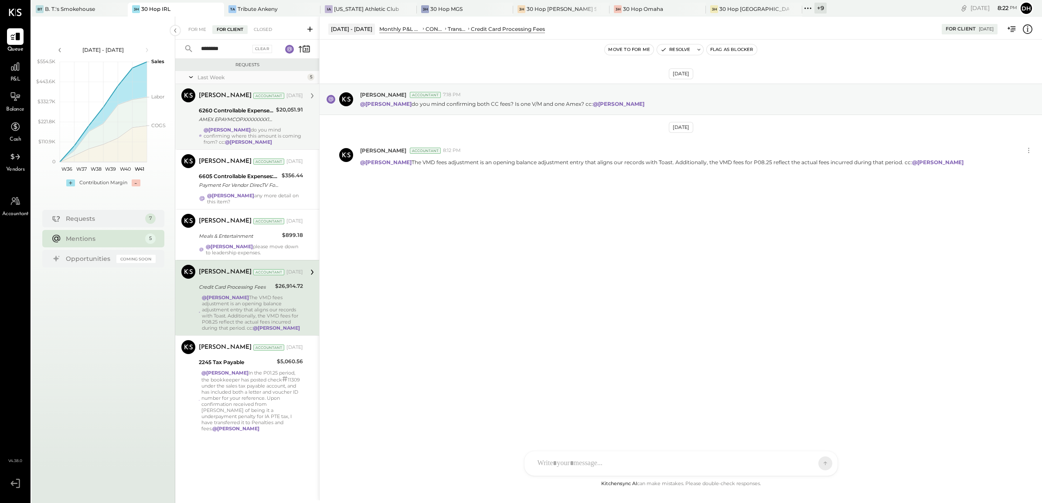
click at [210, 120] on div "AMEX EPAYMCOPXXXXXXXX1019 CCD [PERSON_NAME] ACH PMT AMEX EPAYMCOPXXXXXXXX1019 C…" at bounding box center [236, 119] width 75 height 9
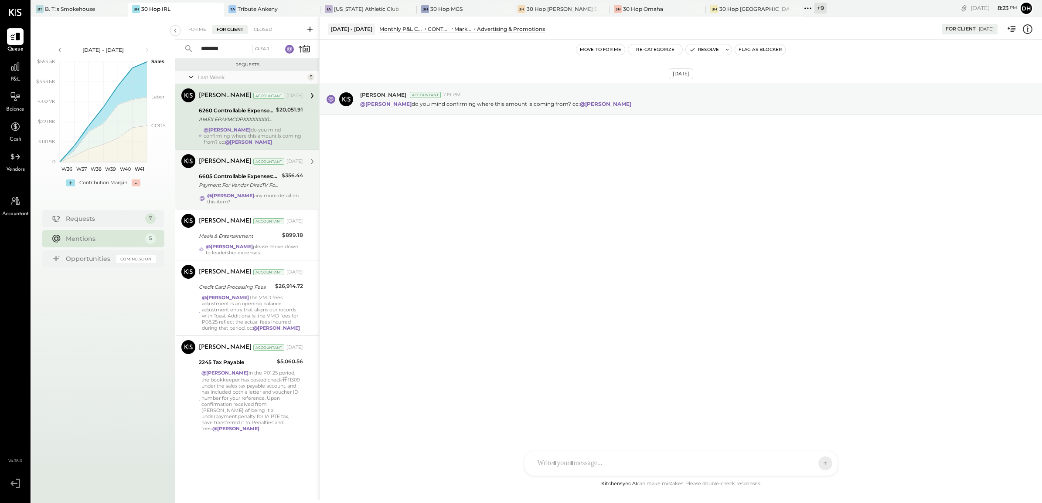
click at [220, 173] on div "6605 Controllable Expenses:General & Administrative Expenses:Phone and Internet" at bounding box center [239, 176] width 80 height 9
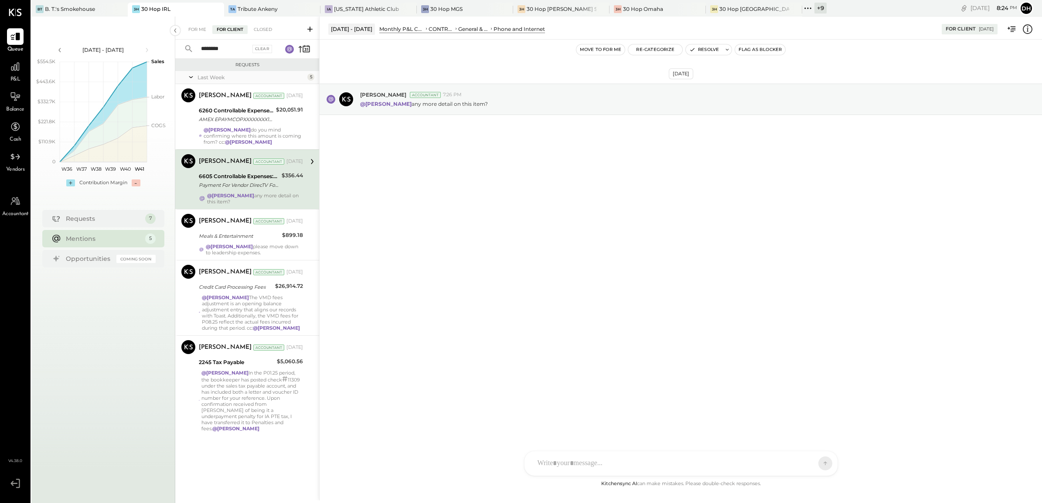
click at [567, 456] on div at bounding box center [673, 463] width 280 height 19
type input "******"
click at [699, 419] on div "**********" at bounding box center [681, 426] width 296 height 35
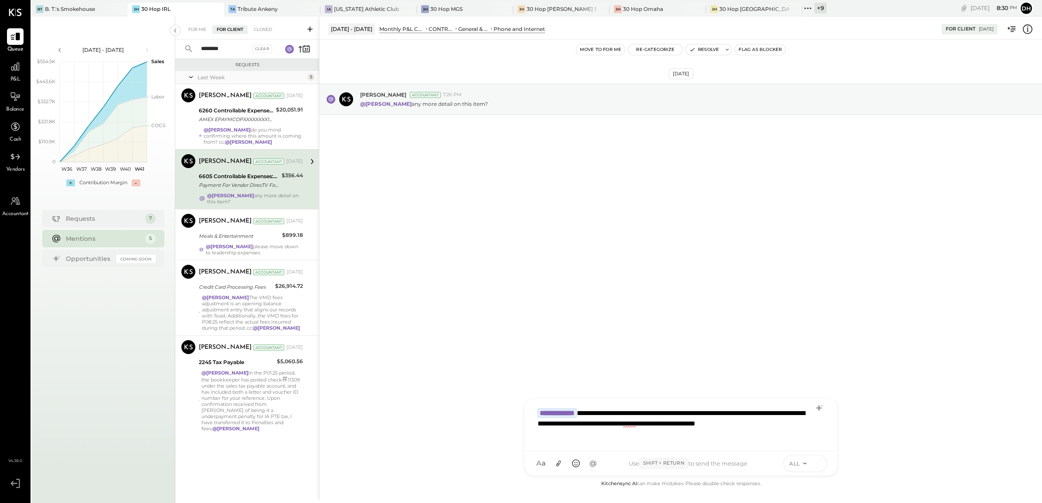
click at [815, 460] on icon at bounding box center [818, 463] width 8 height 9
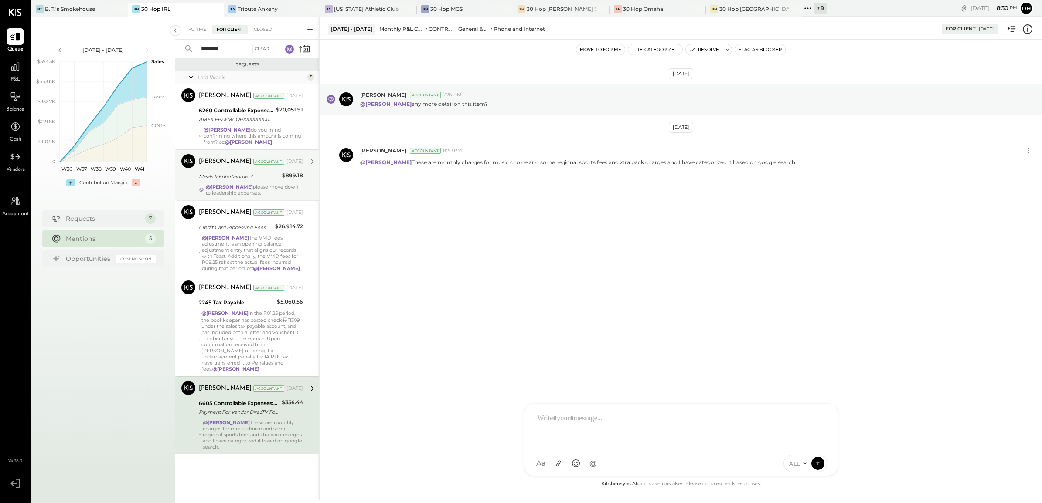
click at [267, 171] on div "Meals & Entertainment" at bounding box center [239, 176] width 81 height 10
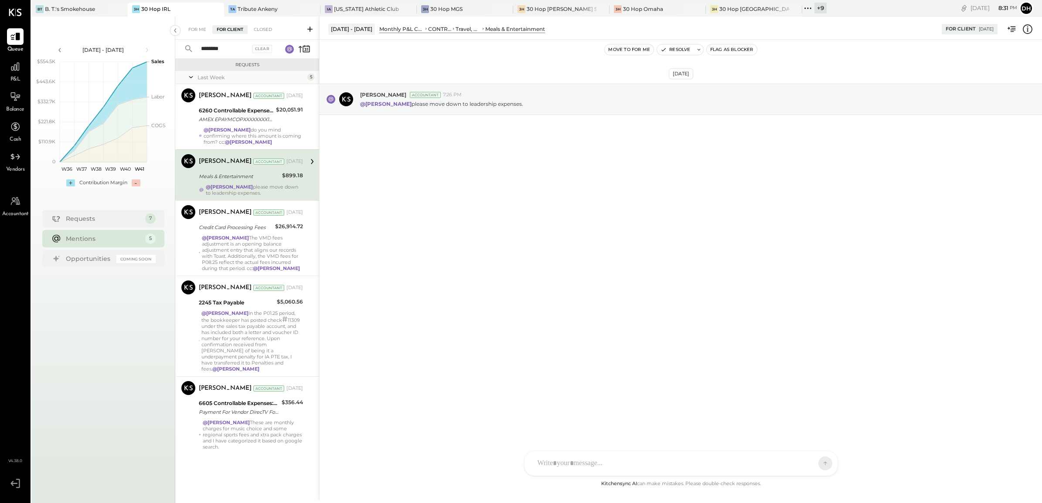
click at [572, 463] on div at bounding box center [673, 463] width 280 height 19
click at [816, 462] on icon at bounding box center [818, 463] width 8 height 9
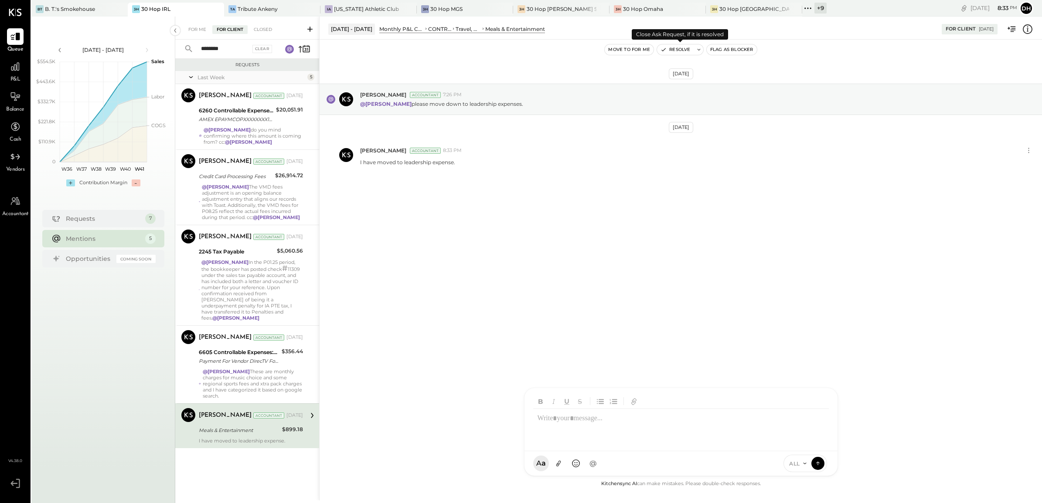
click at [671, 52] on button "Resolve" at bounding box center [675, 49] width 37 height 10
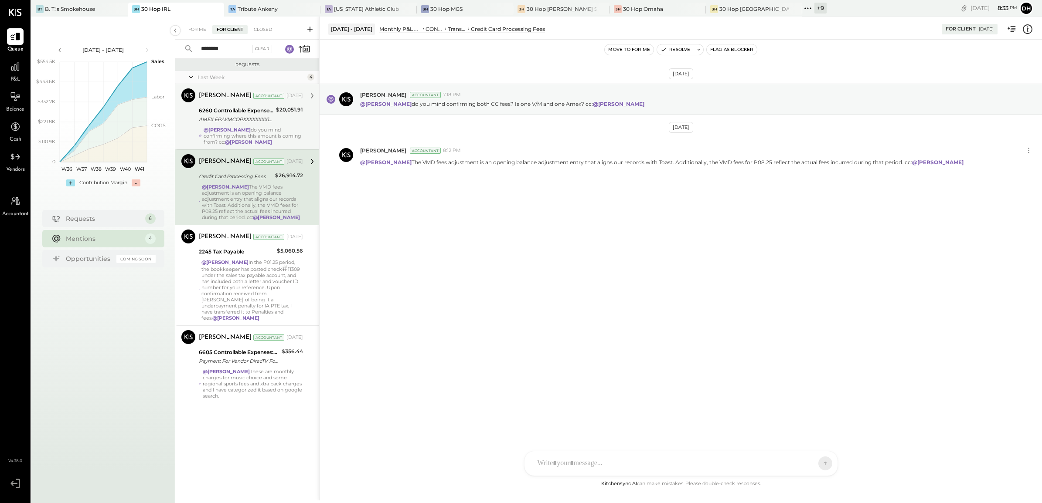
click at [238, 118] on div "AMEX EPAYMCOPXXXXXXXX1019 CCD [PERSON_NAME] ACH PMT AMEX EPAYMCOPXXXXXXXX1019 C…" at bounding box center [236, 119] width 75 height 9
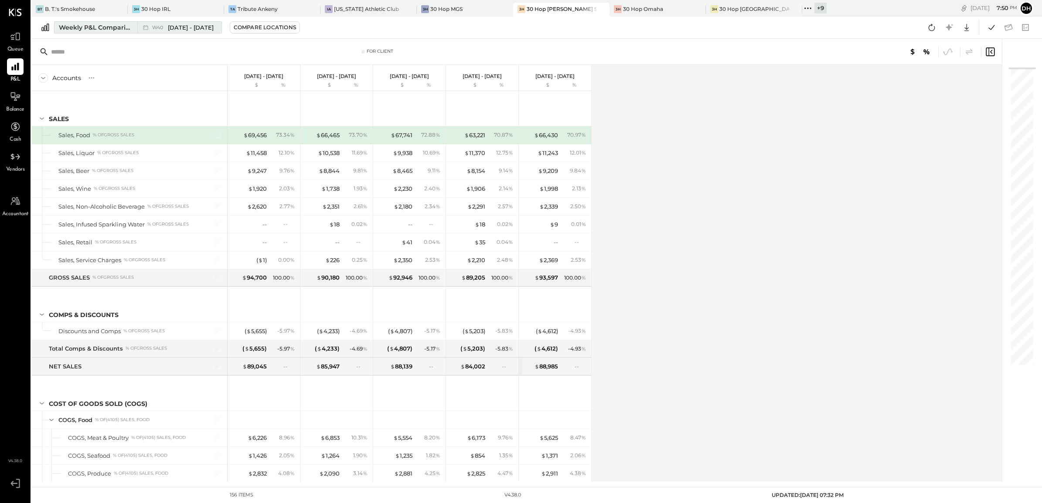
click at [92, 26] on div "Weekly P&L Comparison" at bounding box center [95, 27] width 73 height 9
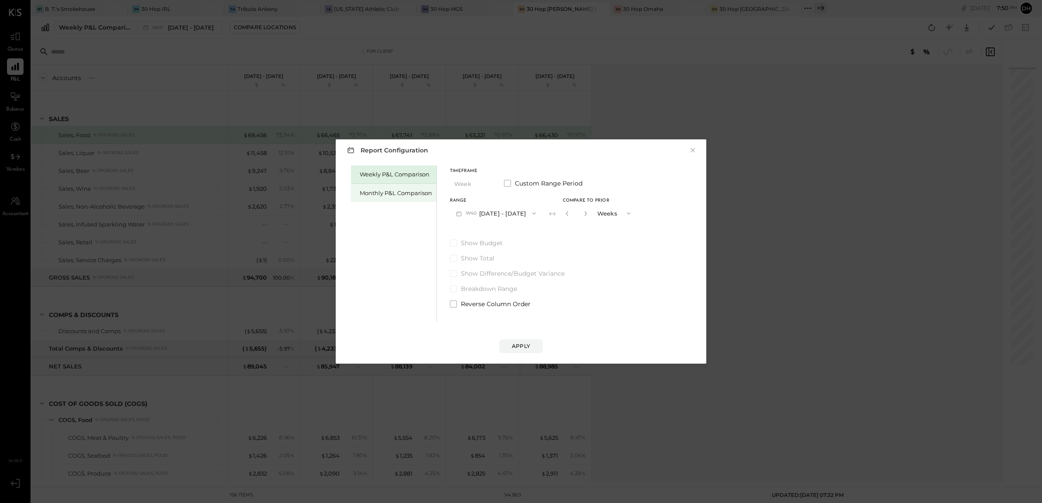
click at [413, 192] on div "Monthly P&L Comparison" at bounding box center [396, 193] width 72 height 8
click at [498, 214] on button "M10 Oct 1 - 31, 2025" at bounding box center [495, 213] width 91 height 16
click at [500, 236] on span "[DATE] - [DATE]" at bounding box center [492, 232] width 41 height 7
click at [559, 216] on div "Compare" at bounding box center [569, 214] width 28 height 7
click at [563, 216] on div "*" at bounding box center [576, 213] width 27 height 16
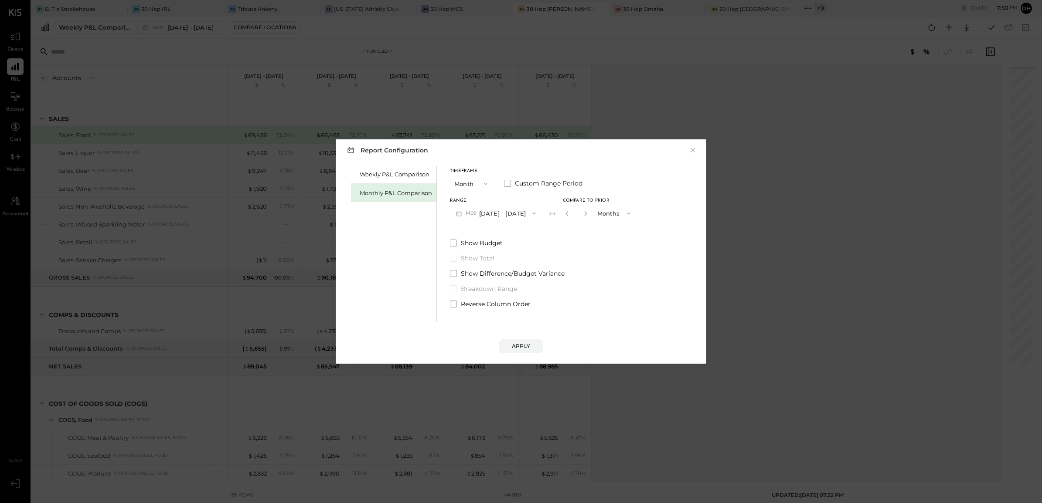
click at [585, 214] on button "button" at bounding box center [585, 214] width 7 height 10
click at [585, 214] on icon "button" at bounding box center [585, 213] width 5 height 5
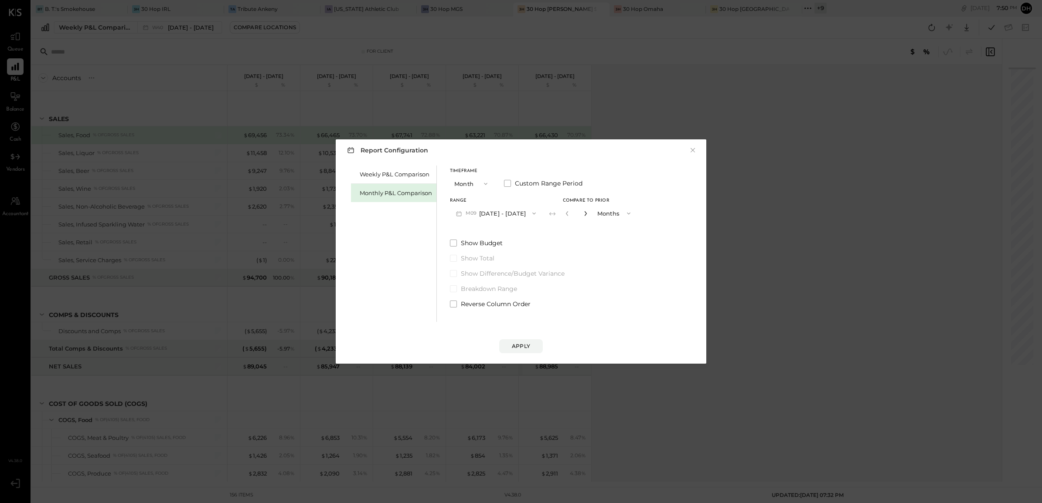
type input "*"
click at [517, 347] on div "Apply" at bounding box center [521, 346] width 18 height 7
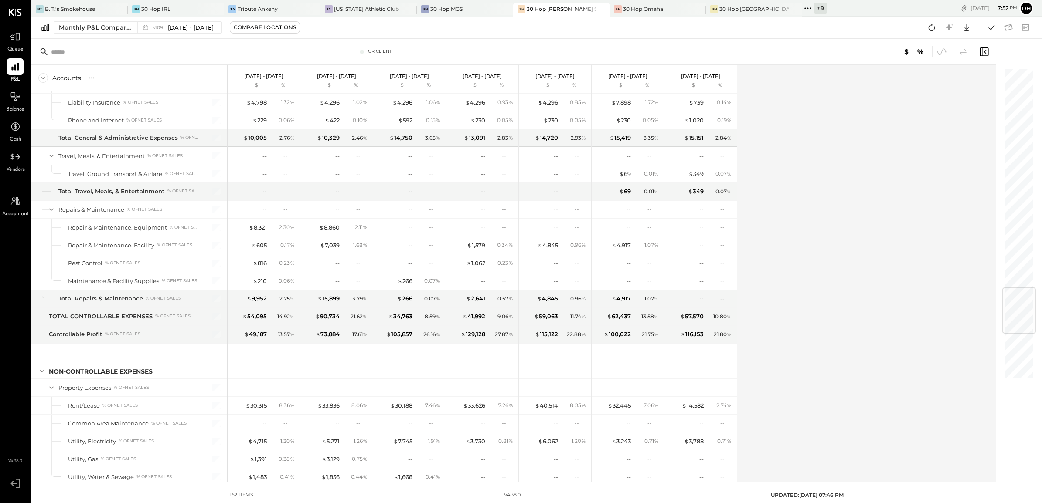
scroll to position [1870, 0]
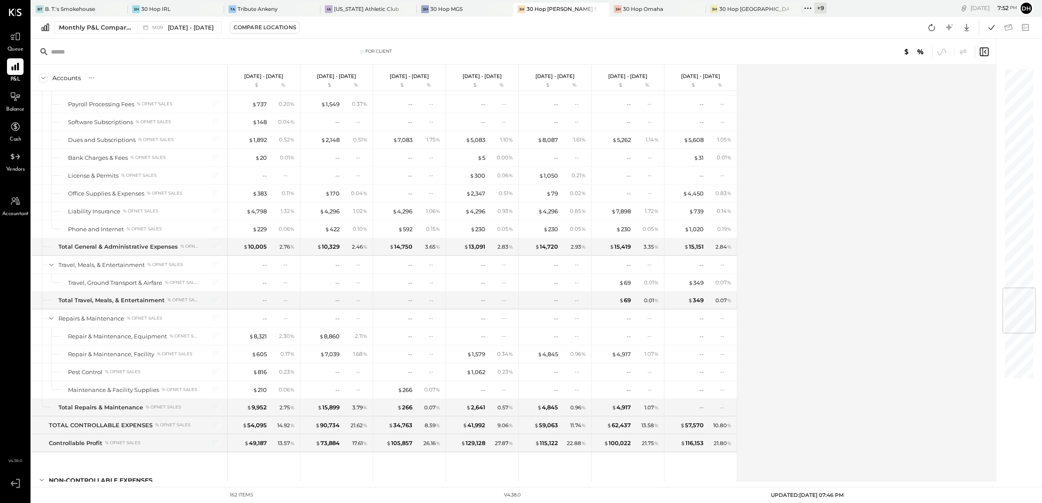
click at [859, 214] on div "Accounts S % GL Sep 1 - 30, 2025 $ % Aug 1 - 31, 2025 $ % Jul 1 - 31, 2025 $ % …" at bounding box center [514, 273] width 966 height 417
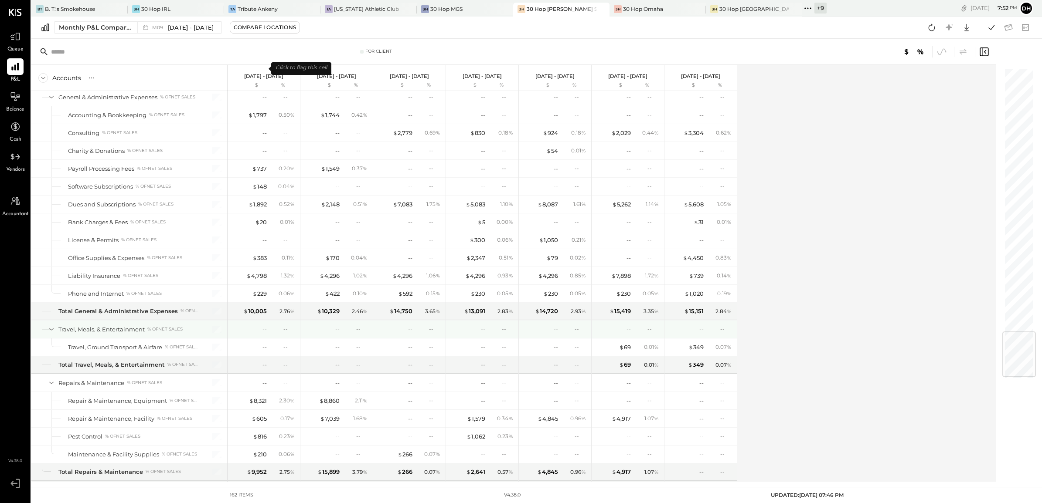
scroll to position [2242, 0]
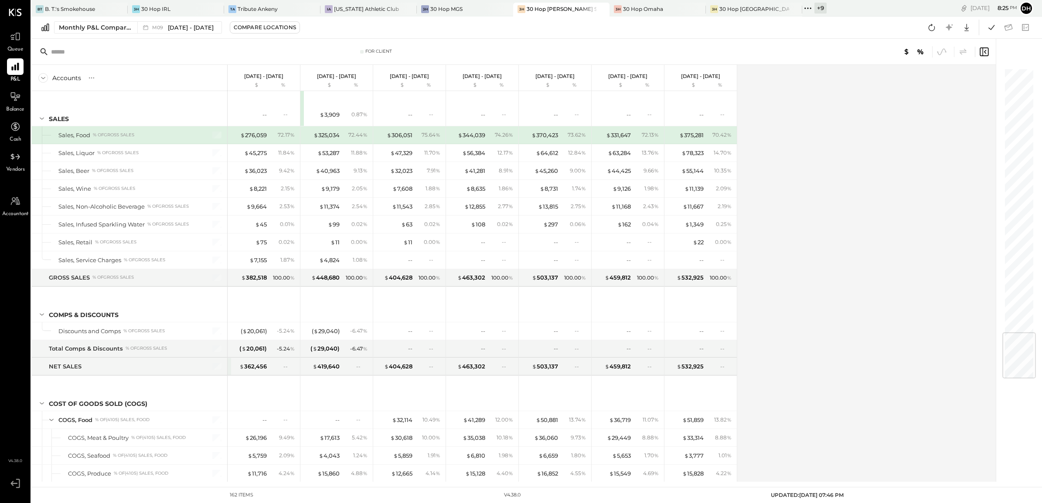
scroll to position [2252, 0]
